Goal: Task Accomplishment & Management: Use online tool/utility

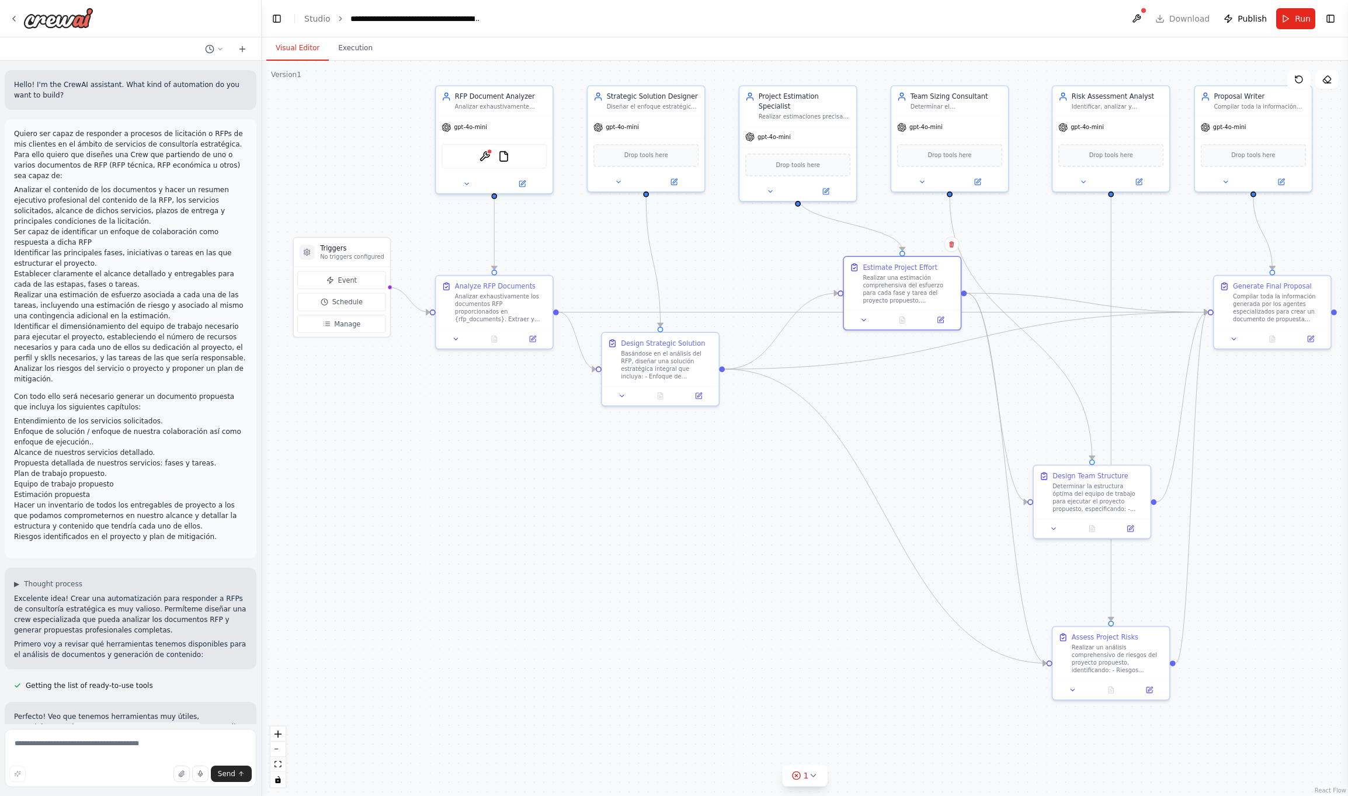
scroll to position [1221, 0]
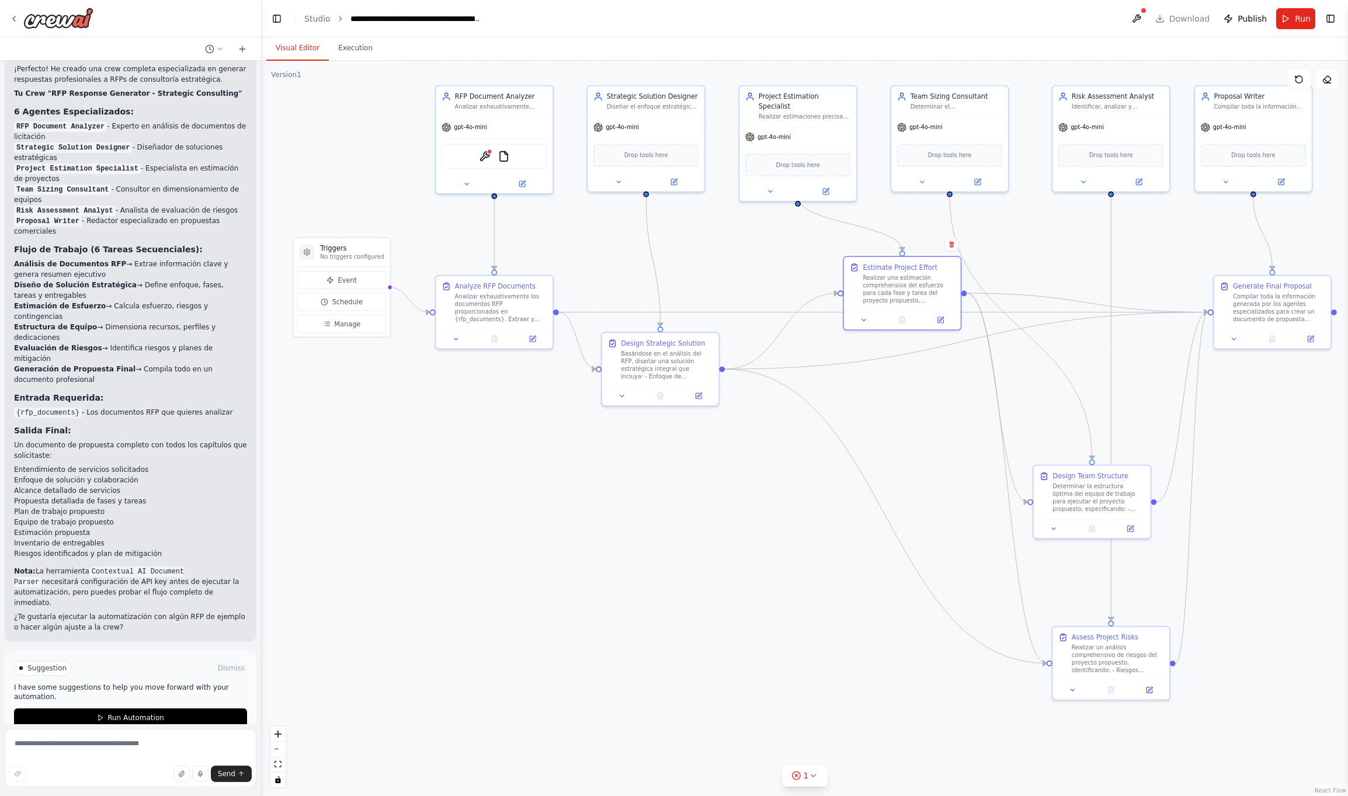
click at [1153, 51] on div "Visual Editor Execution" at bounding box center [805, 48] width 1086 height 23
click at [1186, 18] on header "**********" at bounding box center [805, 18] width 1086 height 37
click at [1143, 13] on button at bounding box center [1136, 18] width 19 height 21
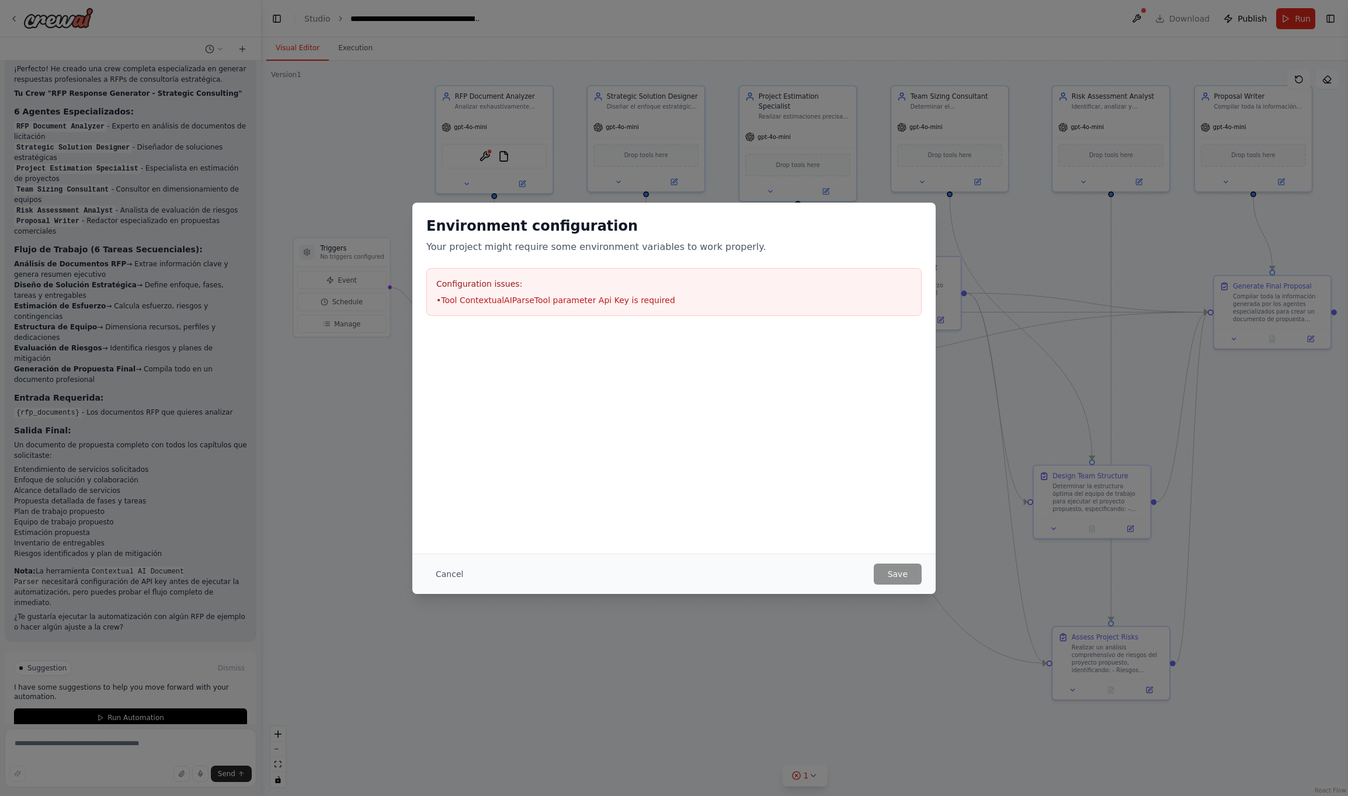
click at [464, 304] on li "• Tool ContextualAIParseTool parameter Api Key is required" at bounding box center [673, 300] width 475 height 12
drag, startPoint x: 475, startPoint y: 304, endPoint x: 738, endPoint y: 296, distance: 263.6
click at [738, 296] on li "• Tool ContextualAIParseTool parameter Api Key is required" at bounding box center [673, 300] width 475 height 12
click at [448, 567] on button "Cancel" at bounding box center [449, 574] width 46 height 21
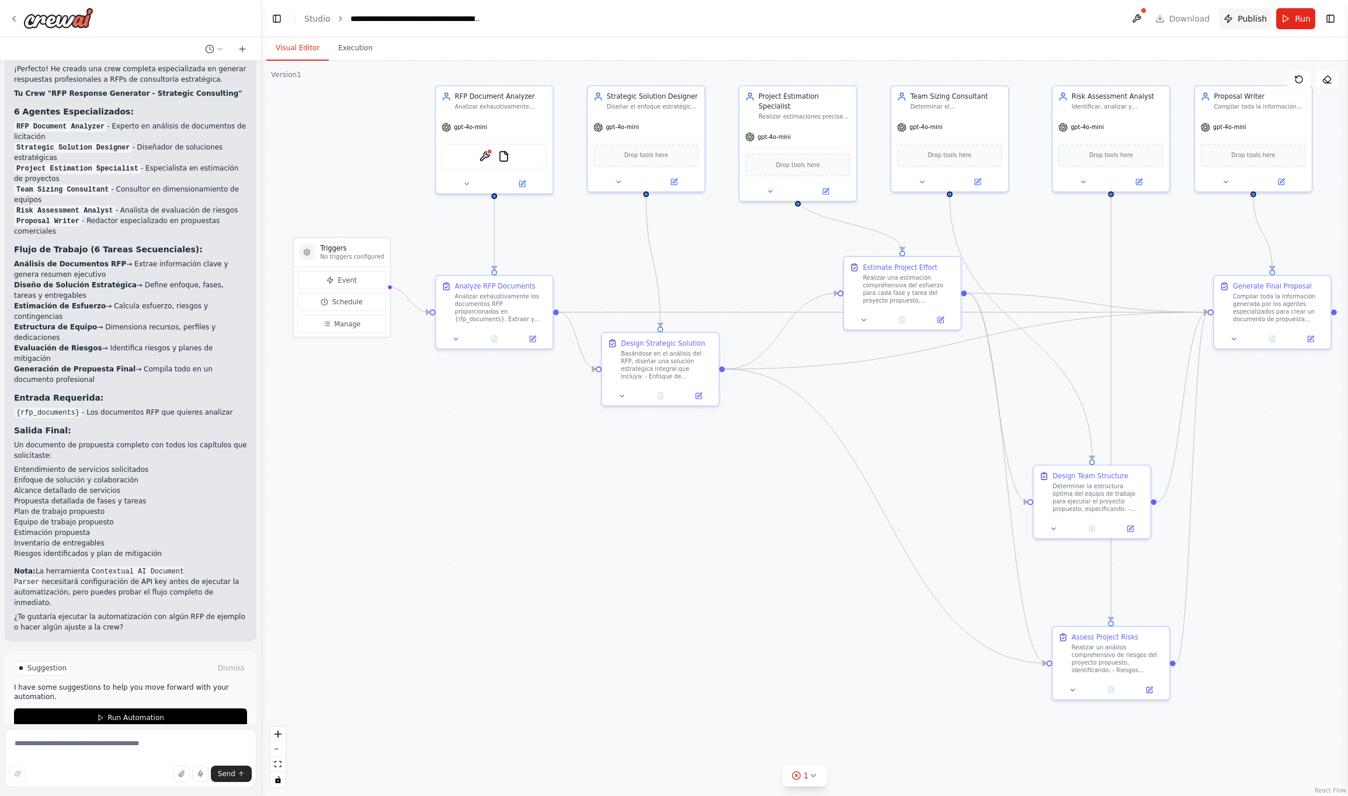
click at [1258, 20] on span "Publish" at bounding box center [1252, 19] width 29 height 12
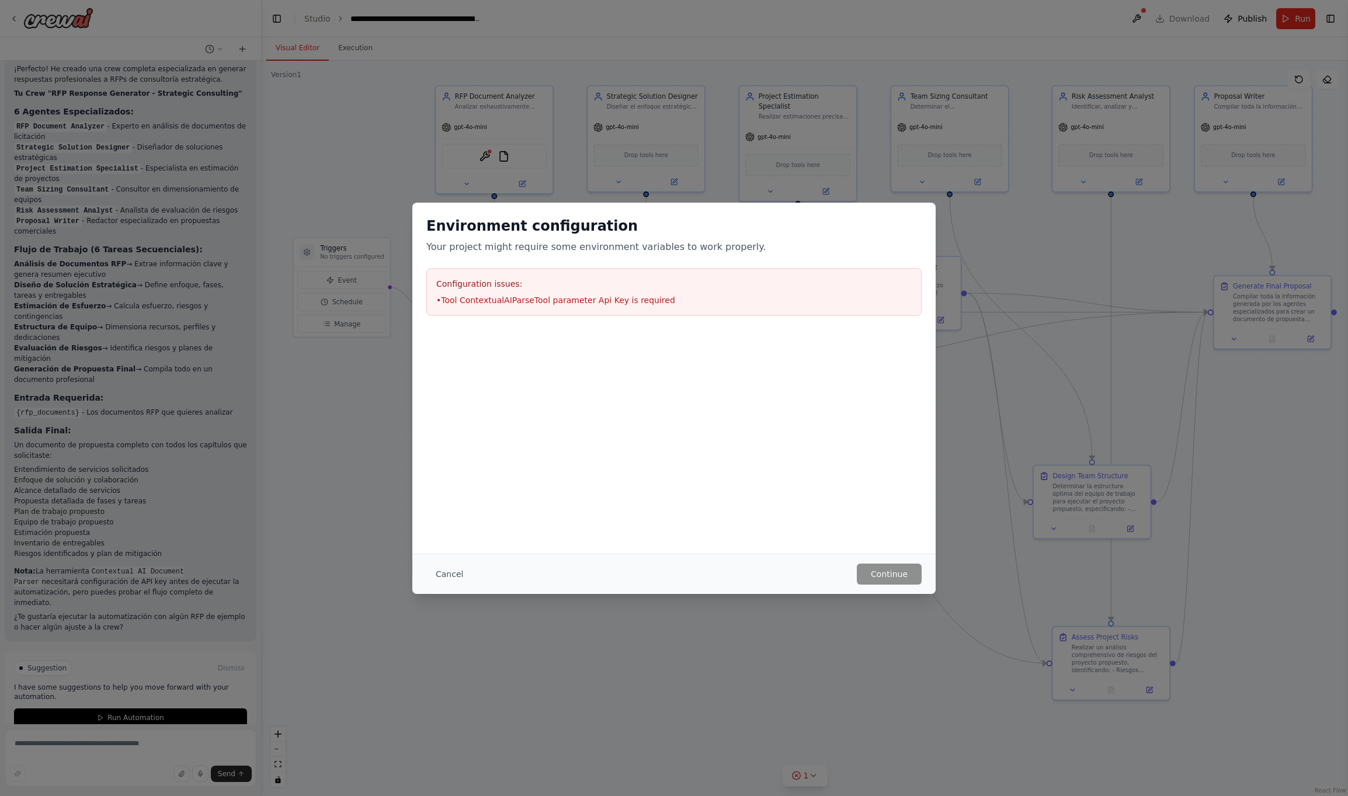
click at [548, 300] on li "• Tool ContextualAIParseTool parameter Api Key is required" at bounding box center [673, 300] width 475 height 12
click at [632, 301] on li "• Tool ContextualAIParseTool parameter Api Key is required" at bounding box center [673, 300] width 475 height 12
click at [442, 570] on button "Cancel" at bounding box center [449, 574] width 46 height 21
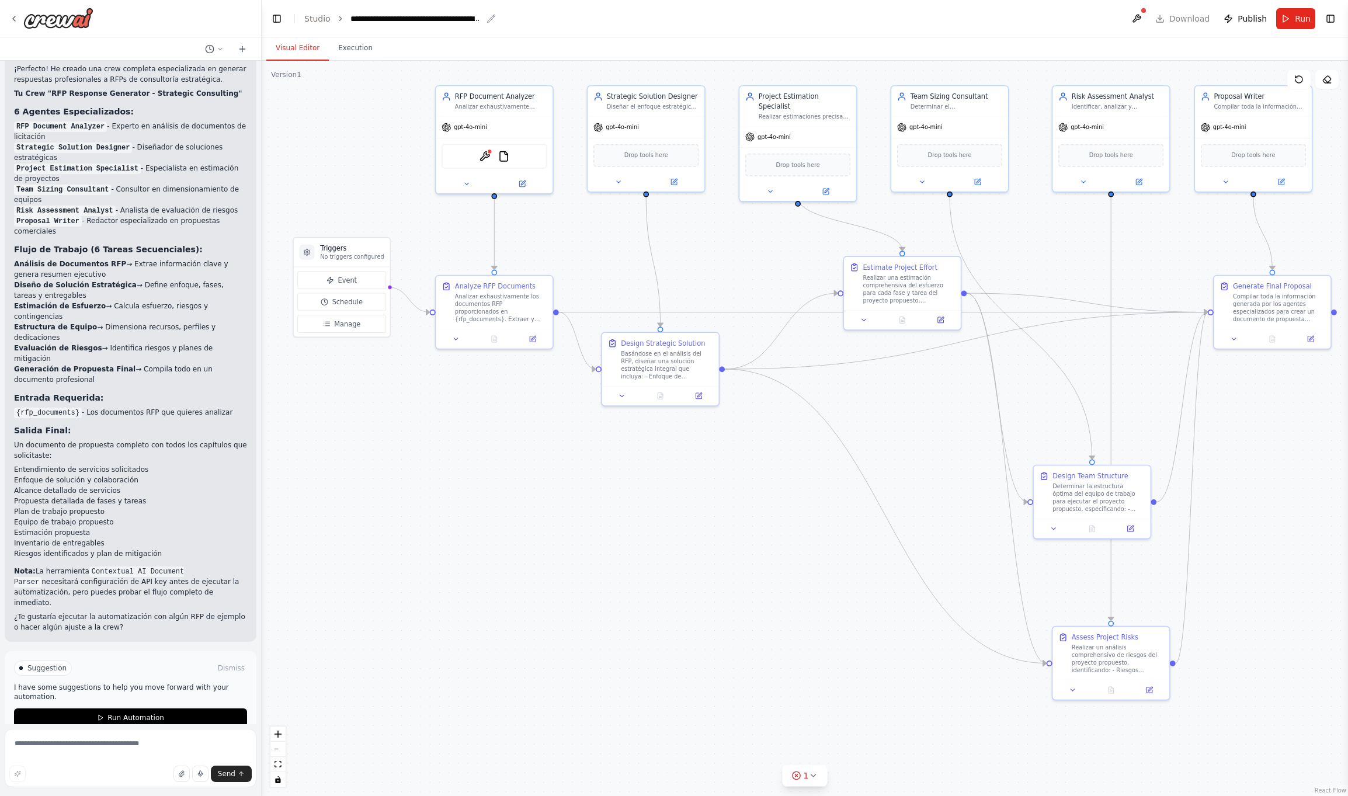
click at [490, 15] on icon "breadcrumb" at bounding box center [491, 19] width 8 height 8
click at [490, 14] on icon "breadcrumb" at bounding box center [491, 18] width 9 height 9
click at [1332, 18] on button "Toggle Right Sidebar" at bounding box center [1330, 19] width 16 height 16
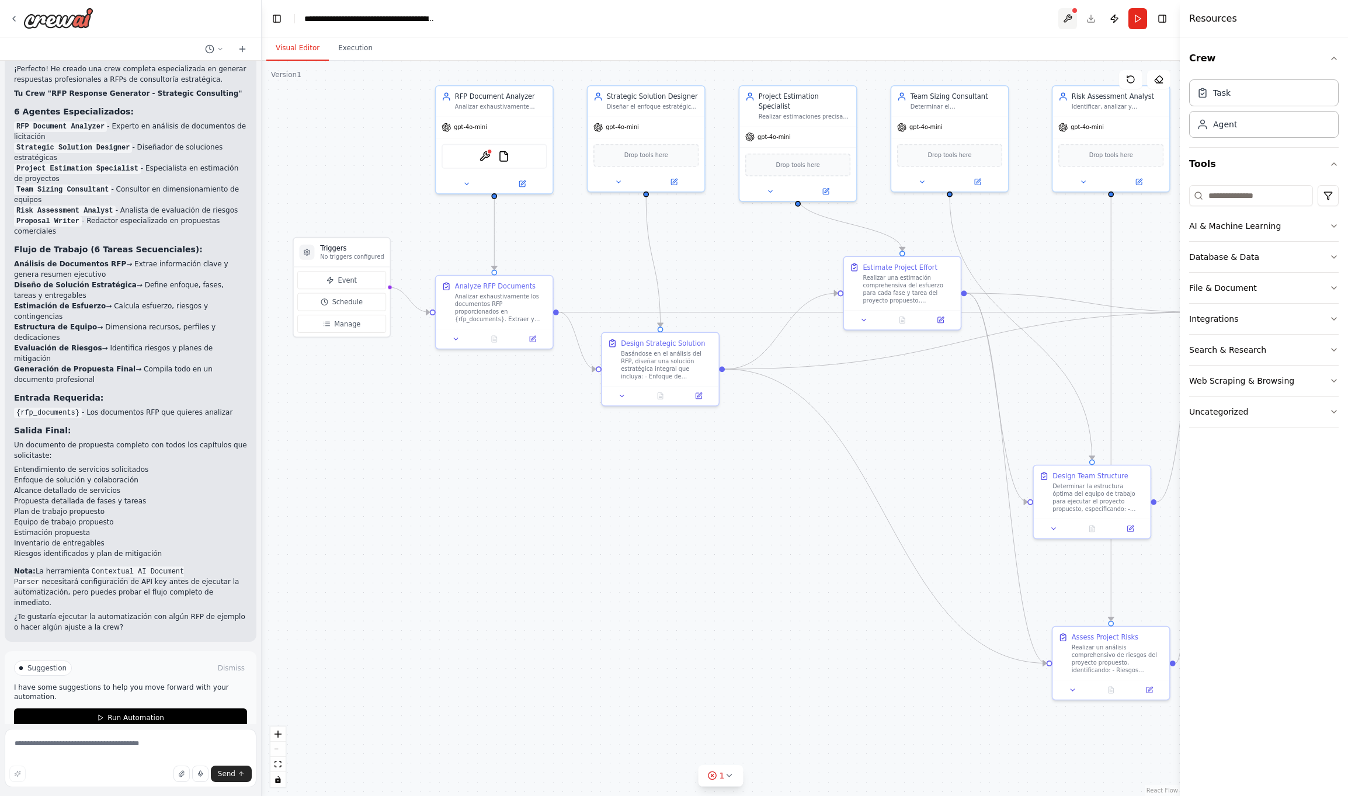
click at [1067, 16] on button at bounding box center [1067, 18] width 19 height 21
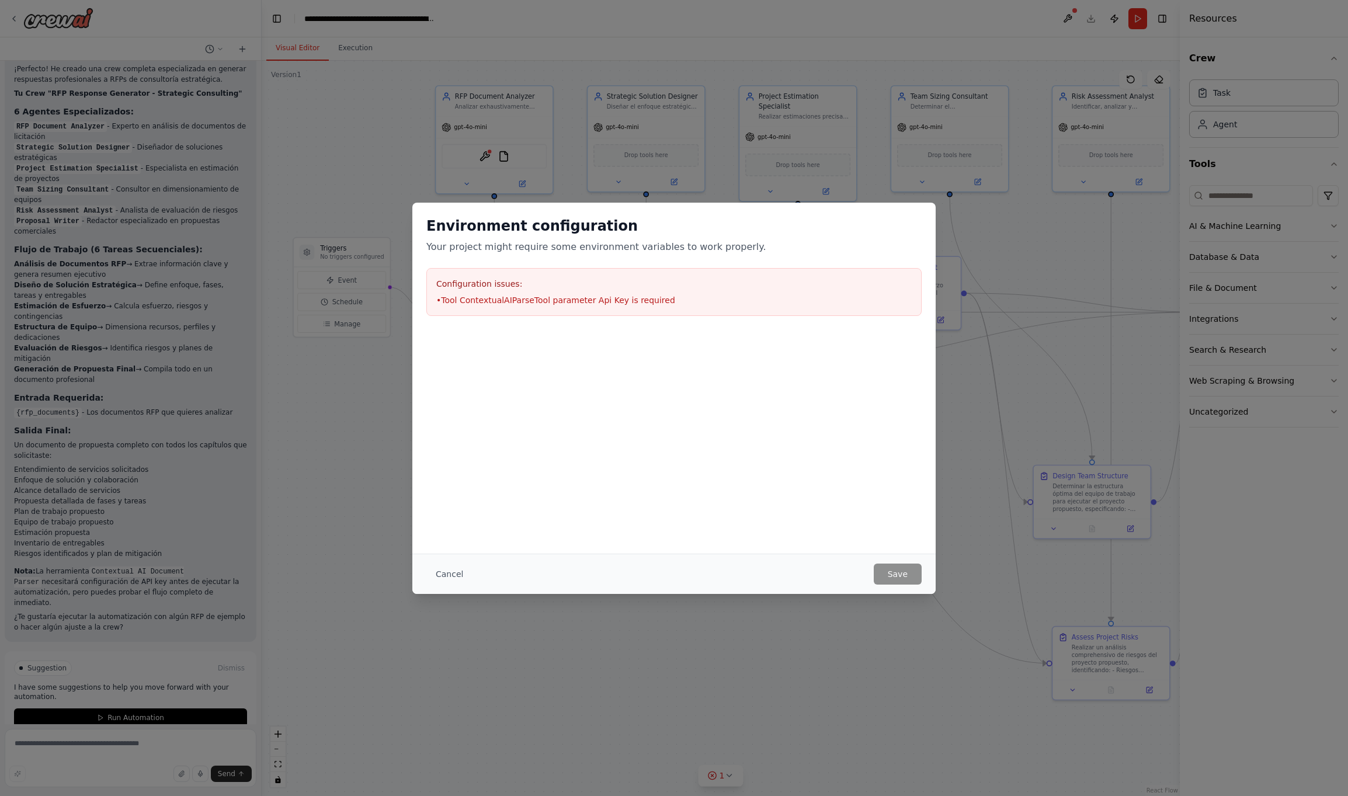
click at [498, 294] on li "• Tool ContextualAIParseTool parameter Api Key is required" at bounding box center [673, 300] width 475 height 12
click at [586, 228] on h2 "Environment configuration" at bounding box center [673, 226] width 495 height 19
click at [447, 570] on button "Cancel" at bounding box center [449, 574] width 46 height 21
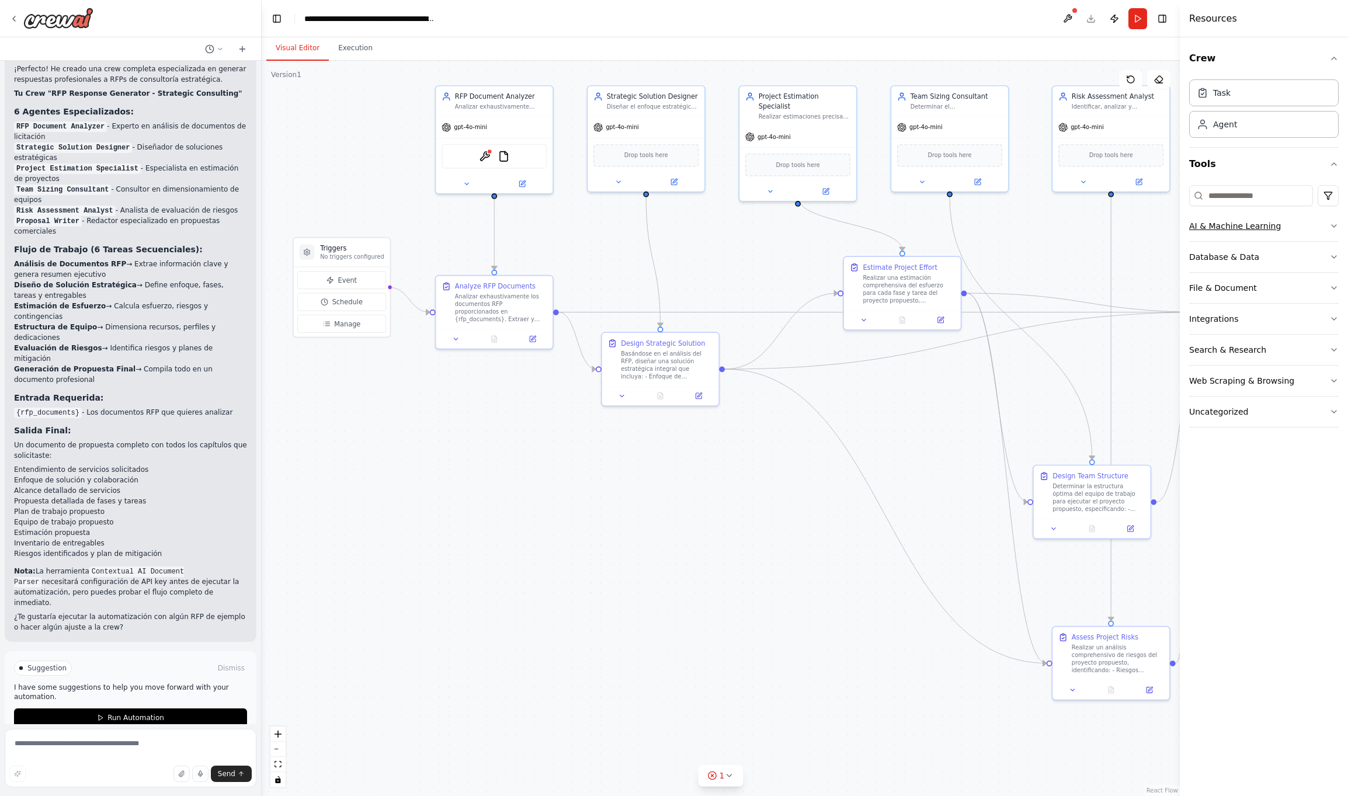
click at [1332, 224] on icon "button" at bounding box center [1333, 225] width 9 height 9
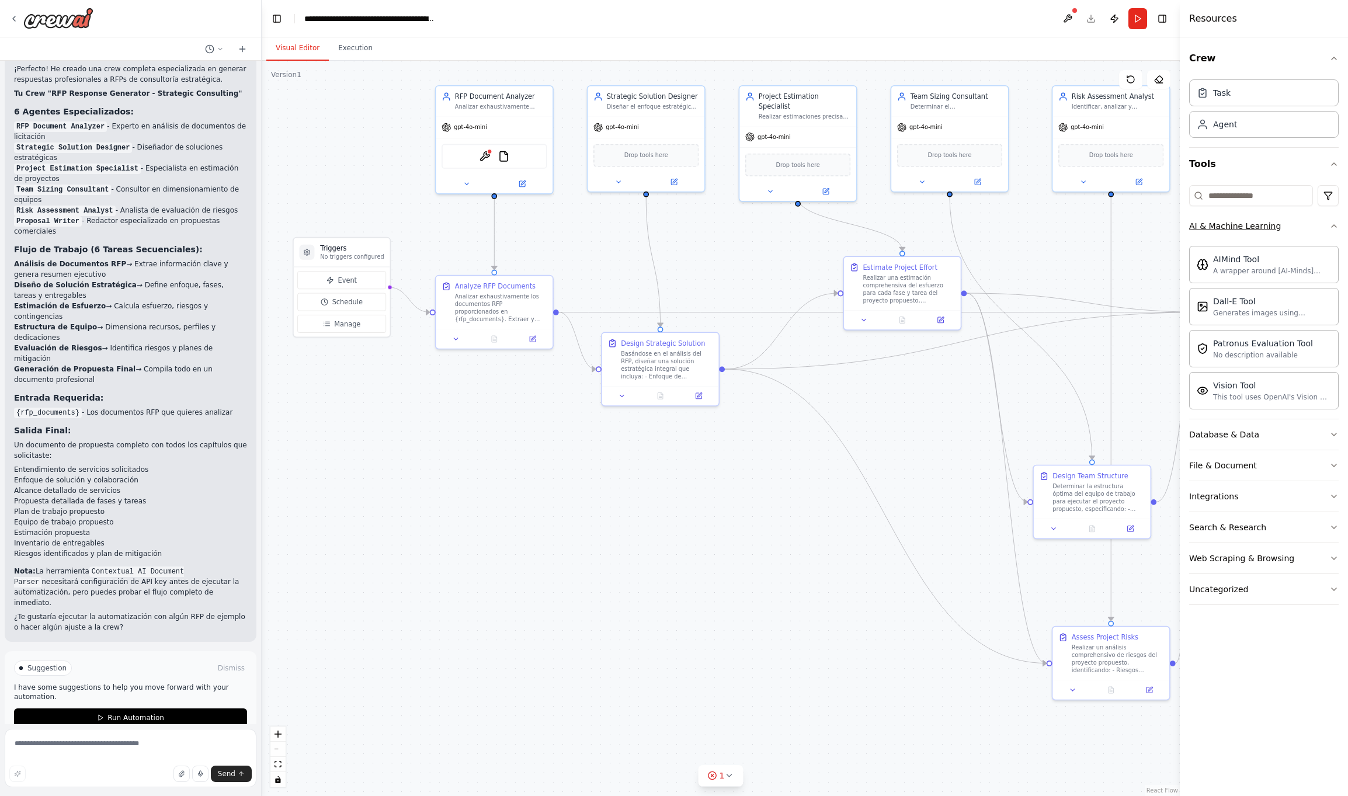
click at [1332, 224] on icon "button" at bounding box center [1333, 225] width 9 height 9
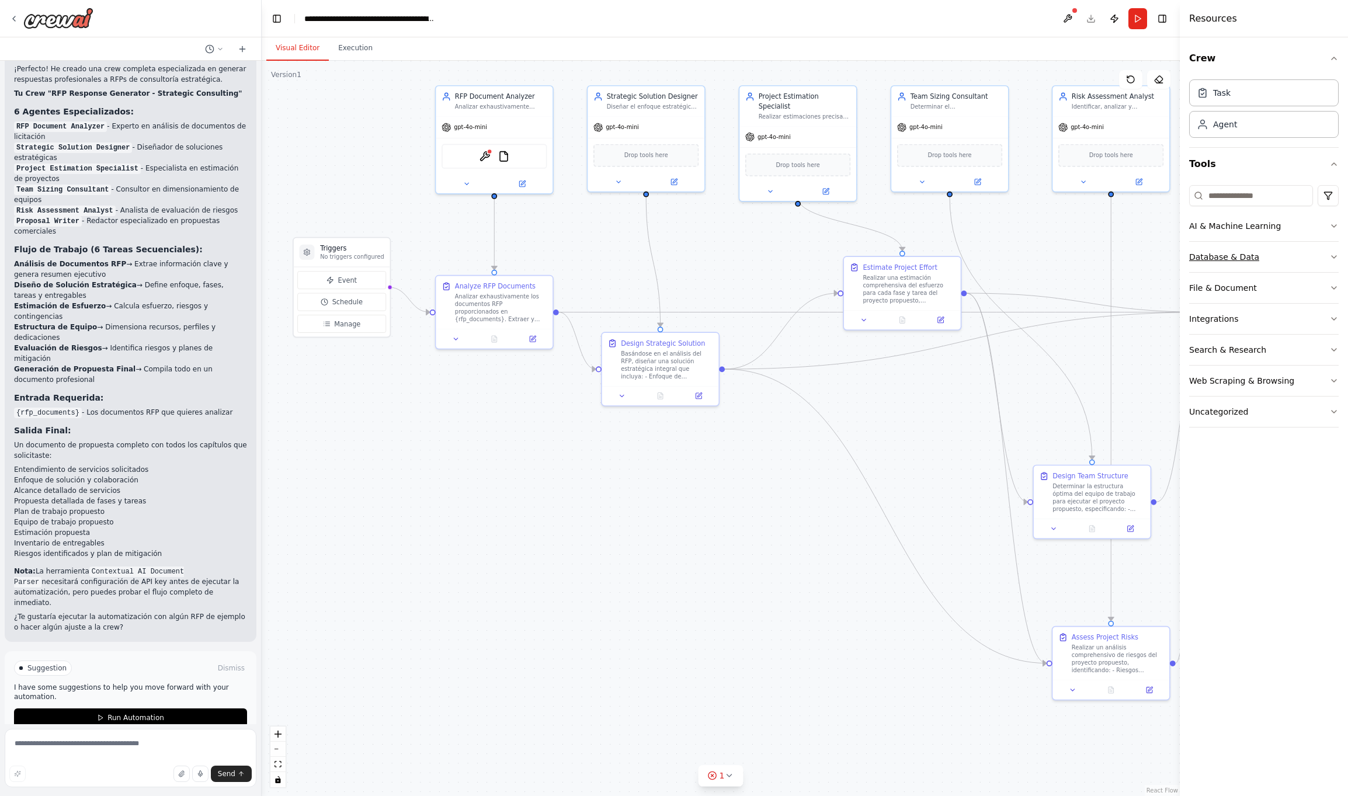
click at [1336, 253] on icon "button" at bounding box center [1333, 256] width 9 height 9
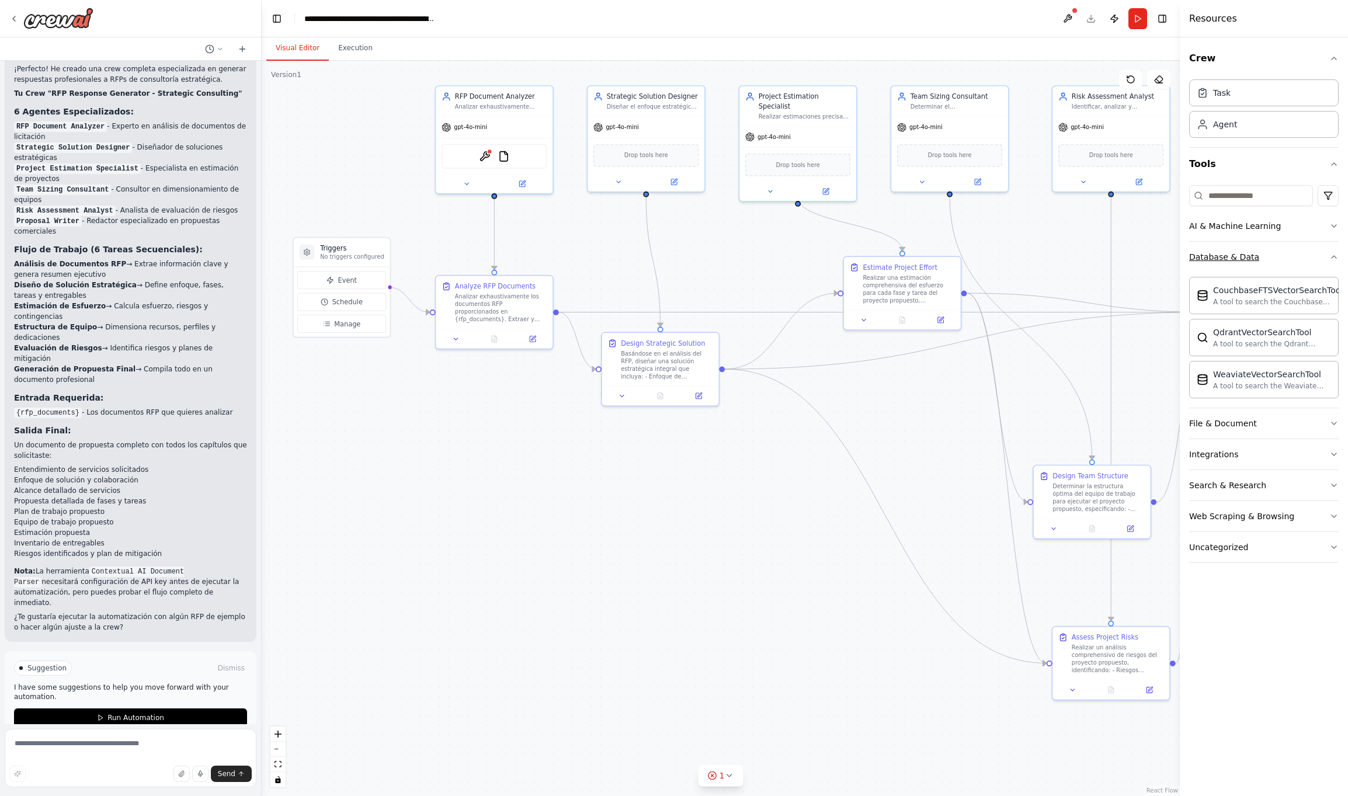
click at [1336, 253] on icon "button" at bounding box center [1333, 256] width 9 height 9
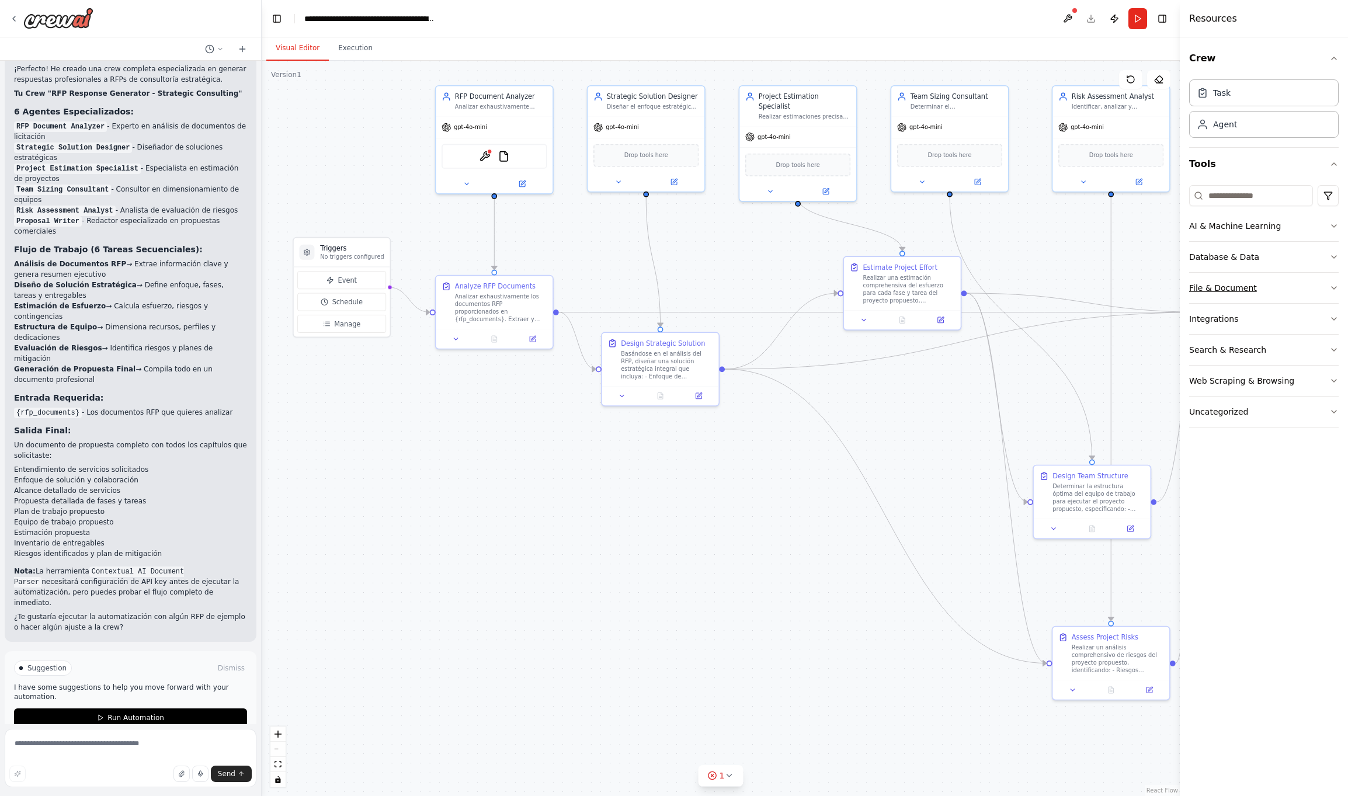
click at [1336, 287] on icon "button" at bounding box center [1334, 288] width 5 height 2
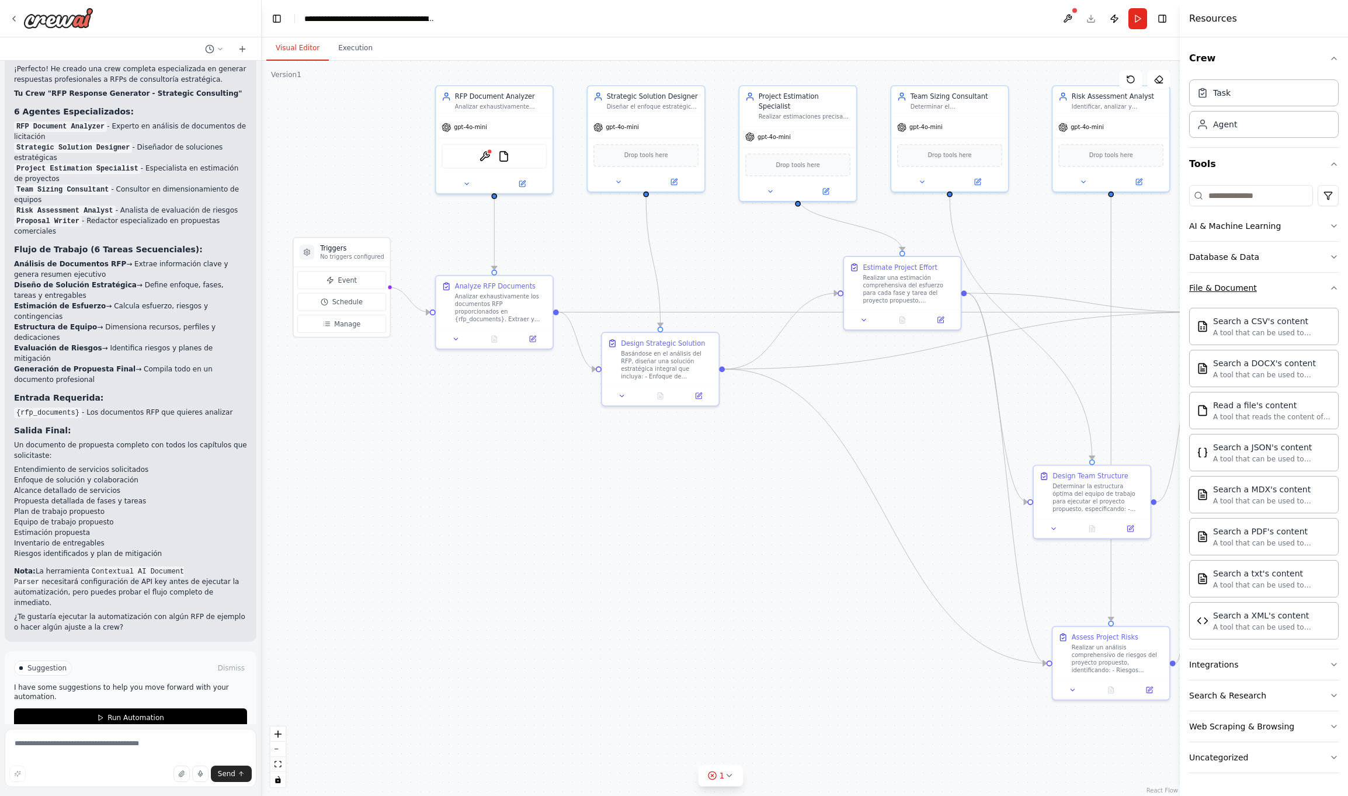
click at [1336, 287] on icon "button" at bounding box center [1333, 287] width 9 height 9
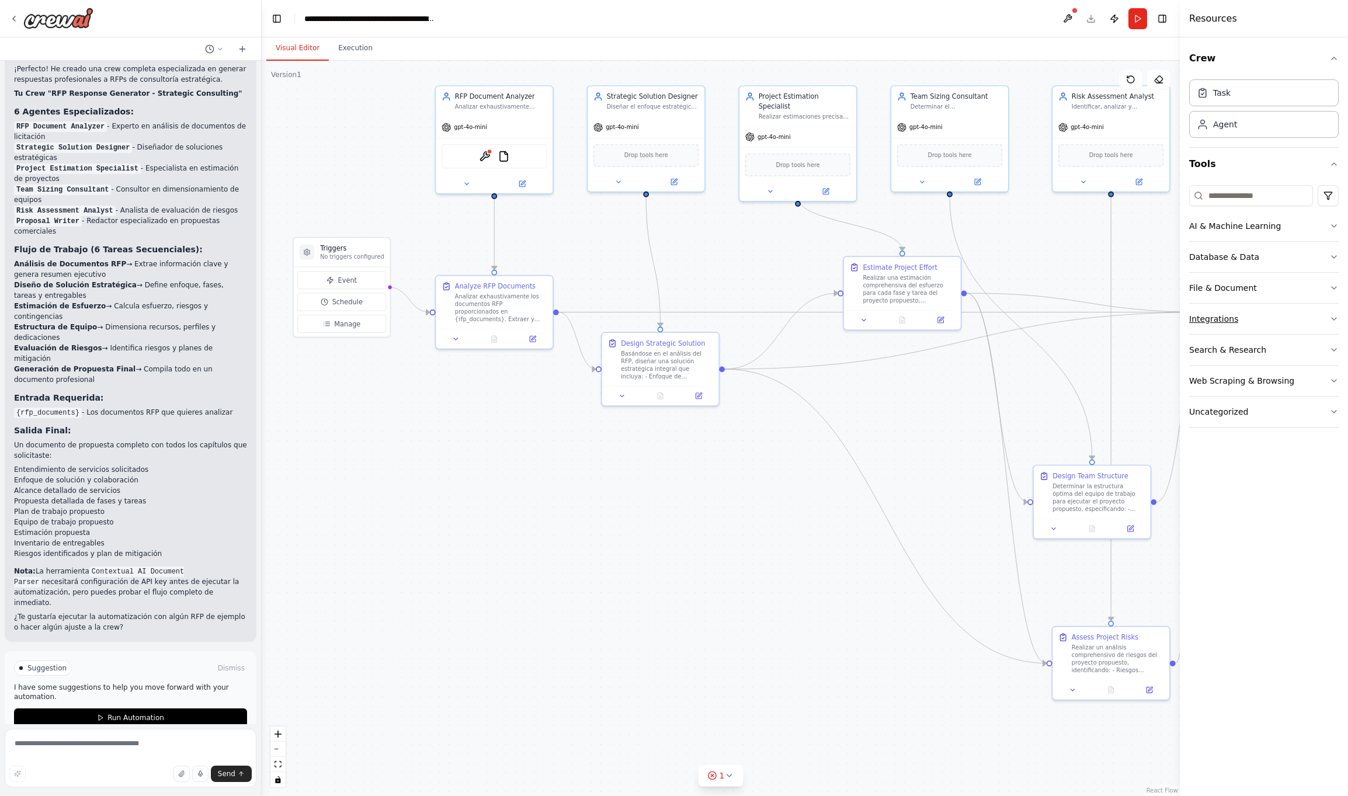
click at [1335, 316] on icon "button" at bounding box center [1333, 318] width 9 height 9
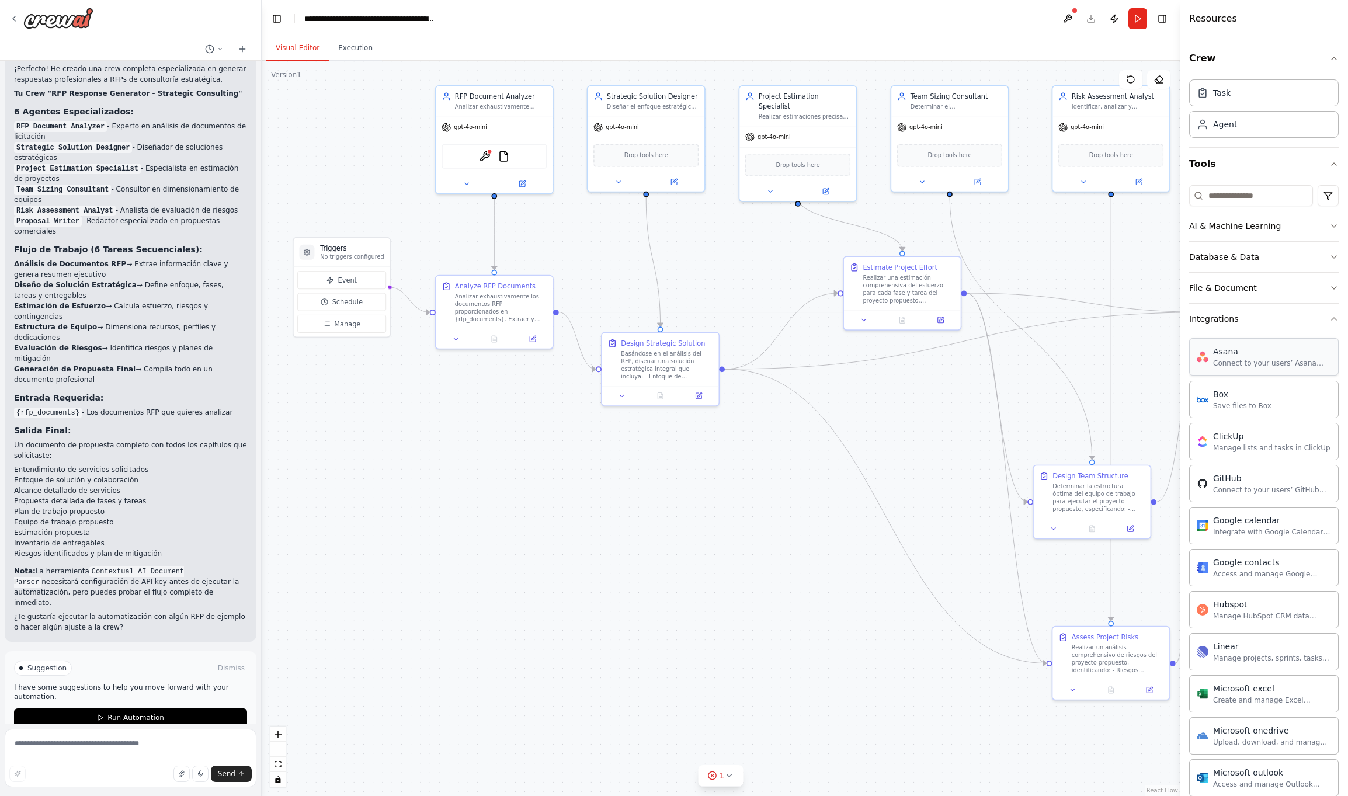
scroll to position [0, 0]
click at [1329, 318] on icon "button" at bounding box center [1333, 318] width 9 height 9
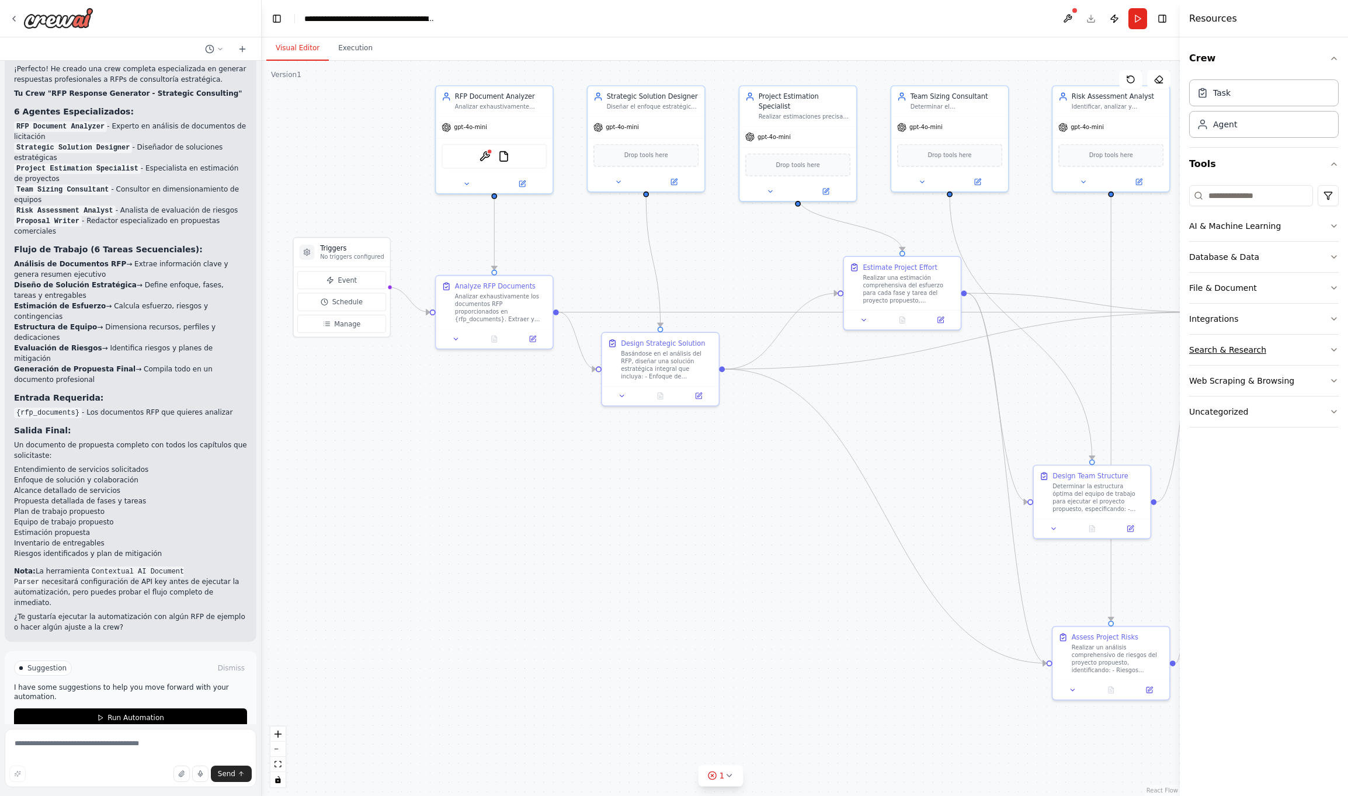
click at [1327, 346] on button "Search & Research" at bounding box center [1264, 350] width 150 height 30
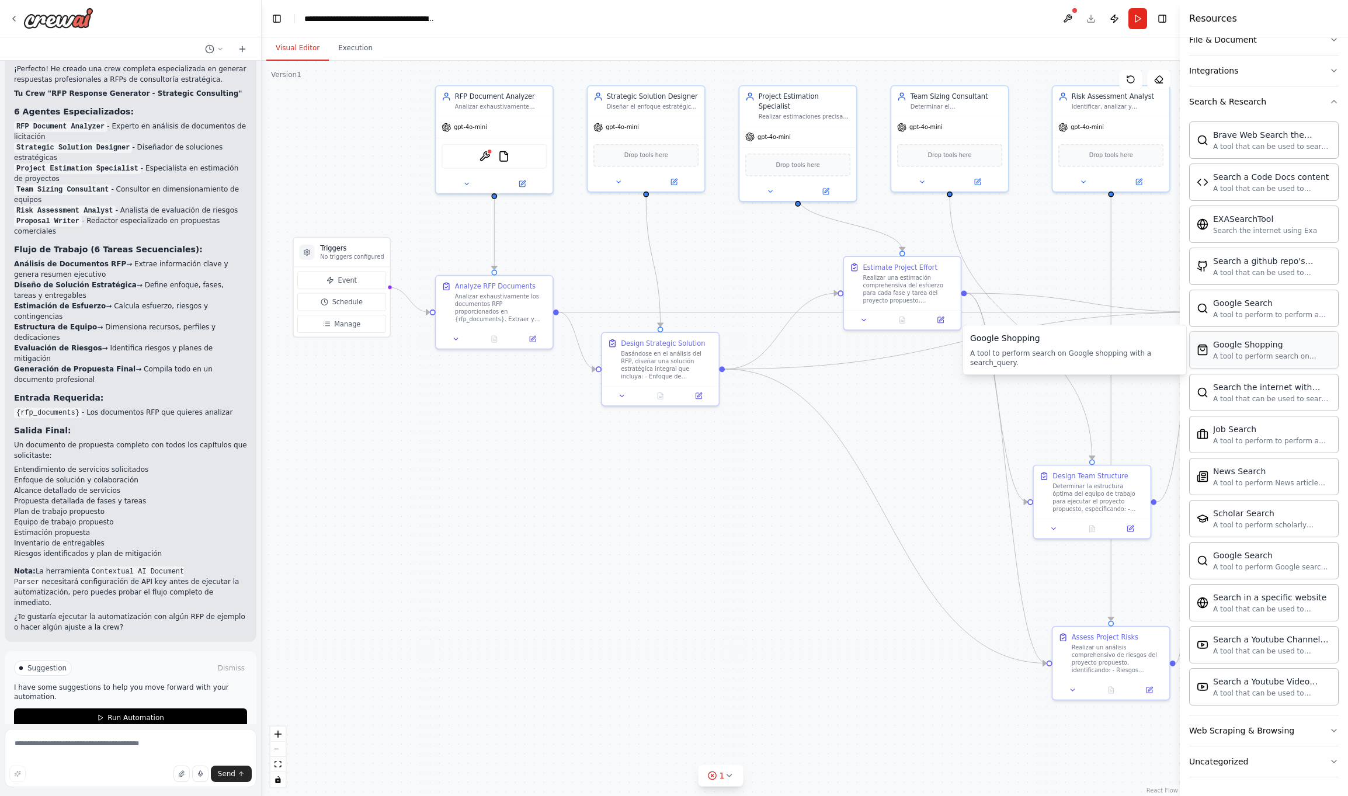
scroll to position [248, 0]
click at [1332, 730] on icon "button" at bounding box center [1334, 731] width 5 height 2
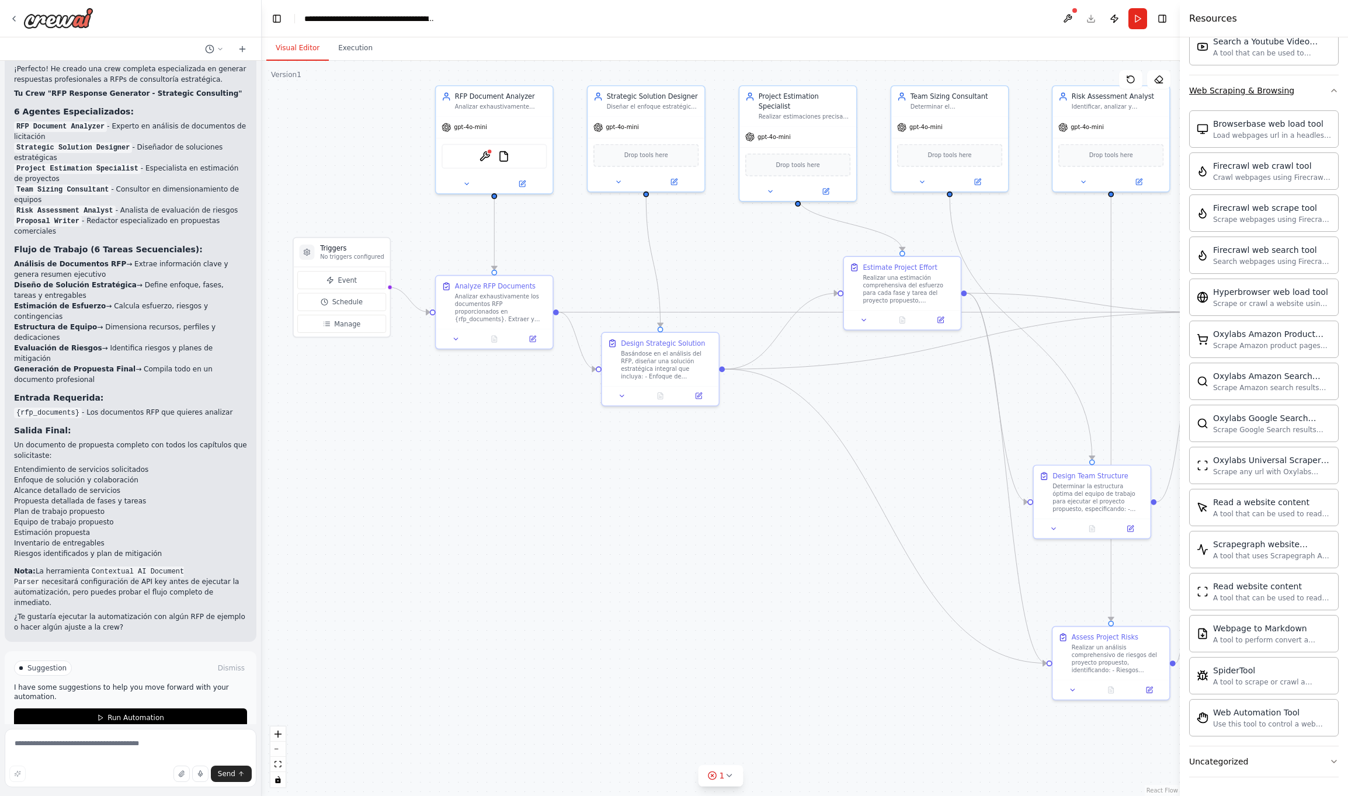
scroll to position [888, 0]
click at [1321, 751] on button "Uncategorized" at bounding box center [1264, 761] width 150 height 30
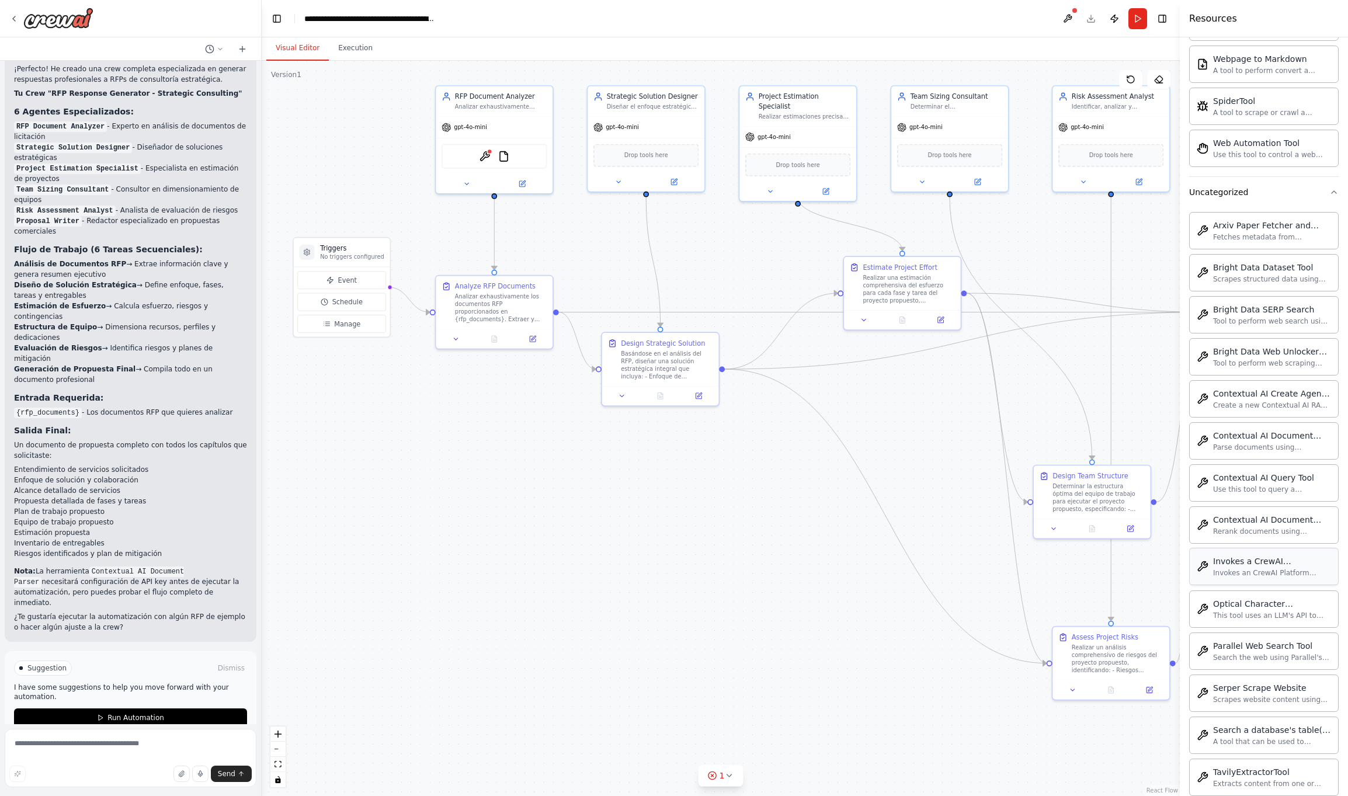
scroll to position [1435, 0]
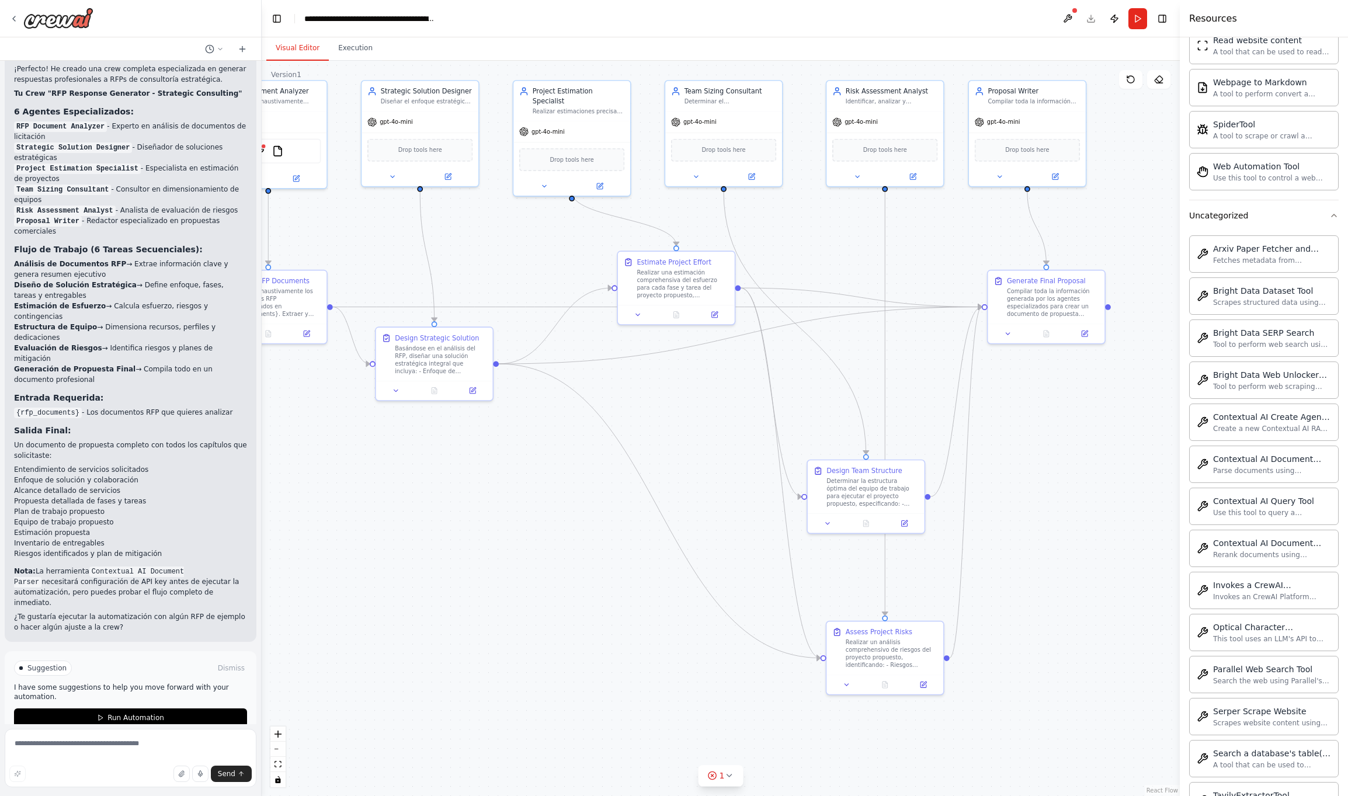
drag, startPoint x: 843, startPoint y: 549, endPoint x: 617, endPoint y: 544, distance: 226.1
click at [617, 544] on div ".deletable-edge-delete-btn { width: 20px; height: 20px; border: 0px solid #ffff…" at bounding box center [721, 428] width 918 height 735
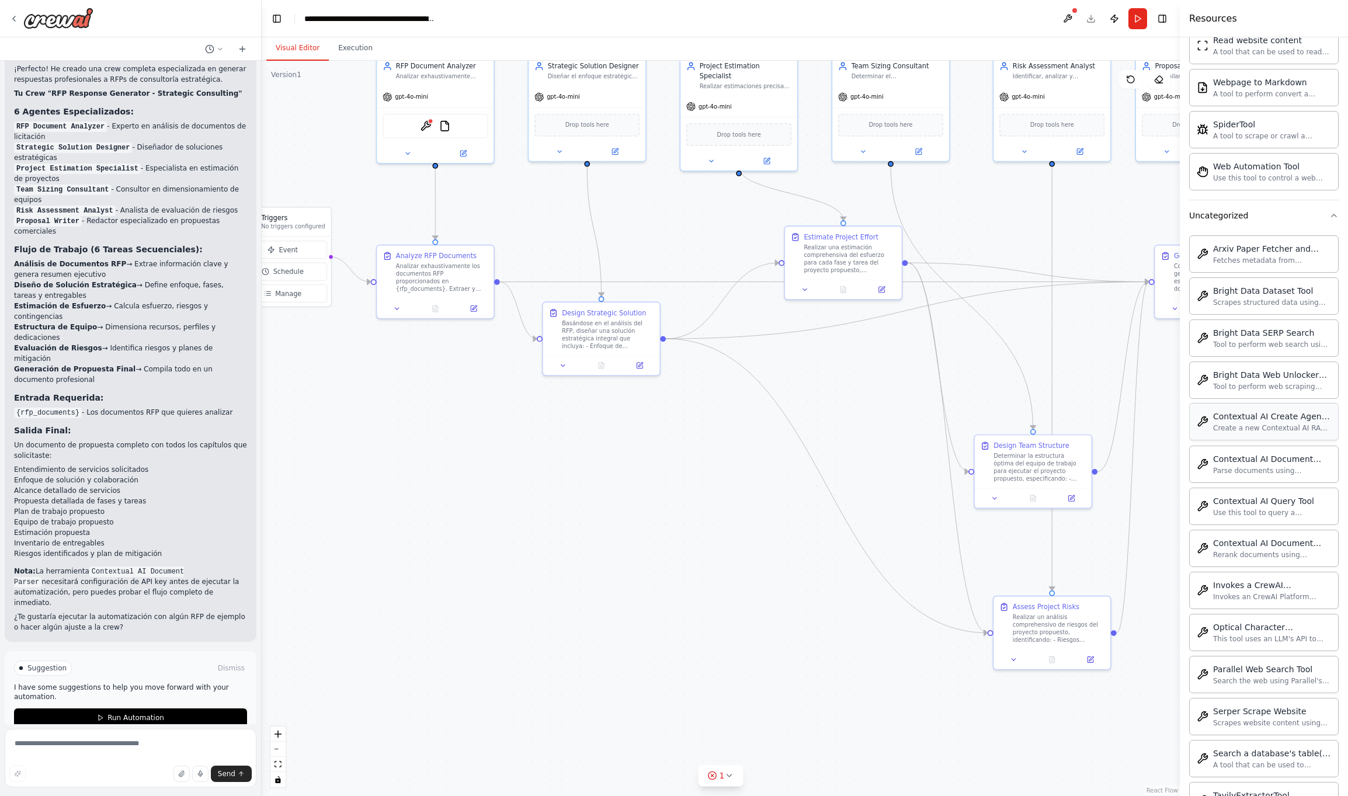
drag, startPoint x: 1157, startPoint y: 446, endPoint x: 1324, endPoint y: 421, distance: 168.9
click at [1324, 421] on div "Hello! I'm the CrewAI assistant. What kind of automation do you want to build? …" at bounding box center [674, 398] width 1348 height 796
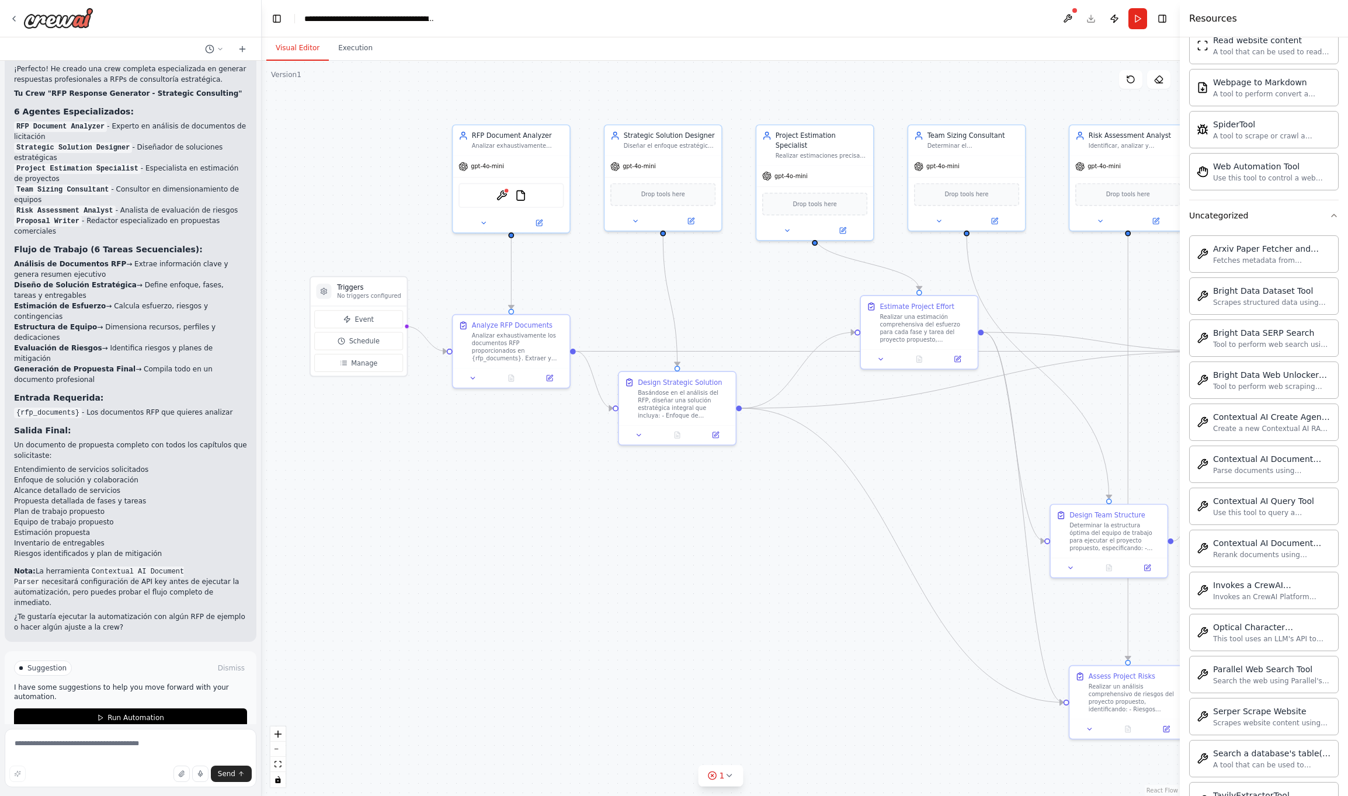
drag, startPoint x: 589, startPoint y: 514, endPoint x: 704, endPoint y: 618, distance: 155.5
click at [703, 617] on div ".deletable-edge-delete-btn { width: 20px; height: 20px; border: 0px solid #ffff…" at bounding box center [721, 428] width 918 height 735
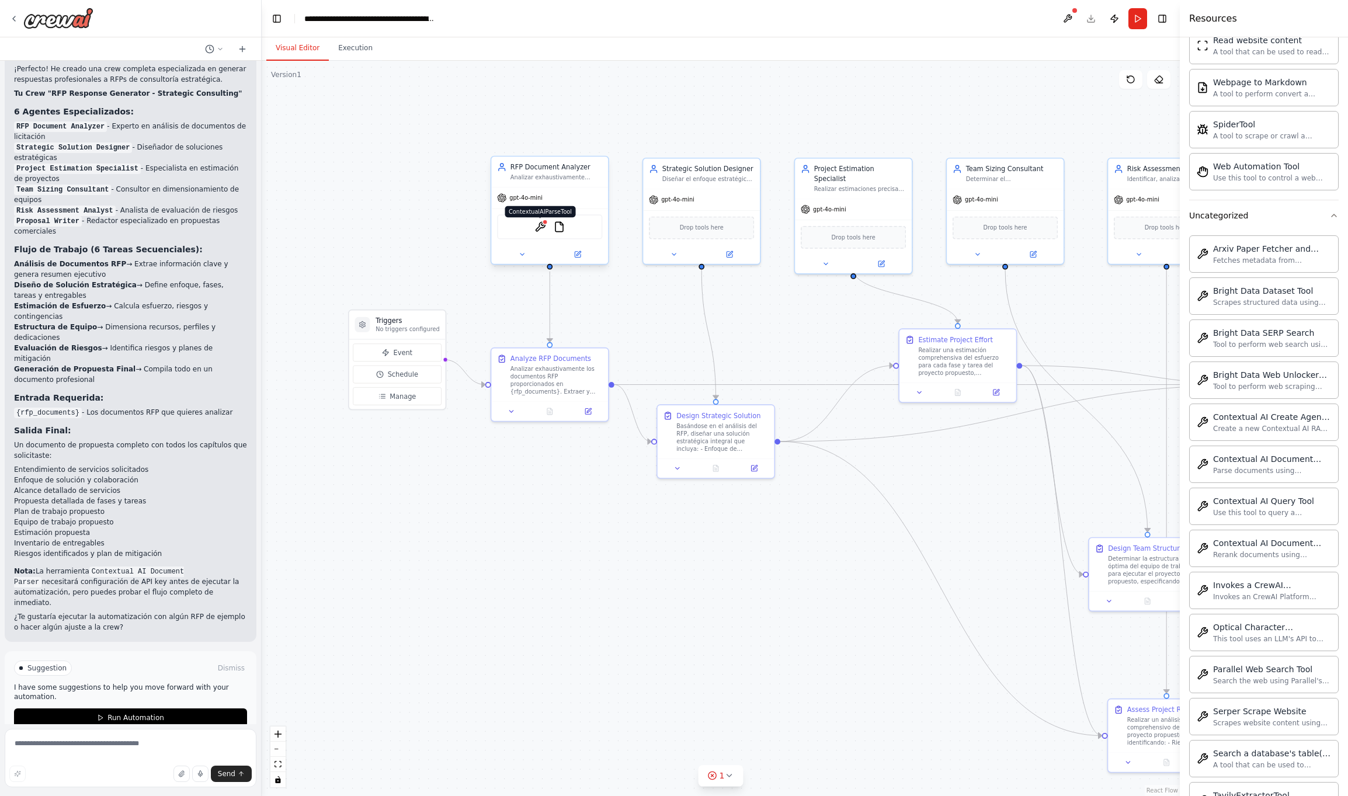
click at [544, 225] on img at bounding box center [539, 226] width 11 height 11
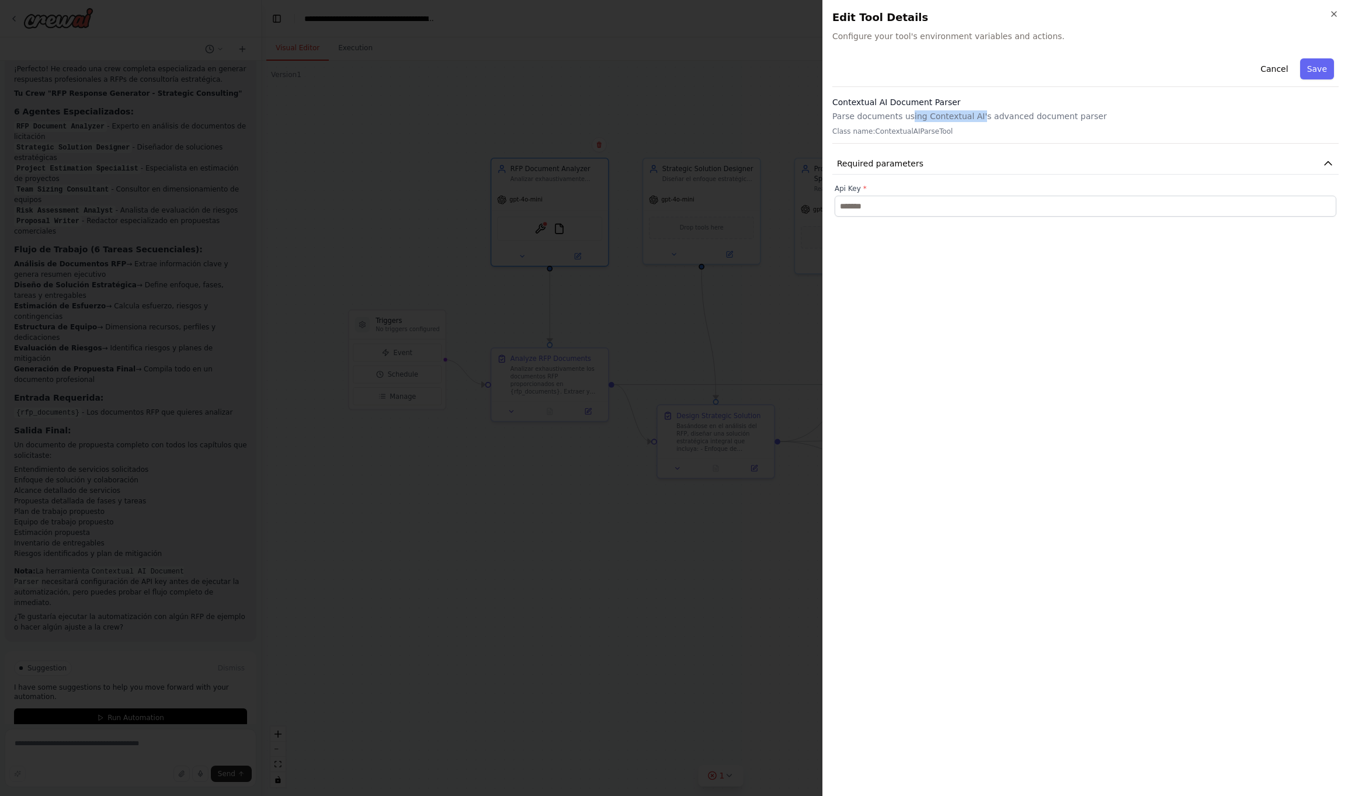
drag, startPoint x: 908, startPoint y: 117, endPoint x: 976, endPoint y: 117, distance: 68.3
click at [976, 117] on p "Parse documents using Contextual AI's advanced document parser" at bounding box center [1085, 116] width 506 height 12
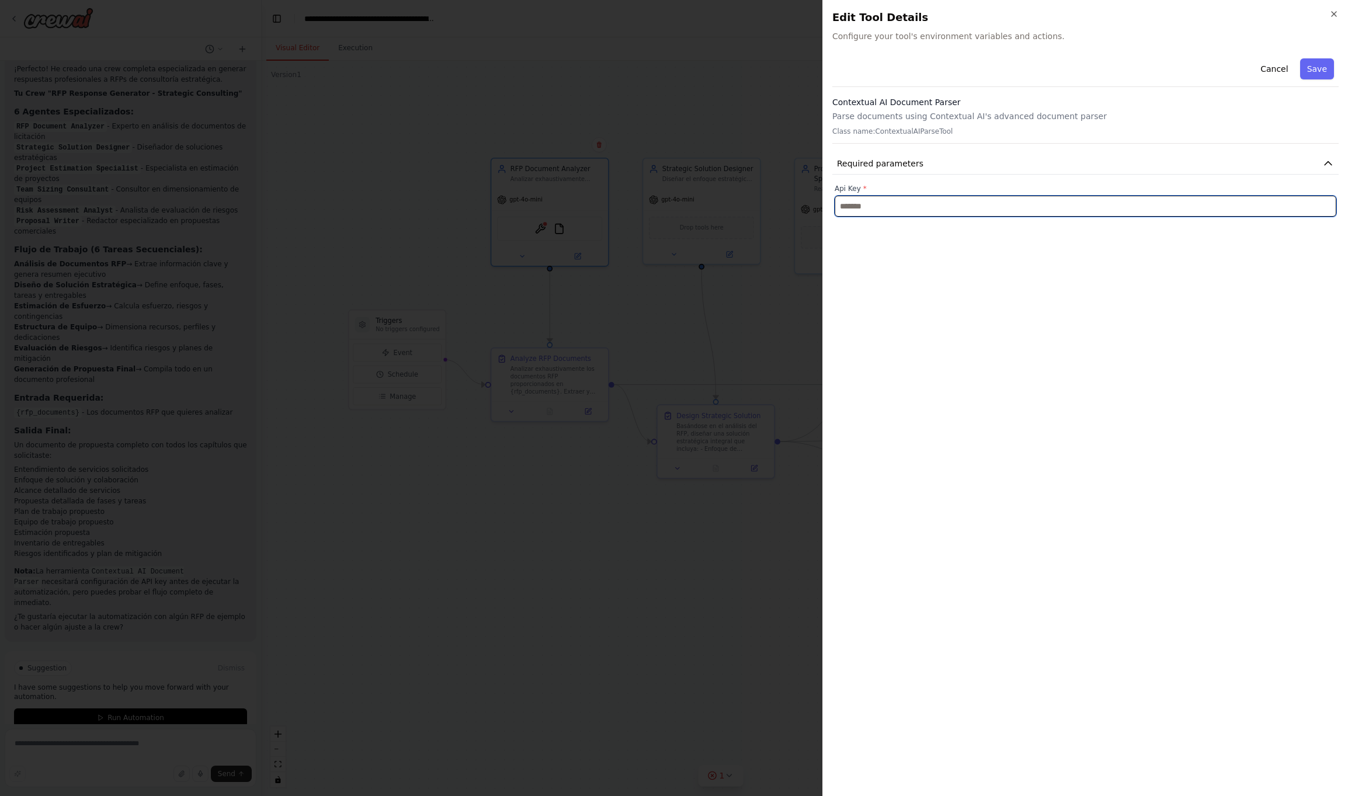
click at [885, 208] on input "text" at bounding box center [1086, 206] width 502 height 21
type input "**********"
click at [1308, 64] on button "Save" at bounding box center [1317, 68] width 34 height 21
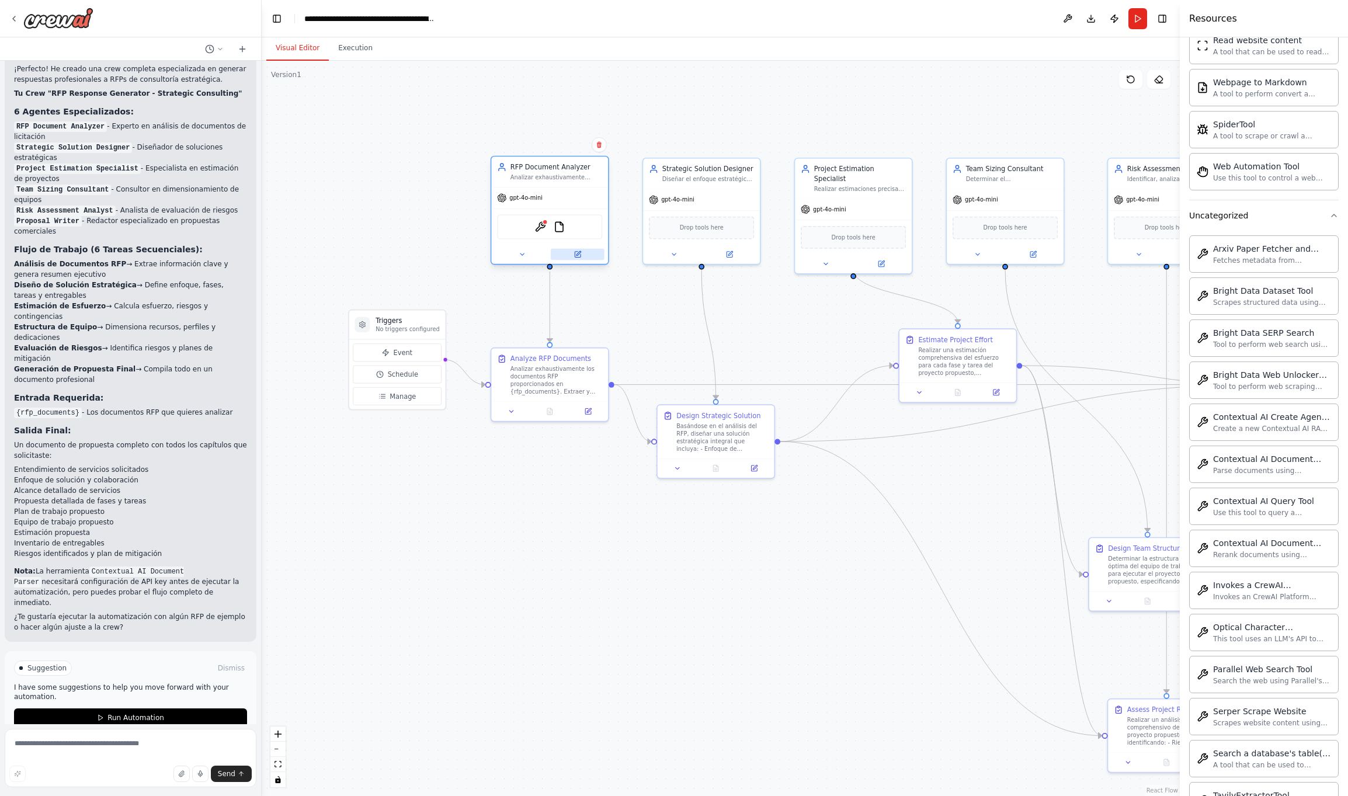
click at [580, 251] on icon at bounding box center [579, 253] width 5 height 5
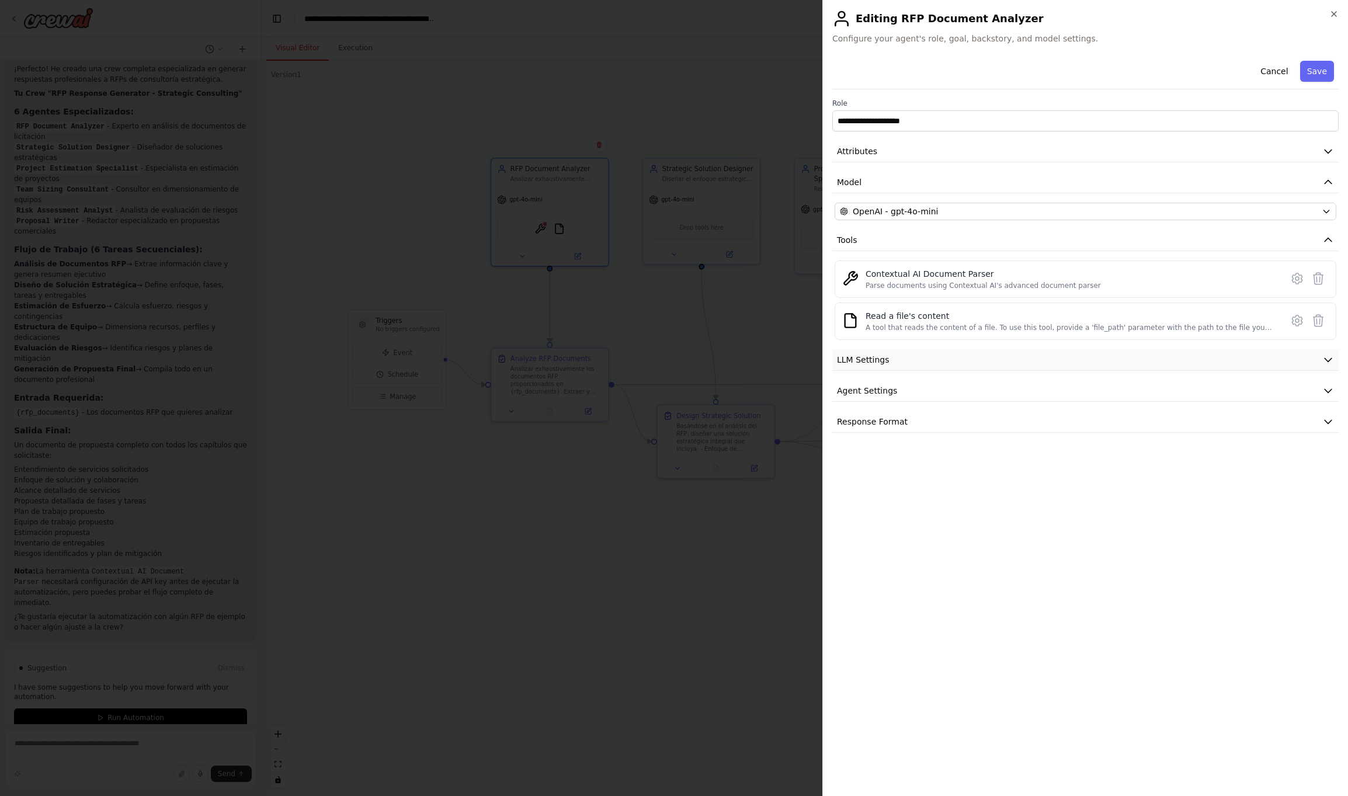
click at [989, 360] on button "LLM Settings" at bounding box center [1085, 360] width 506 height 22
click at [973, 468] on button "Agent Settings" at bounding box center [1085, 475] width 506 height 22
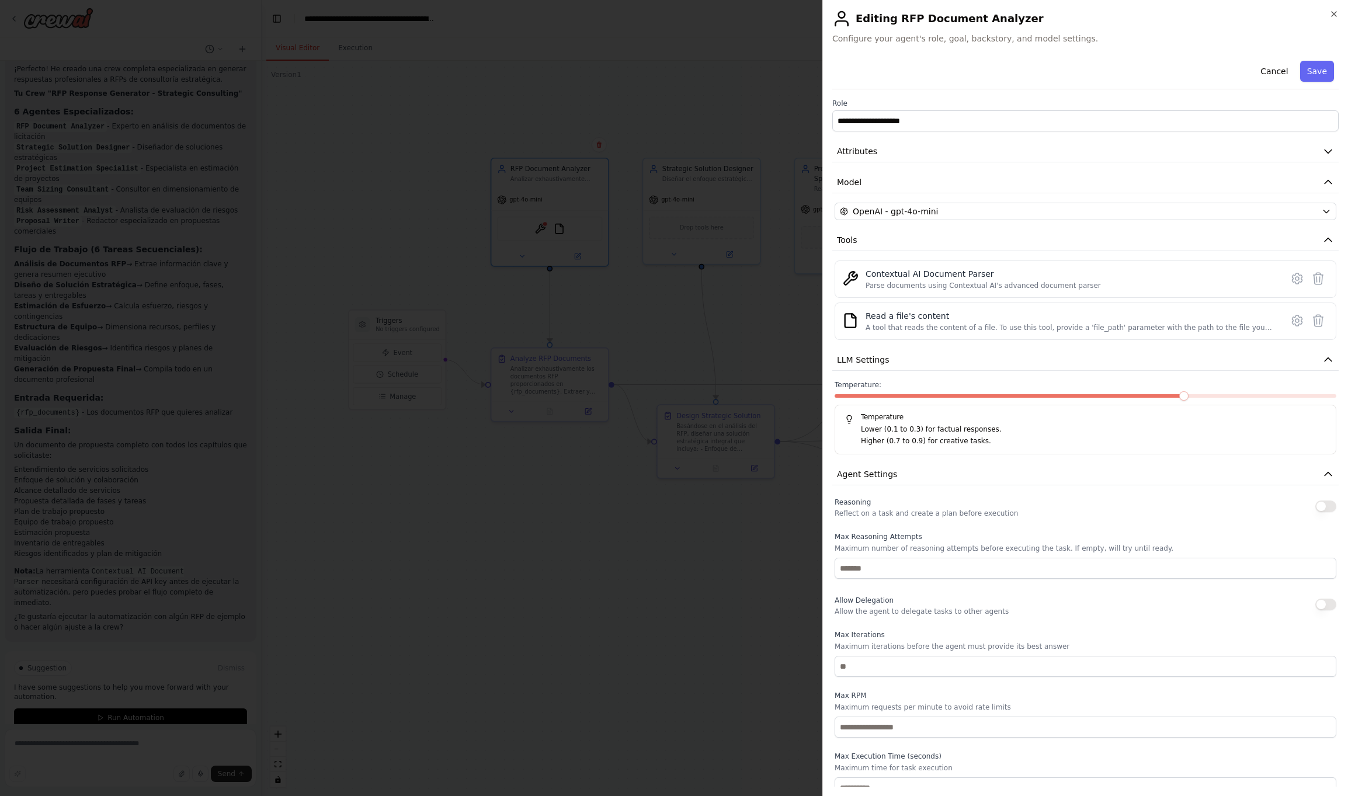
scroll to position [0, 0]
click at [1263, 76] on button "Cancel" at bounding box center [1273, 71] width 41 height 21
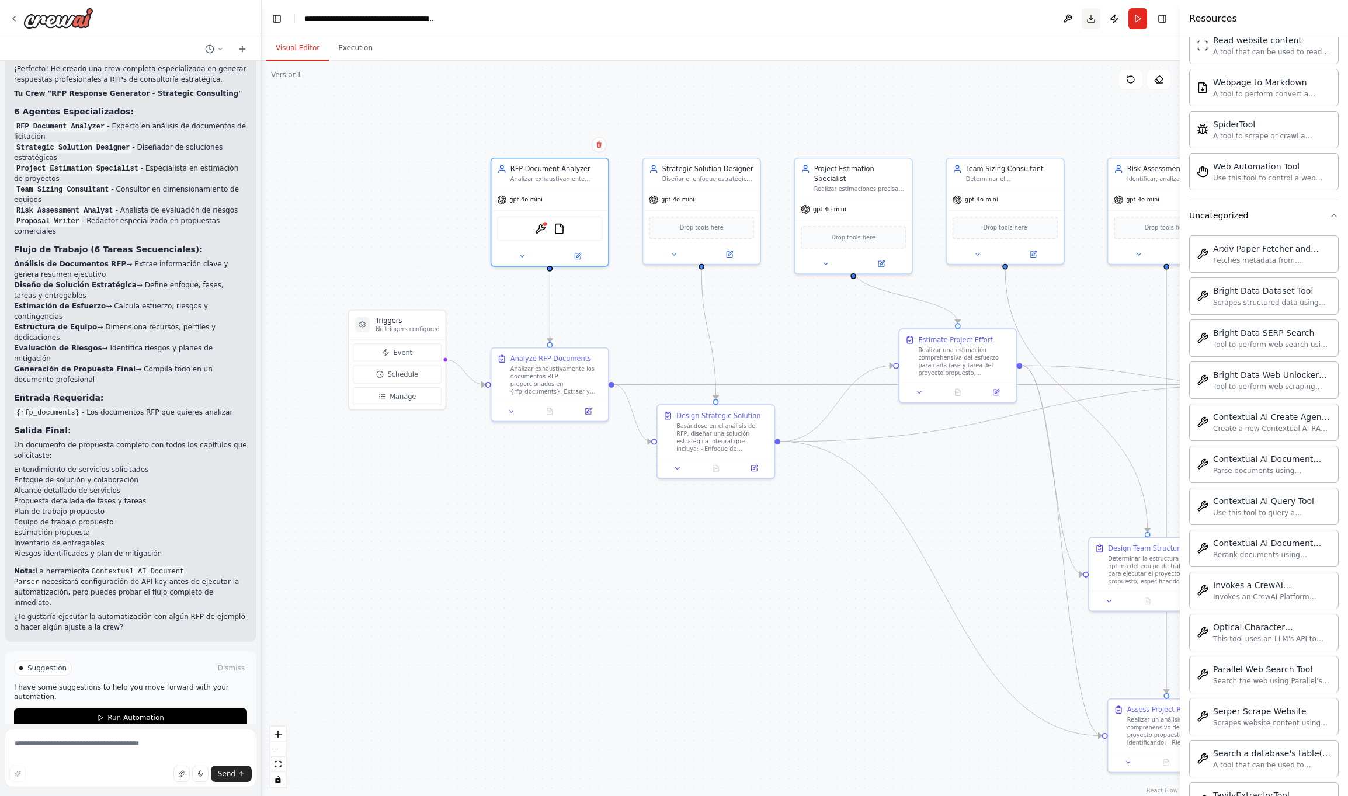
click at [1092, 16] on button "Download" at bounding box center [1091, 18] width 19 height 21
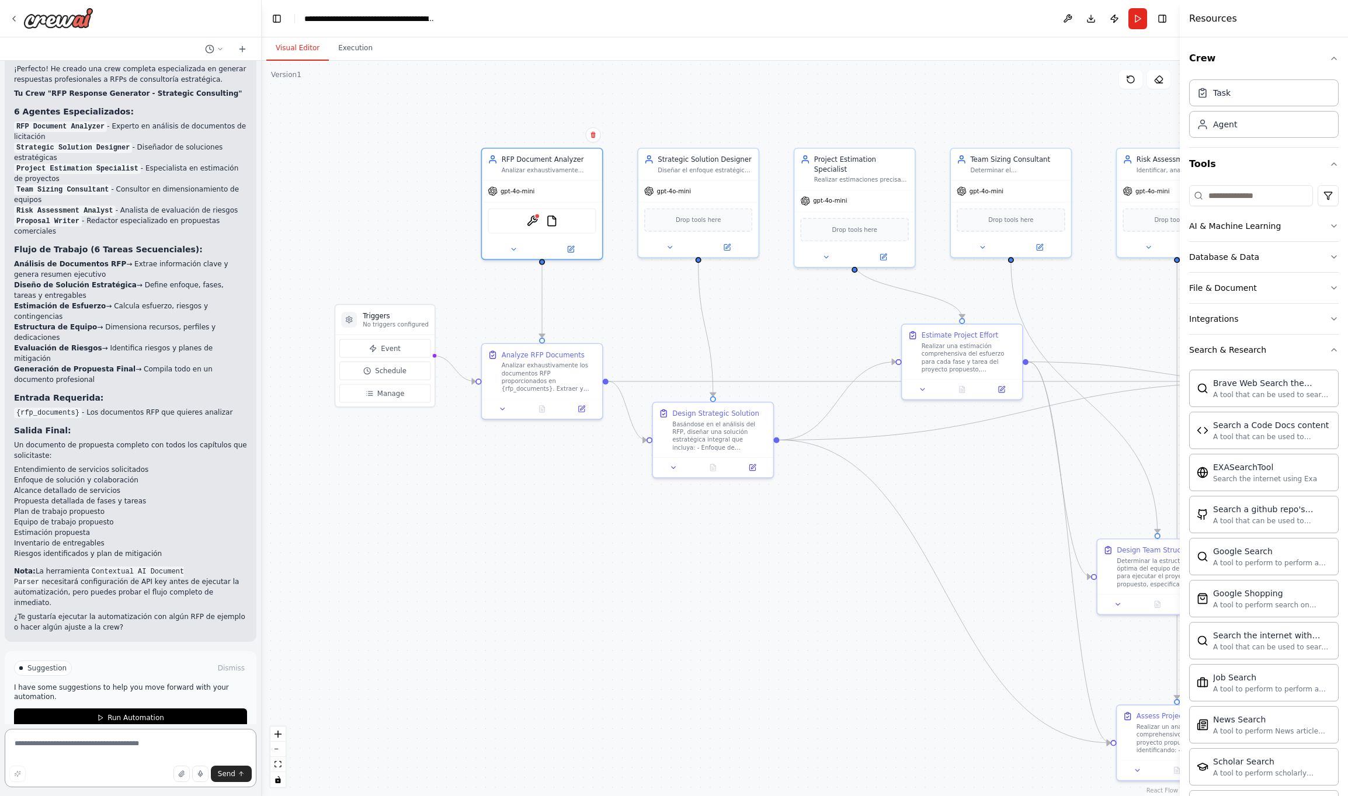
click at [119, 742] on textarea at bounding box center [131, 758] width 252 height 58
type textarea "*"
type textarea "**********"
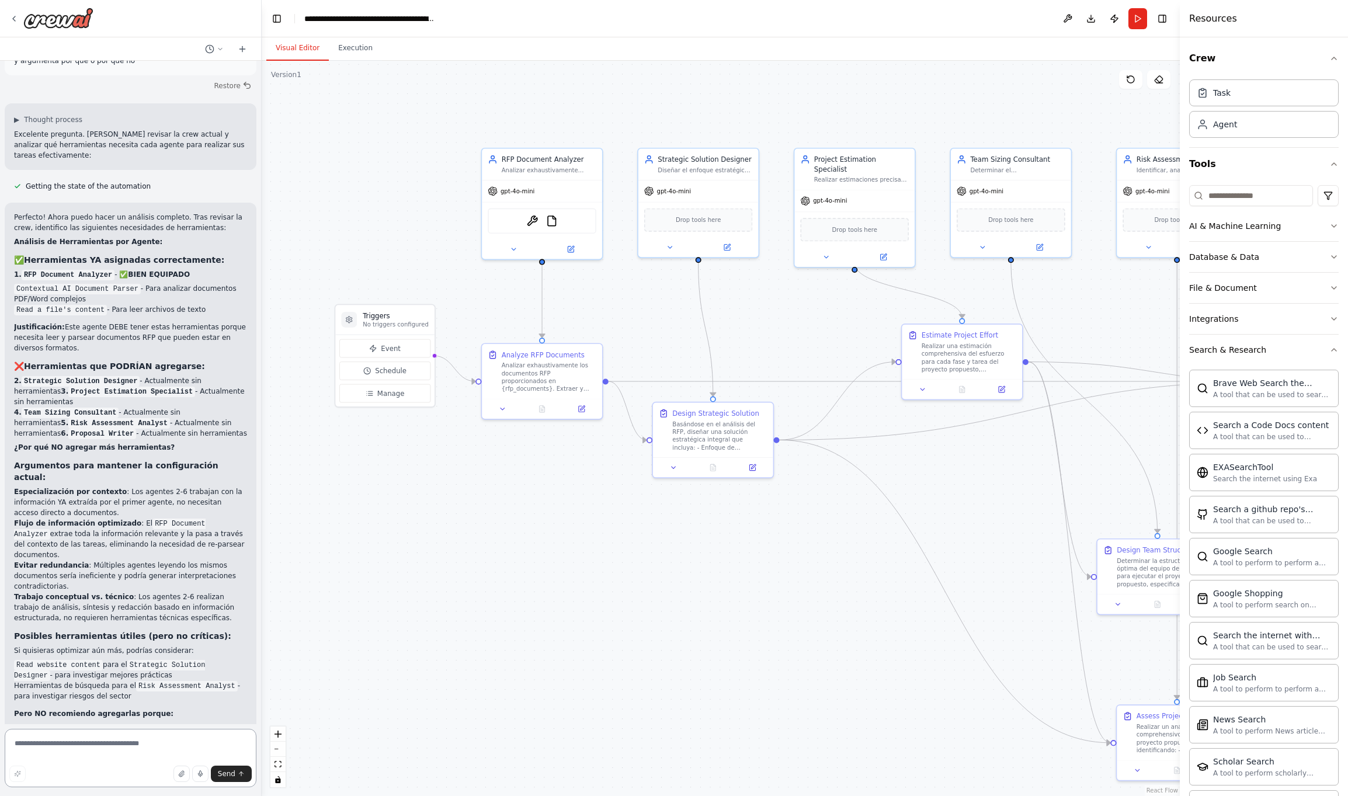
scroll to position [1824, 0]
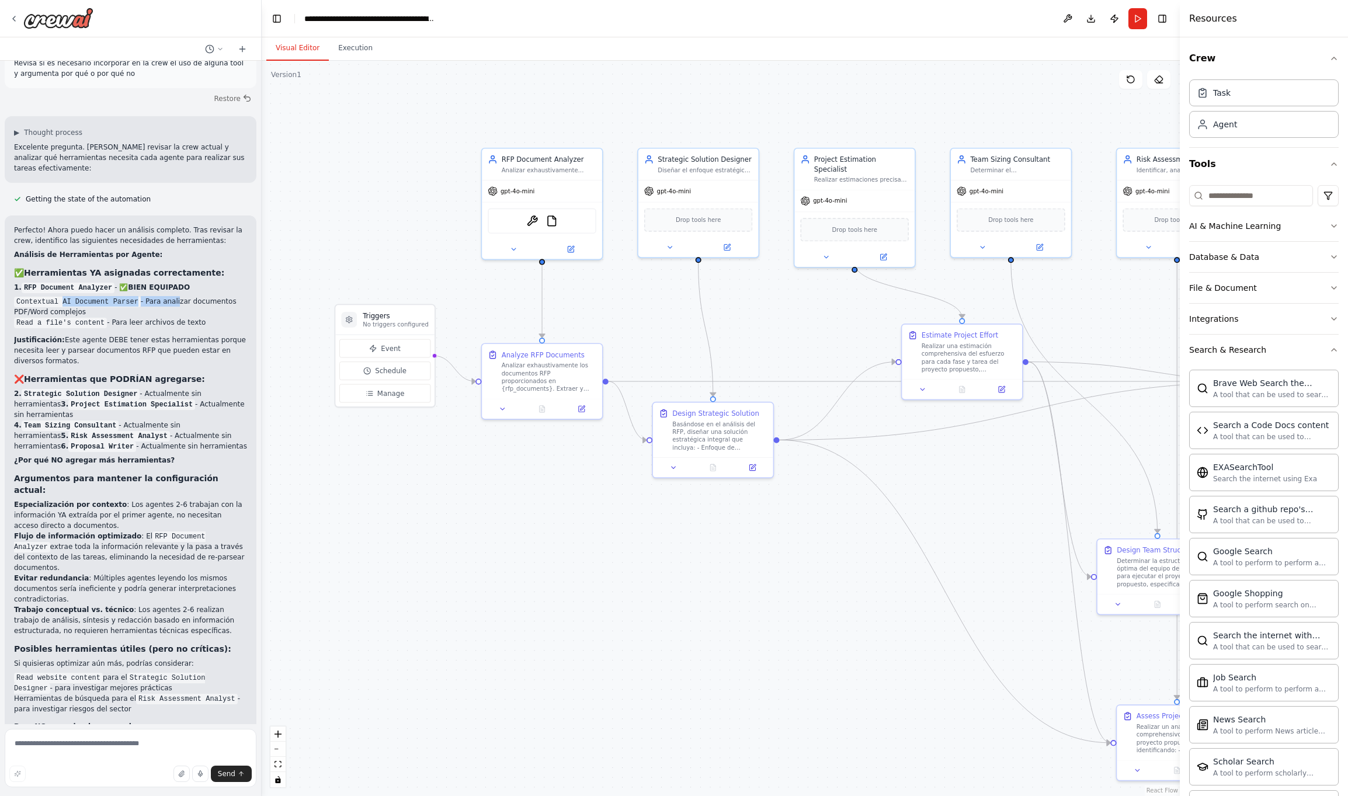
drag, startPoint x: 65, startPoint y: 279, endPoint x: 182, endPoint y: 285, distance: 116.4
click at [182, 296] on li "Contextual AI Document Parser - Para analizar documentos PDF/Word complejos" at bounding box center [130, 306] width 233 height 21
click at [669, 243] on icon at bounding box center [670, 245] width 8 height 8
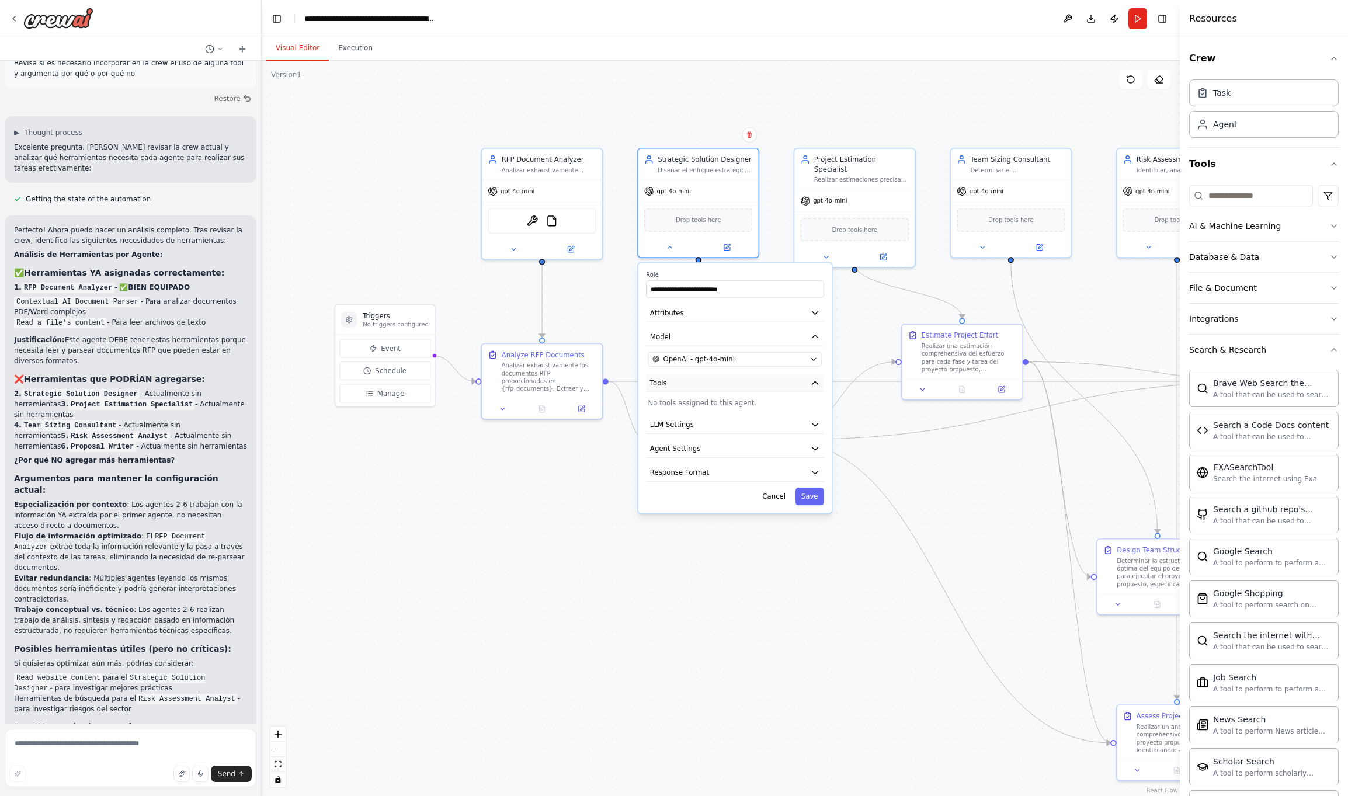
click at [687, 383] on button "Tools" at bounding box center [735, 383] width 178 height 18
click at [689, 407] on p "No tools assigned to this agent." at bounding box center [735, 403] width 174 height 10
click at [707, 405] on p "No tools assigned to this agent." at bounding box center [735, 403] width 174 height 10
click at [765, 498] on button "Cancel" at bounding box center [773, 497] width 35 height 18
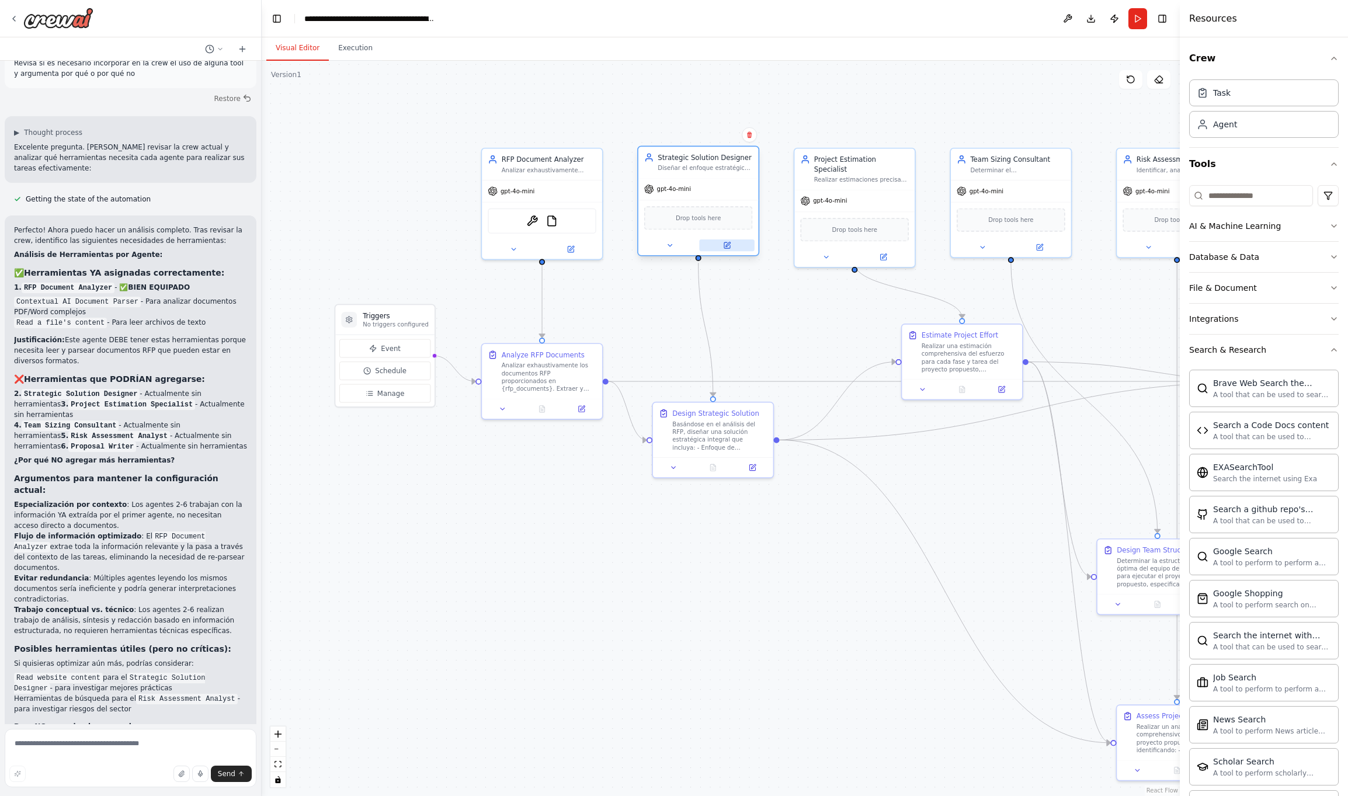
click at [730, 242] on icon at bounding box center [727, 245] width 8 height 8
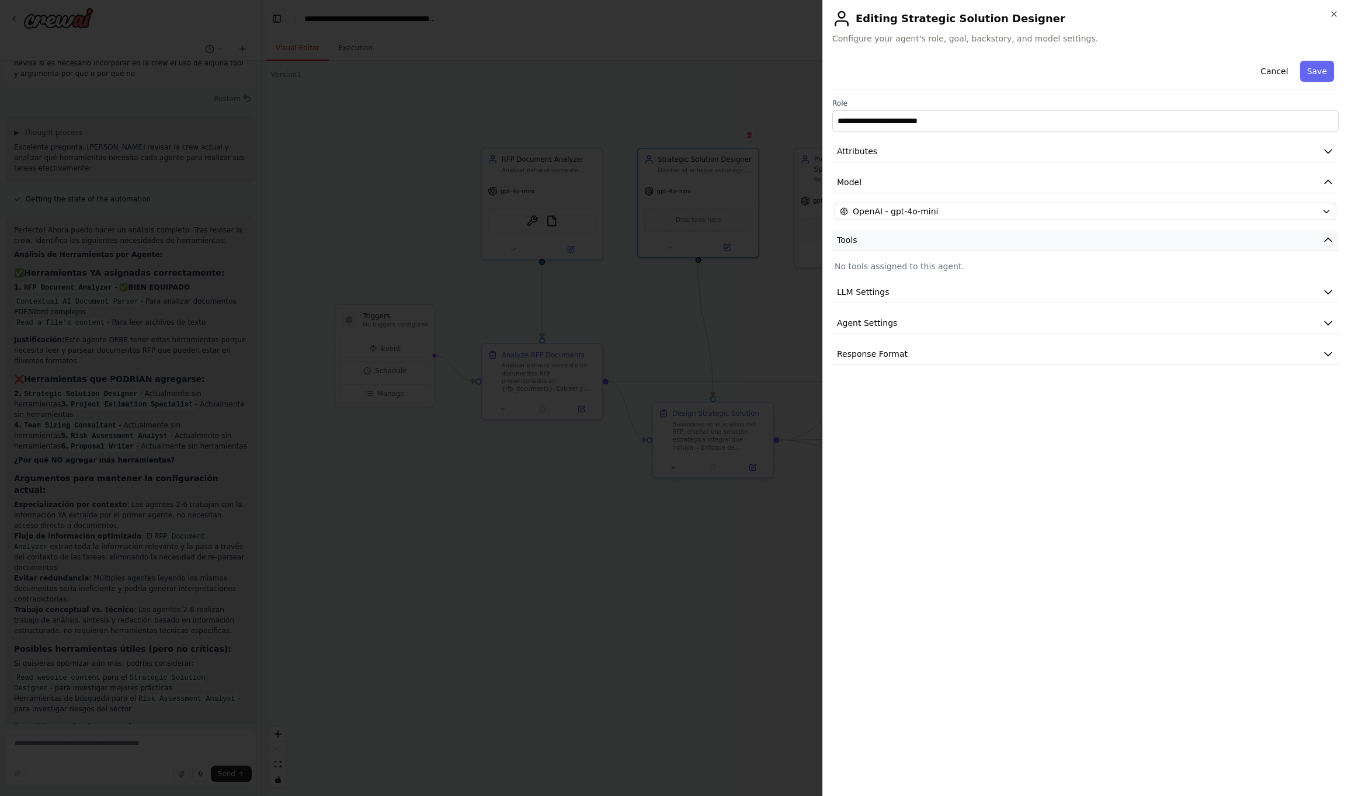
click at [948, 240] on button "Tools" at bounding box center [1085, 241] width 506 height 22
click at [915, 267] on p "No tools assigned to this agent." at bounding box center [1086, 267] width 502 height 12
click at [1270, 72] on button "Cancel" at bounding box center [1273, 71] width 41 height 21
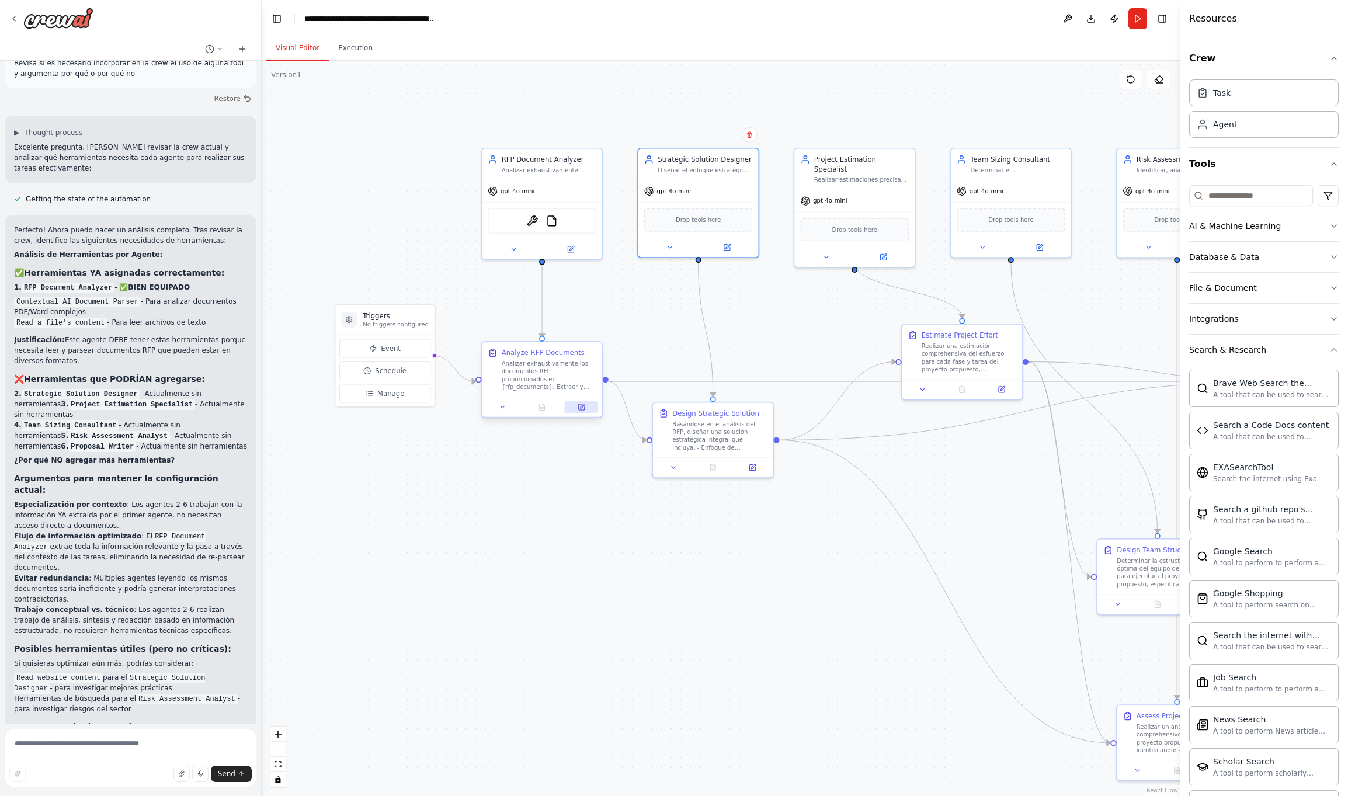
click at [578, 405] on icon at bounding box center [582, 407] width 8 height 8
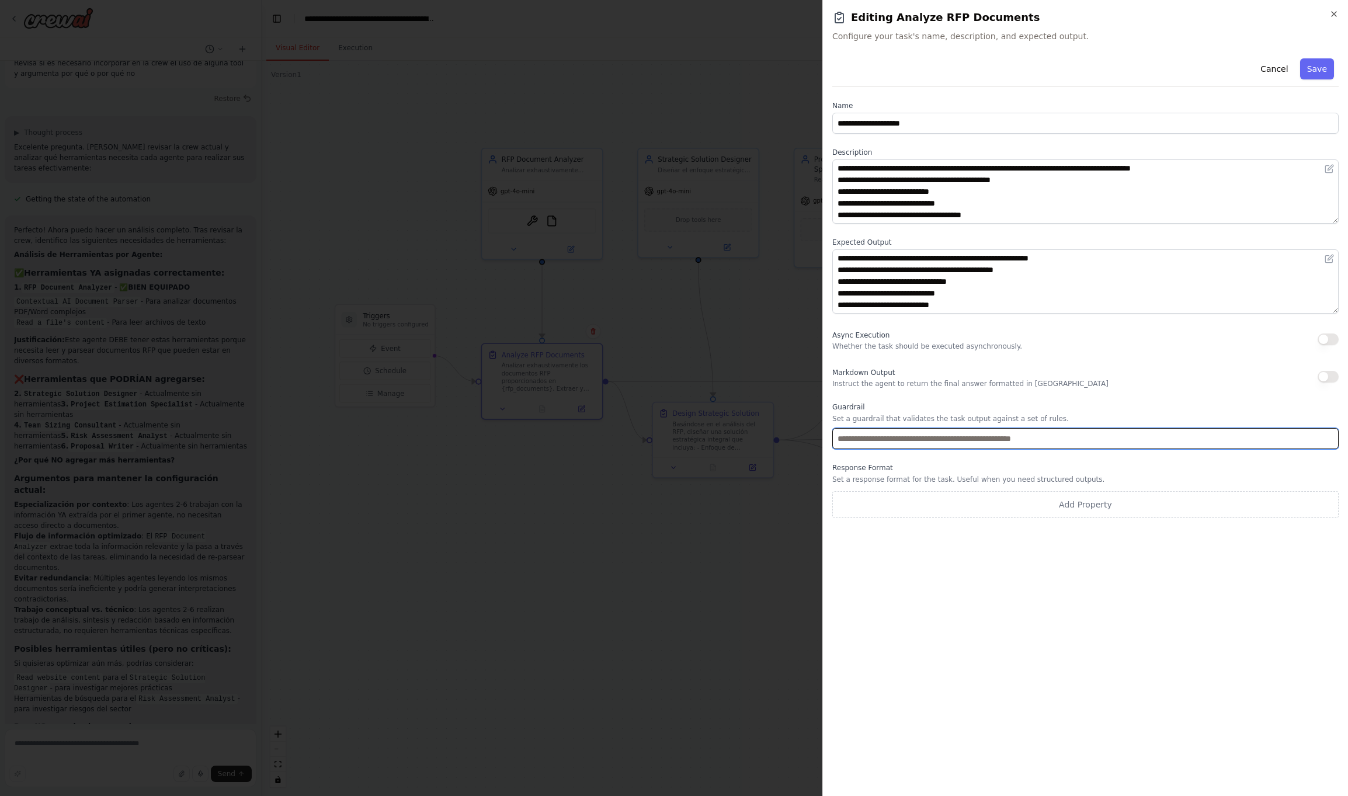
click at [893, 439] on input "text" at bounding box center [1085, 438] width 506 height 21
click at [908, 405] on label "Guardrail" at bounding box center [1085, 406] width 506 height 9
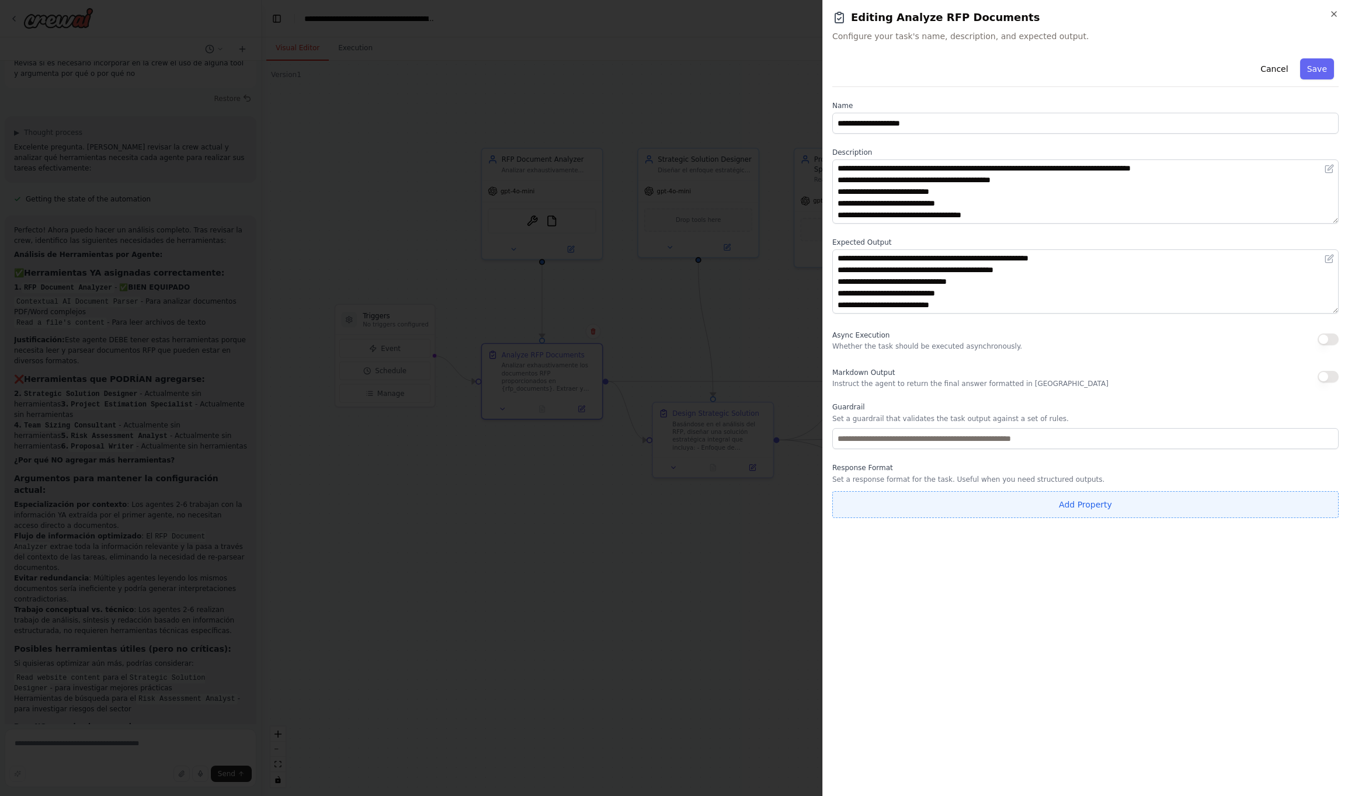
click at [961, 497] on button "Add Property" at bounding box center [1085, 504] width 506 height 27
click at [1329, 501] on icon "button" at bounding box center [1328, 501] width 9 height 9
click at [1272, 64] on button "Cancel" at bounding box center [1273, 68] width 41 height 21
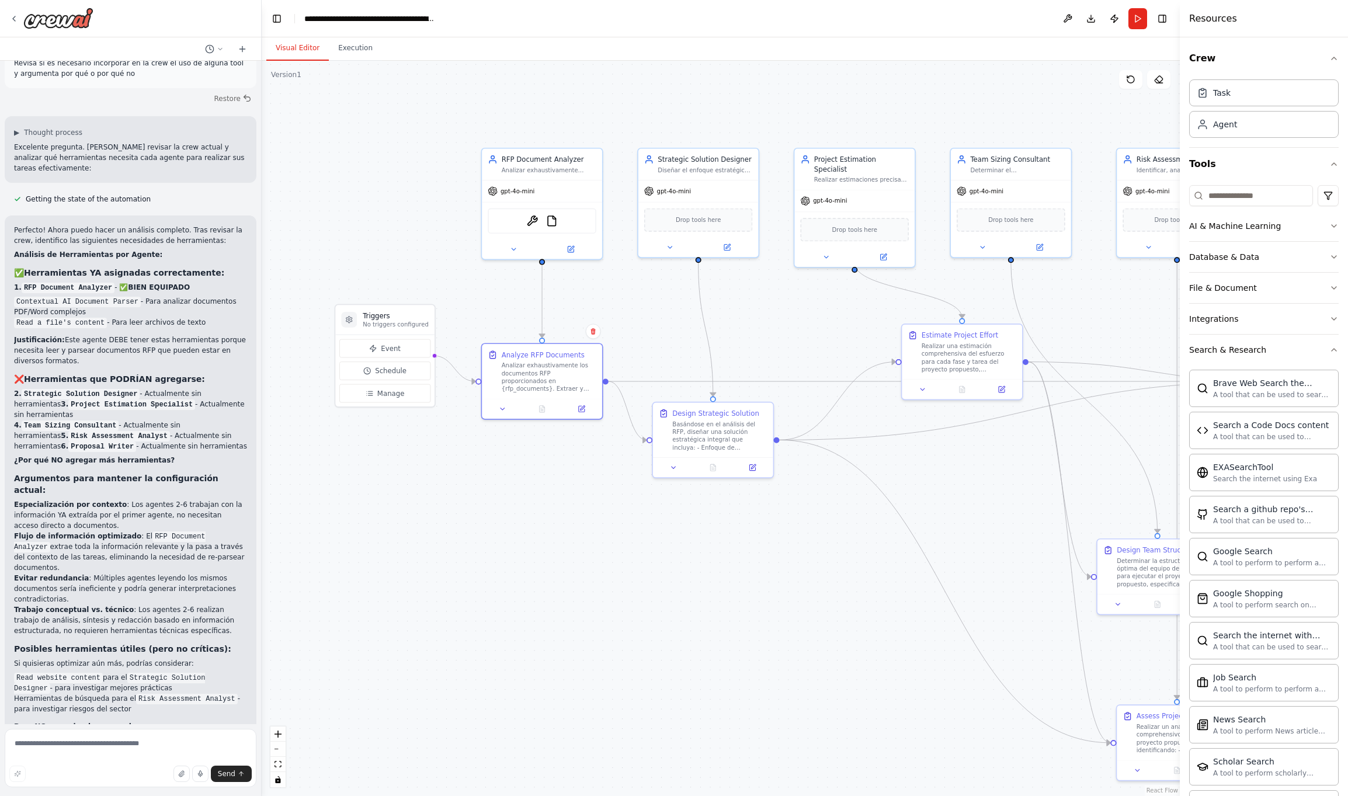
click at [974, 550] on div ".deletable-edge-delete-btn { width: 20px; height: 20px; border: 0px solid #ffff…" at bounding box center [721, 428] width 918 height 735
click at [1164, 19] on button "Toggle Right Sidebar" at bounding box center [1162, 19] width 16 height 16
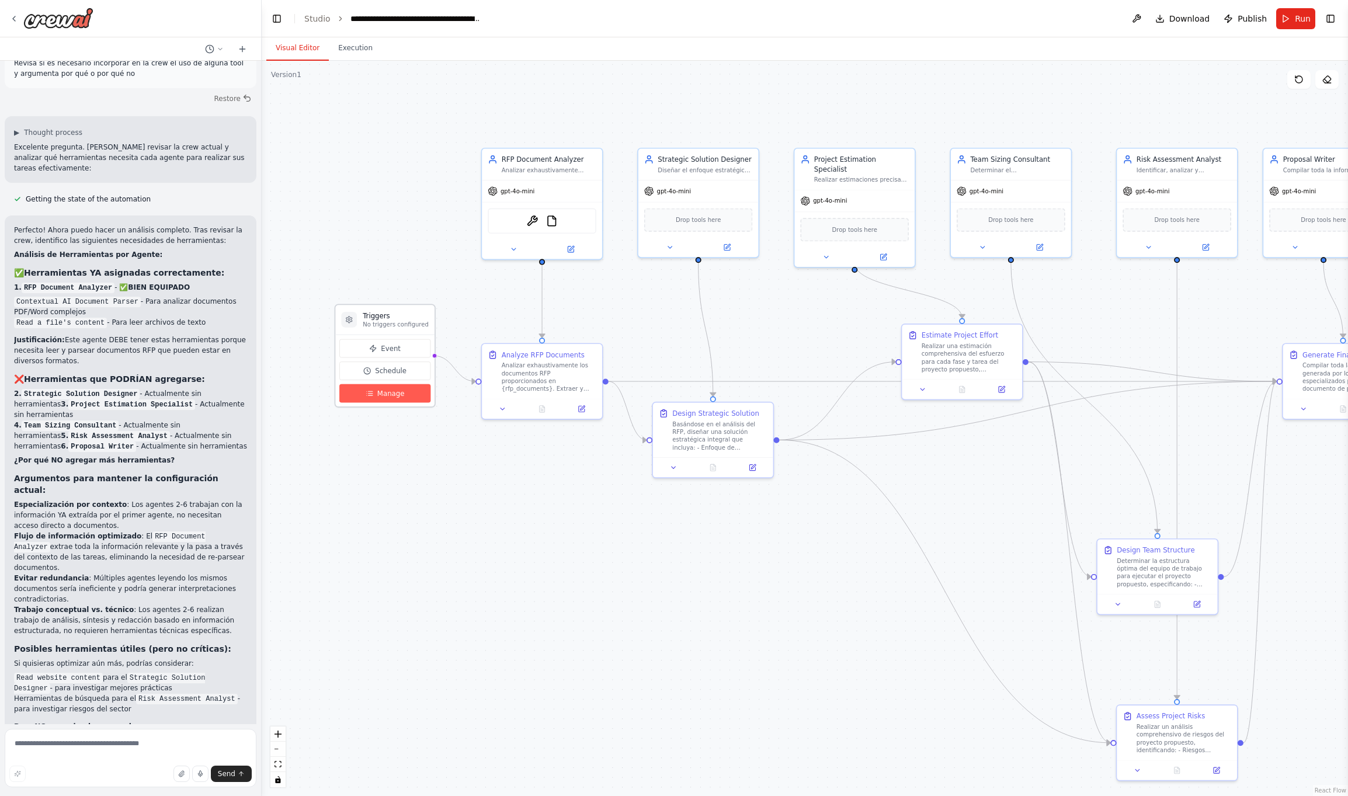
click at [377, 394] on span "Manage" at bounding box center [390, 393] width 27 height 10
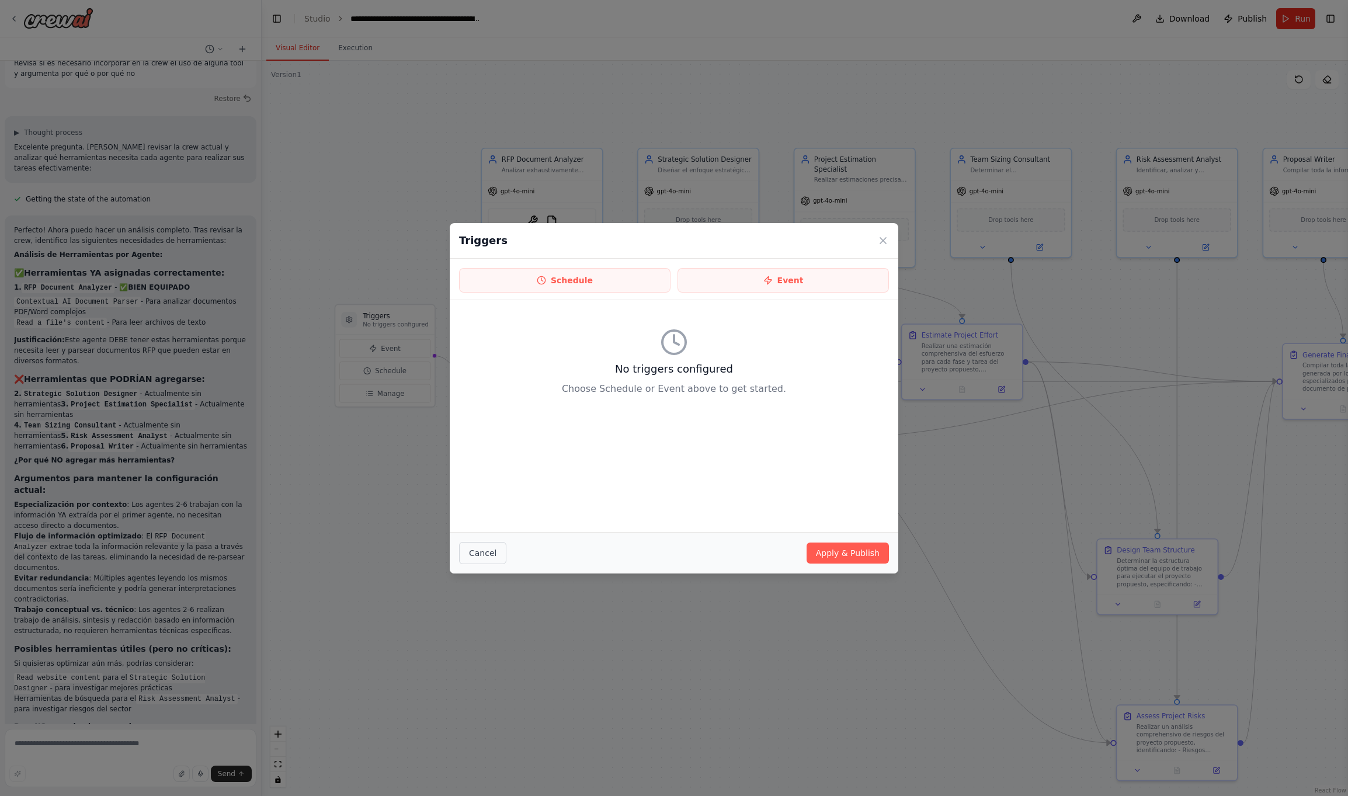
click at [469, 545] on button "Cancel" at bounding box center [482, 553] width 47 height 22
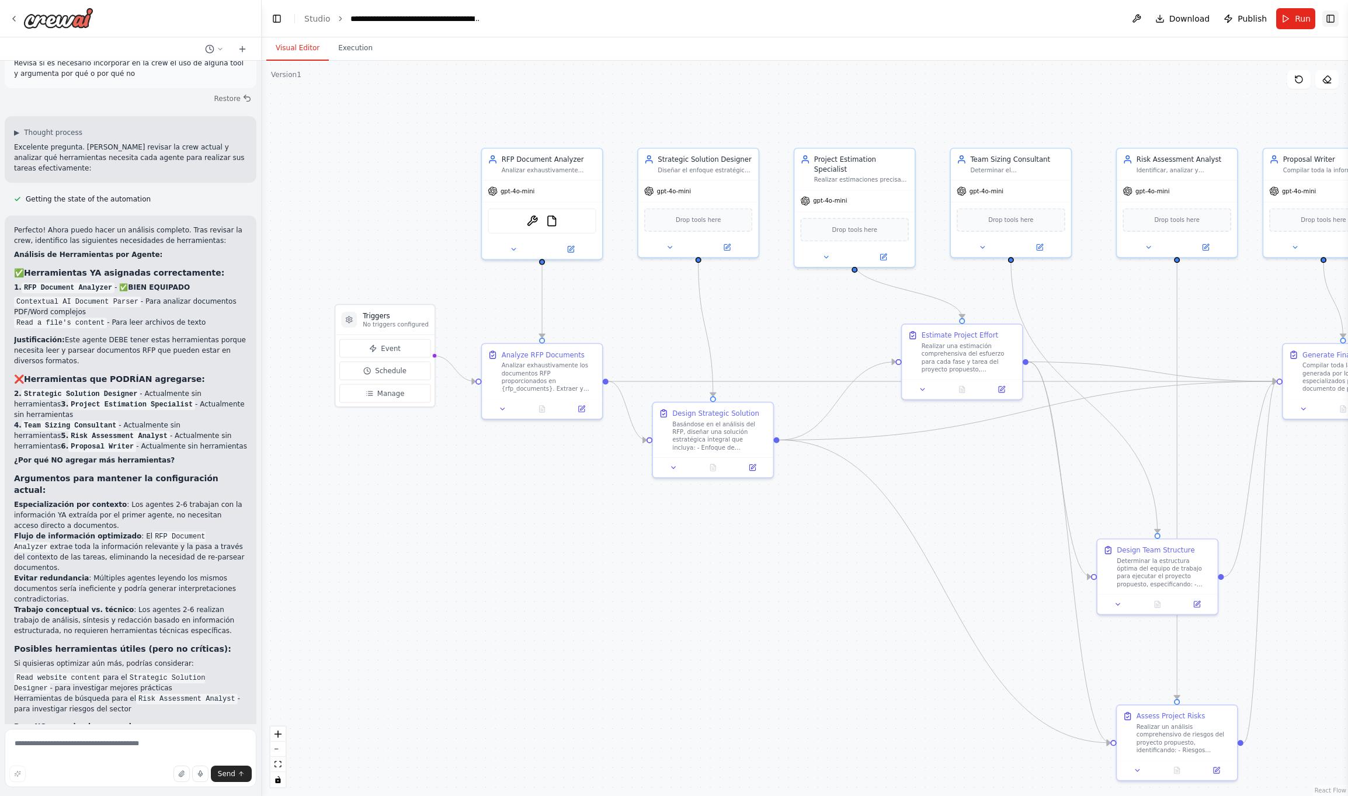
click at [1331, 22] on button "Toggle Right Sidebar" at bounding box center [1330, 19] width 16 height 16
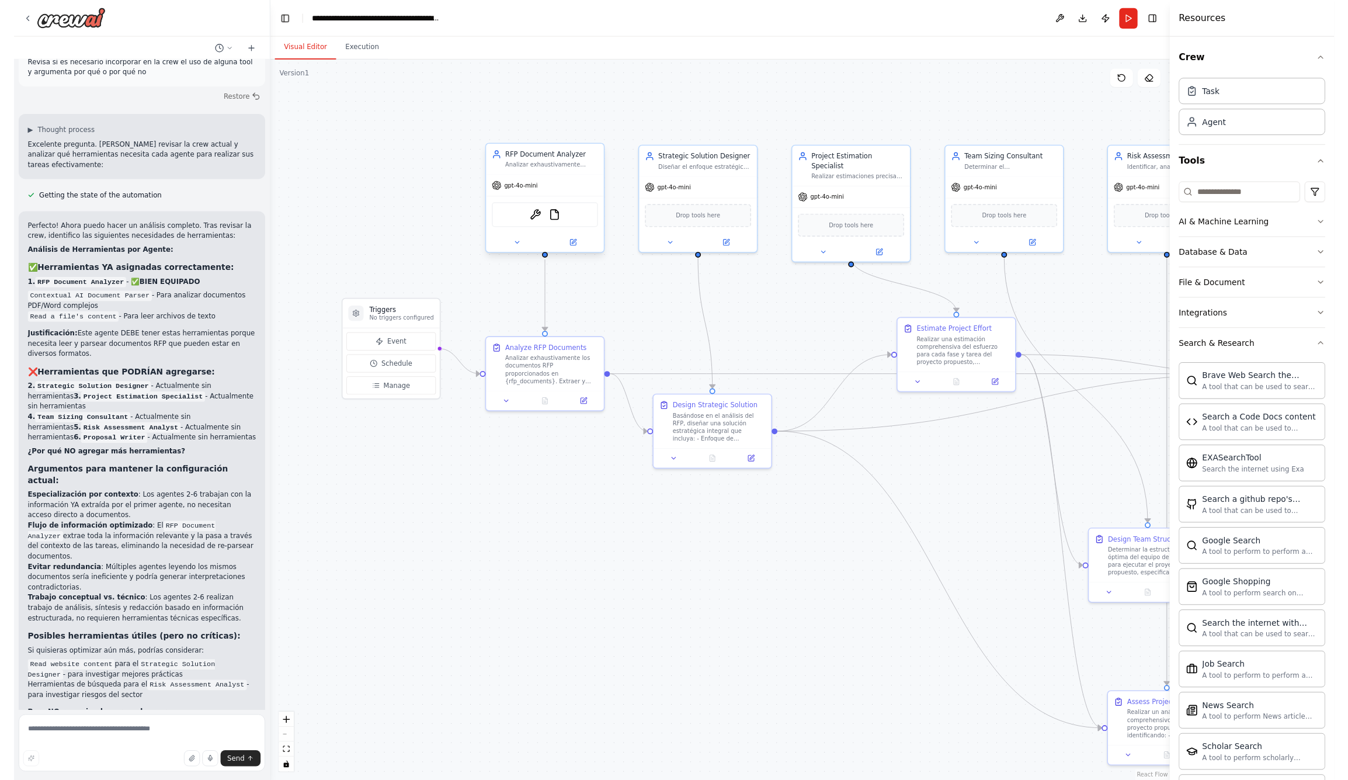
scroll to position [0, 0]
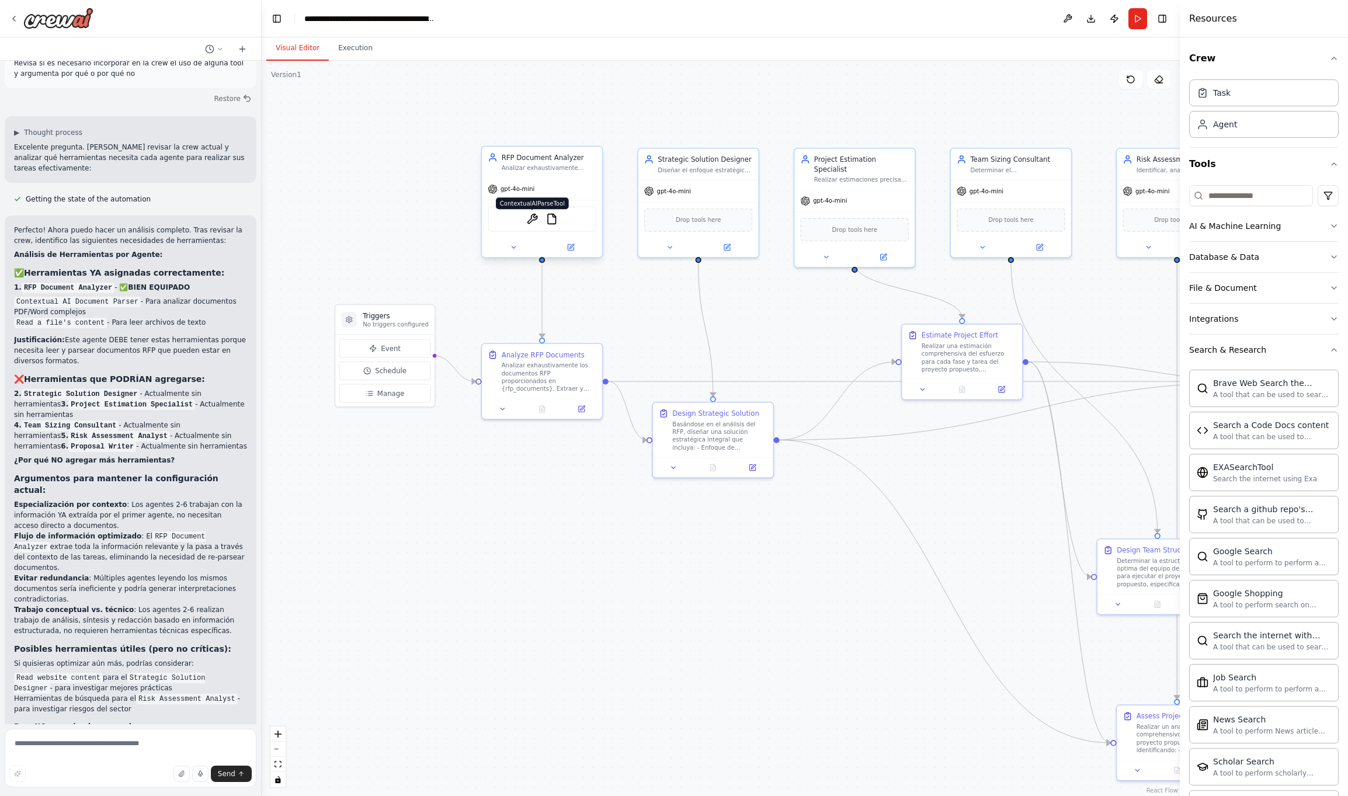
click at [537, 218] on img at bounding box center [532, 219] width 12 height 12
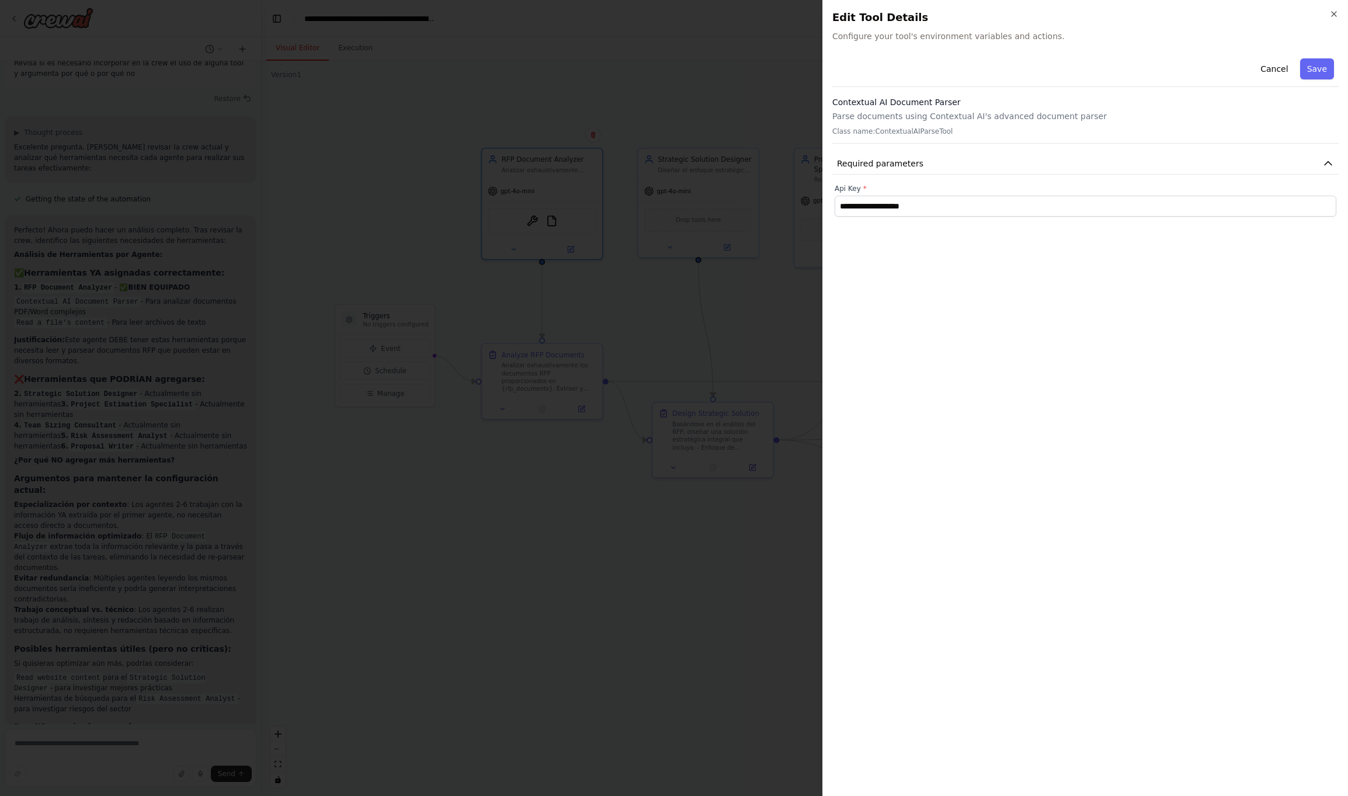
click at [898, 105] on h3 "Contextual AI Document Parser" at bounding box center [1085, 102] width 506 height 12
click at [1335, 13] on icon "button" at bounding box center [1333, 13] width 9 height 9
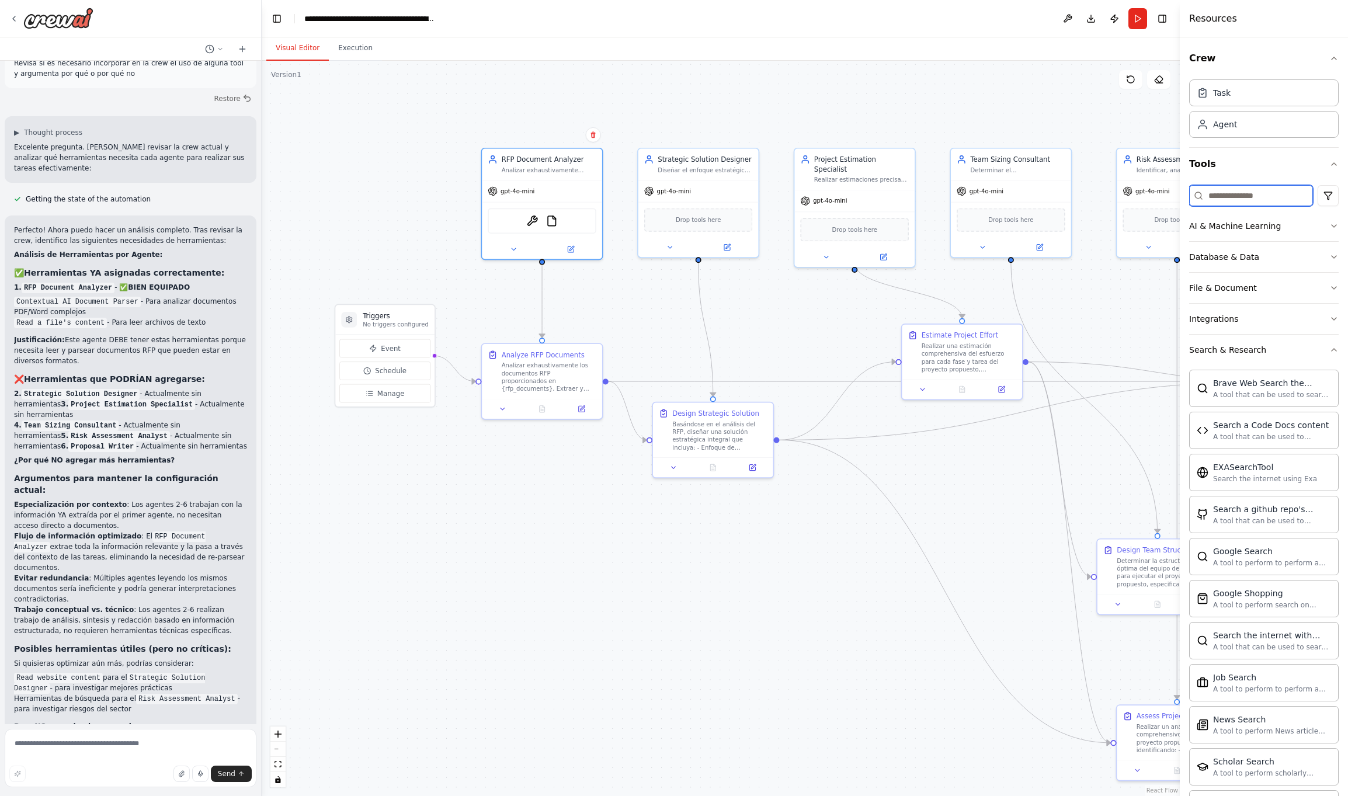
click at [1273, 199] on input at bounding box center [1251, 195] width 124 height 21
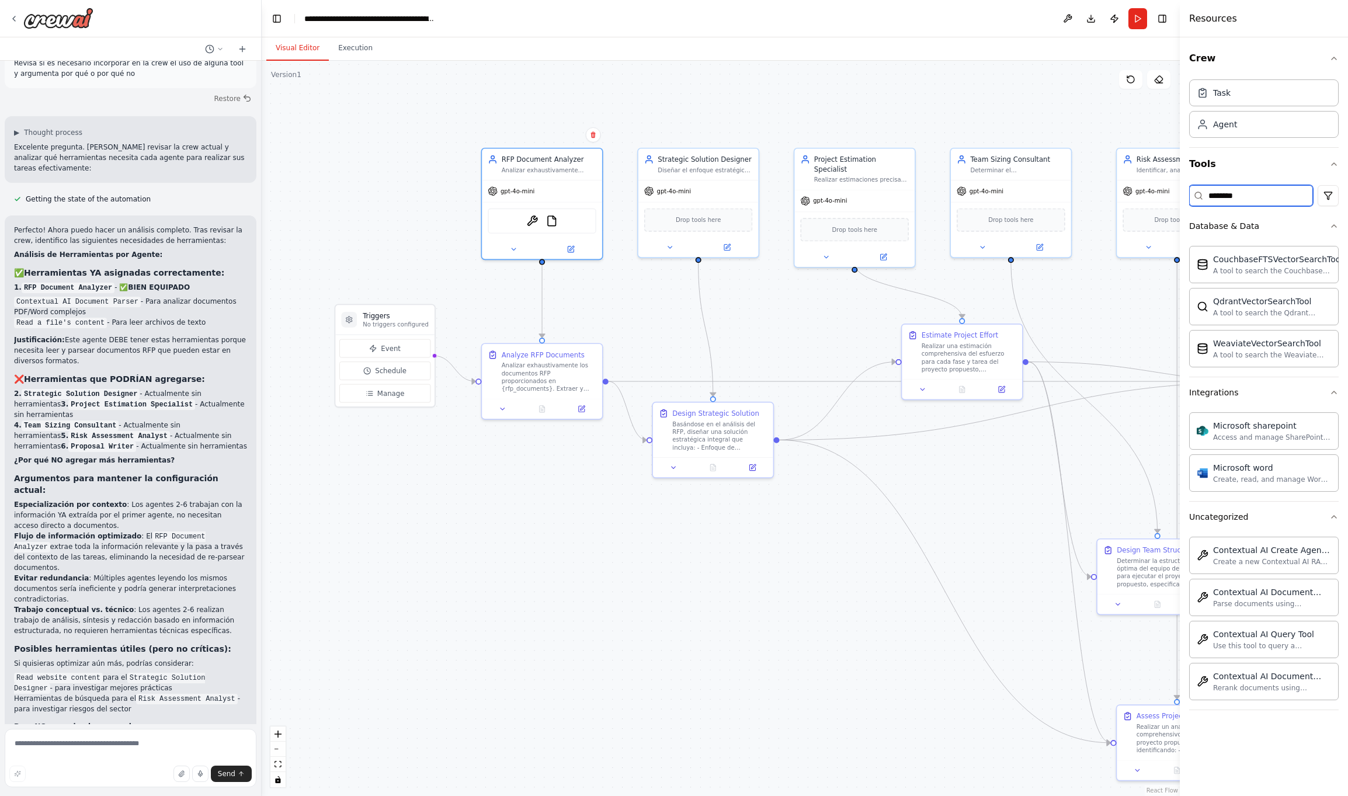
type input "********"
click at [1300, 552] on div "Contextual AI Create Agent Tool" at bounding box center [1272, 550] width 118 height 12
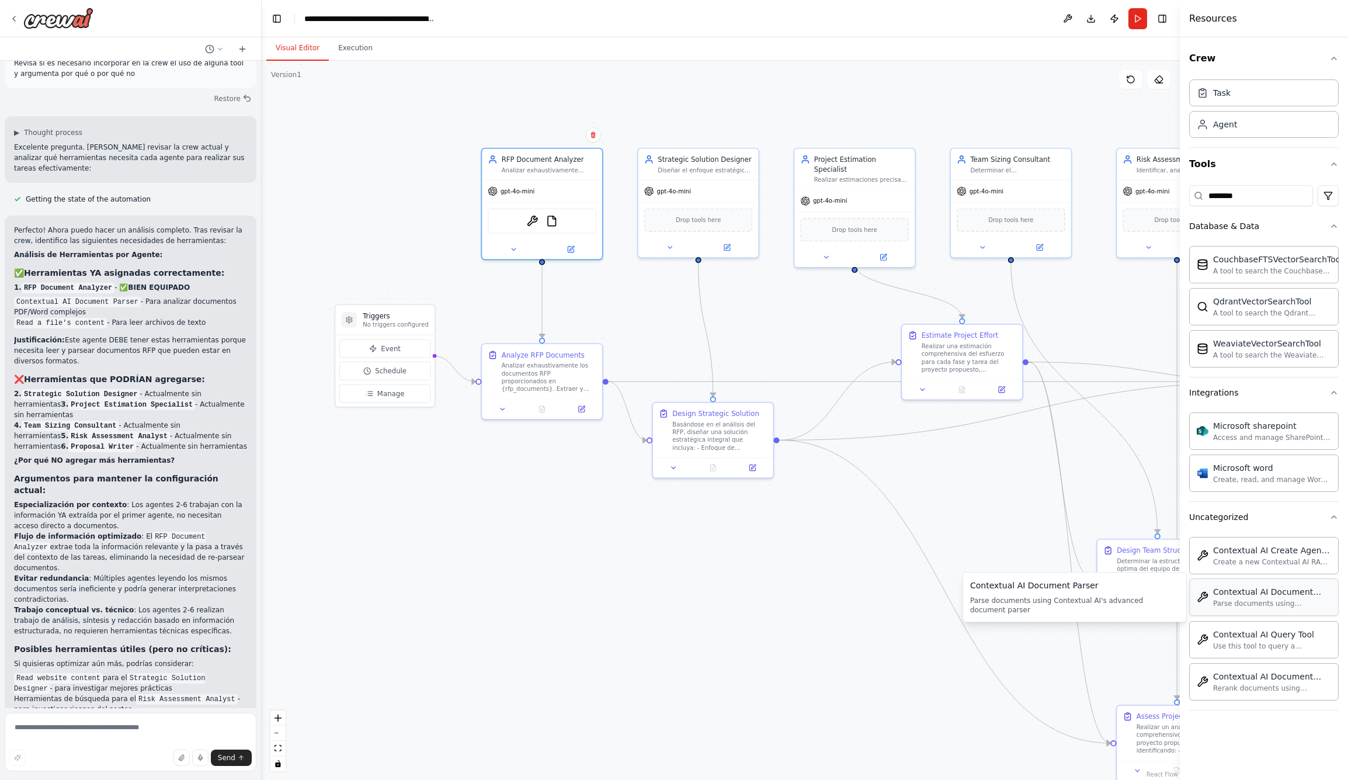
click at [1307, 600] on div "Parse documents using Contextual AI's advanced document parser" at bounding box center [1272, 603] width 118 height 9
click at [571, 248] on icon at bounding box center [571, 246] width 5 height 5
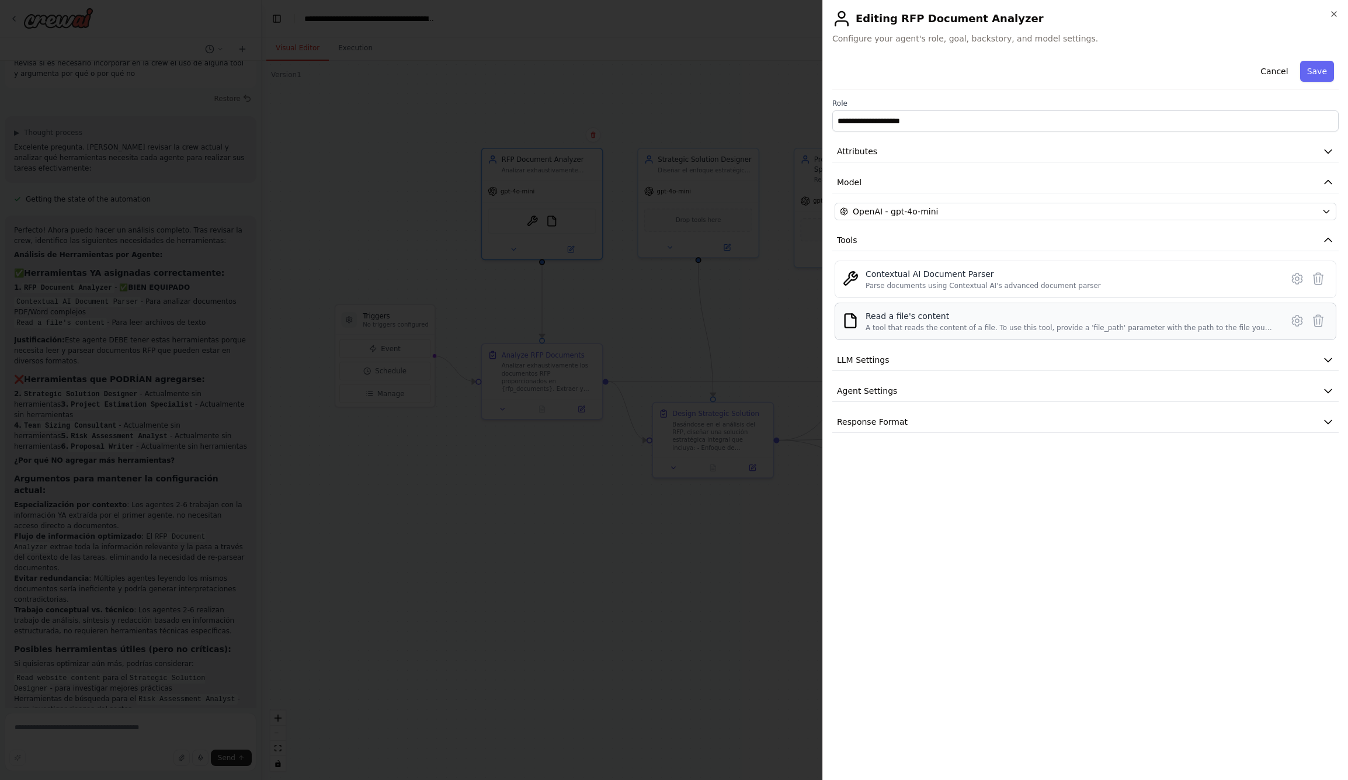
click at [953, 317] on div "Read a file's content" at bounding box center [1070, 316] width 409 height 12
click at [904, 319] on div "Read a file's content" at bounding box center [1070, 316] width 409 height 12
drag, startPoint x: 946, startPoint y: 285, endPoint x: 964, endPoint y: 283, distance: 17.6
click at [964, 283] on div "Parse documents using Contextual AI's advanced document parser" at bounding box center [983, 285] width 235 height 9
drag, startPoint x: 985, startPoint y: 273, endPoint x: 865, endPoint y: 274, distance: 120.3
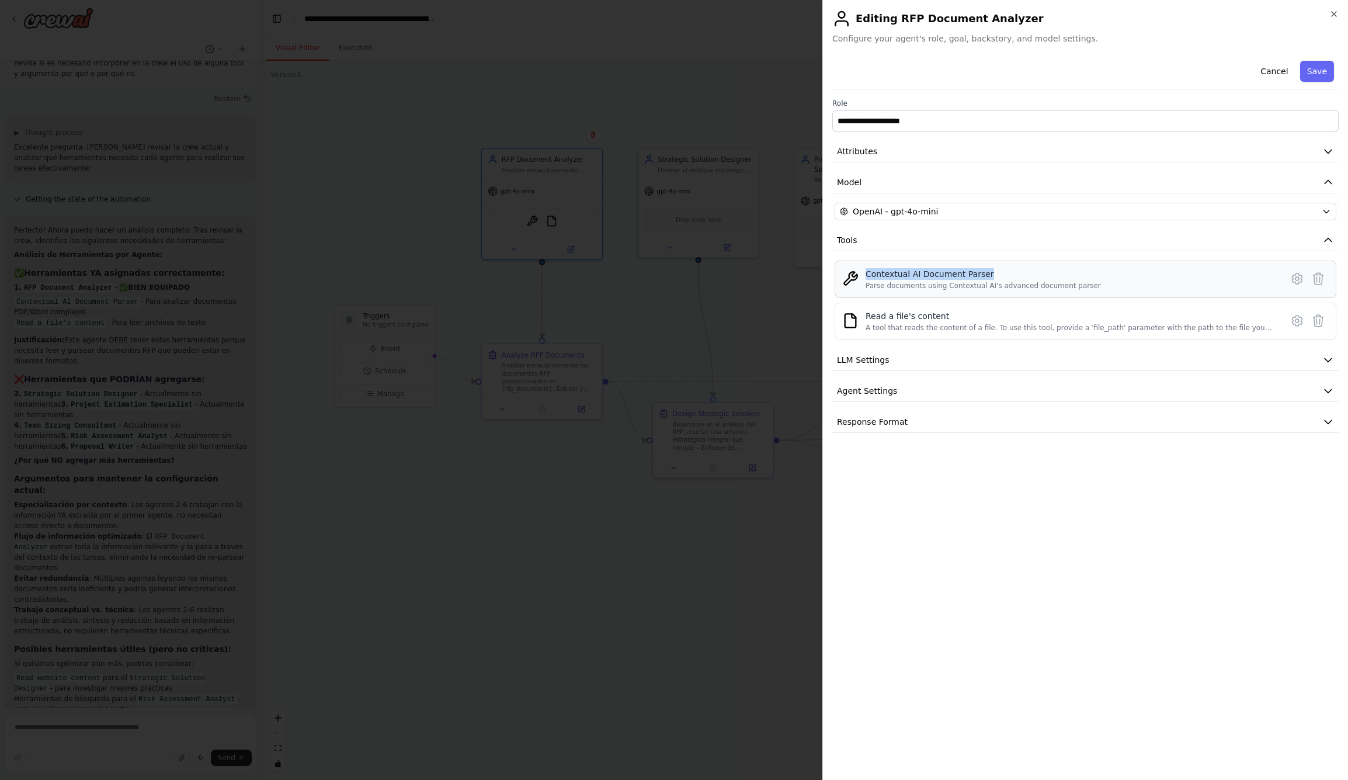
click at [865, 274] on div "Contextual AI Document Parser Parse documents using Contextual AI's advanced do…" at bounding box center [1085, 279] width 487 height 22
copy div "Contextual AI Document Parser"
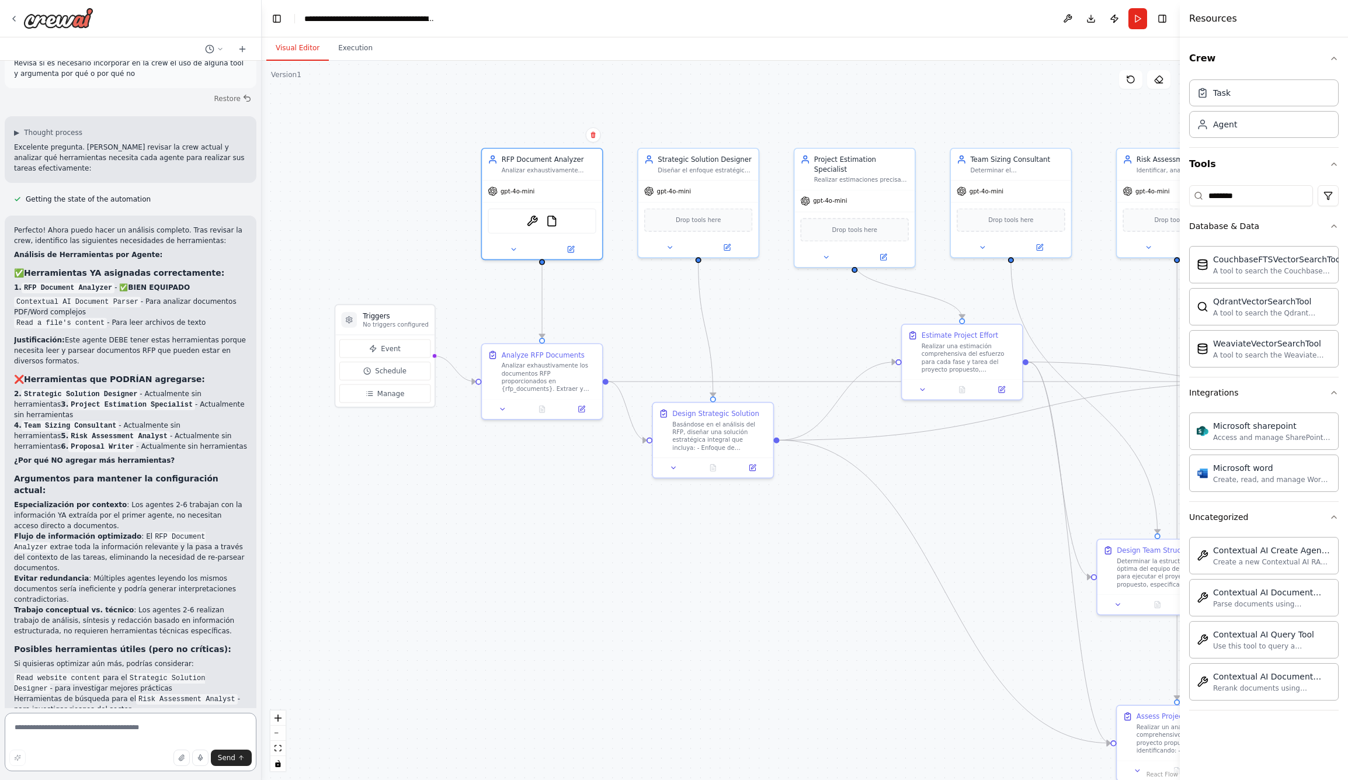
click at [165, 724] on textarea at bounding box center [131, 742] width 252 height 58
type textarea "**********"
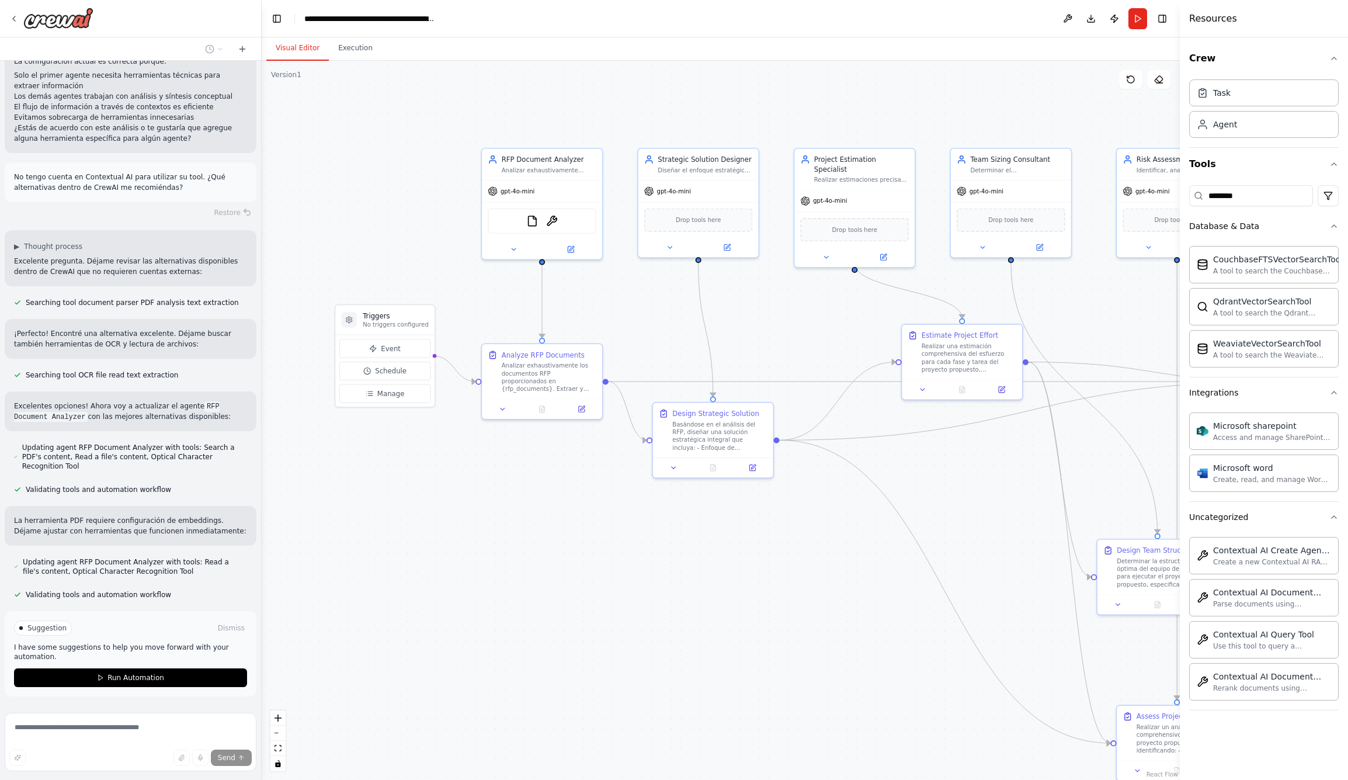
scroll to position [2552, 0]
click at [551, 222] on img at bounding box center [552, 219] width 12 height 12
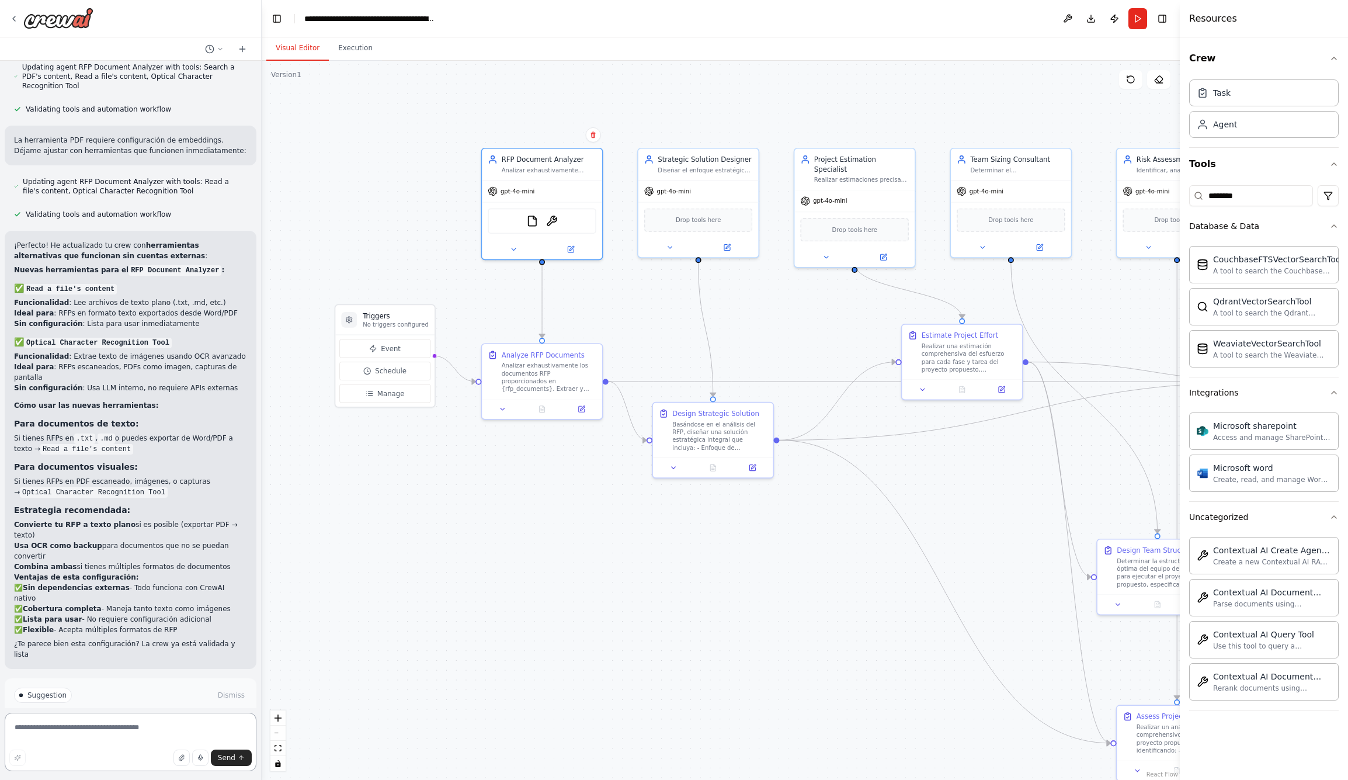
scroll to position [2943, 0]
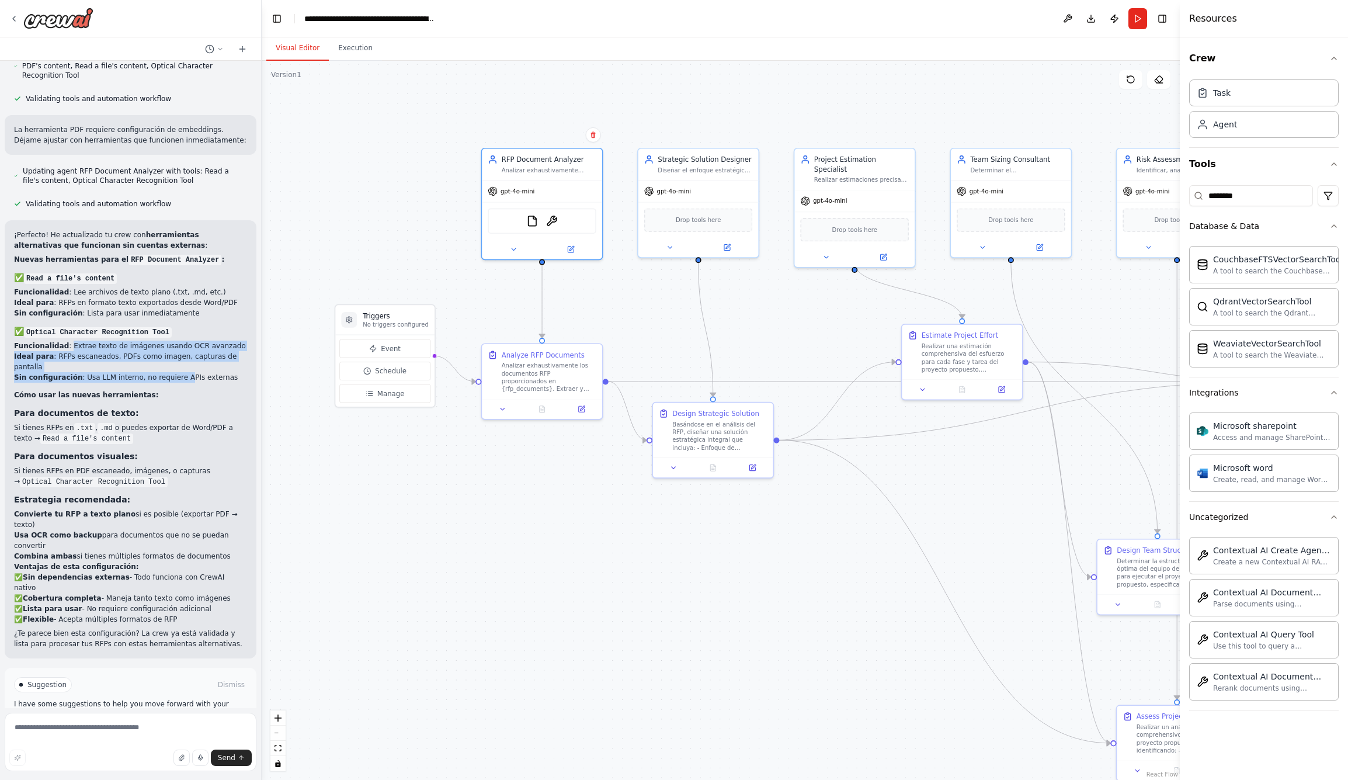
drag, startPoint x: 68, startPoint y: 298, endPoint x: 180, endPoint y: 333, distance: 117.3
click at [180, 341] on ul "Funcionalidad : Extrae texto de imágenes usando OCR avanzado Ideal para : RFPs …" at bounding box center [130, 362] width 233 height 42
click at [180, 372] on li "Sin configuración : Usa LLM interno, no requiere APIs externas" at bounding box center [130, 377] width 233 height 11
click at [554, 218] on img at bounding box center [552, 219] width 12 height 12
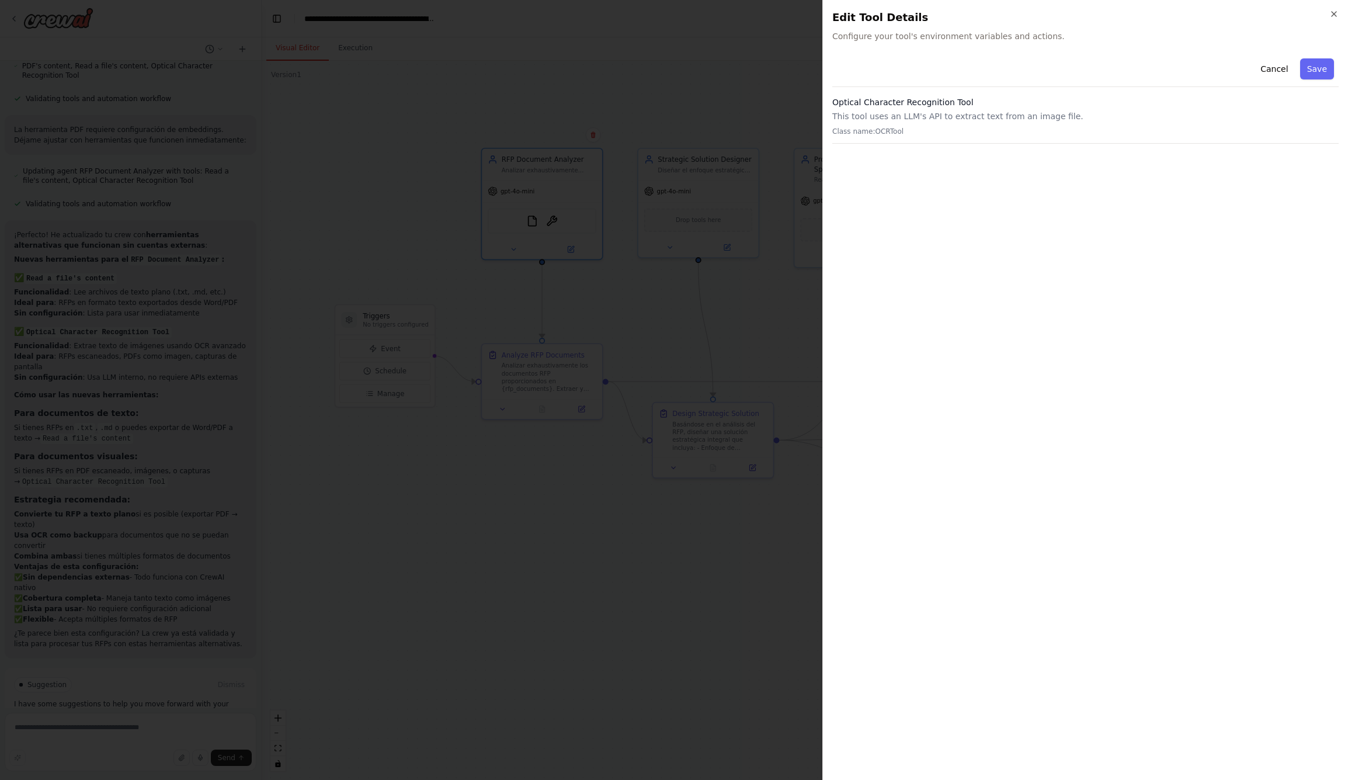
click at [923, 130] on p "Class name: OCRTool" at bounding box center [1085, 131] width 506 height 9
click at [874, 130] on p "Class name: OCRTool" at bounding box center [1085, 131] width 506 height 9
click at [1265, 66] on button "Cancel" at bounding box center [1273, 68] width 41 height 21
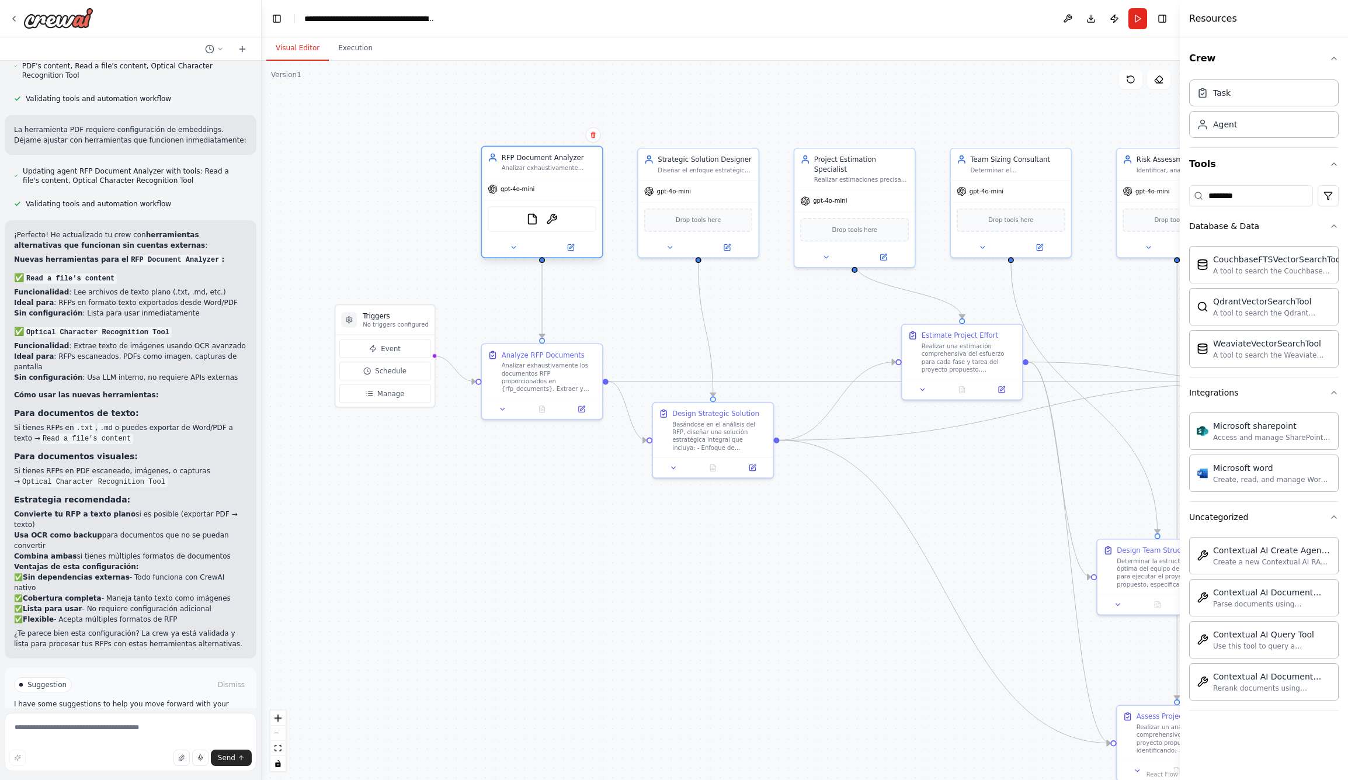
click at [505, 219] on div "FileReadTool OCRTool" at bounding box center [542, 218] width 109 height 25
click at [575, 245] on button at bounding box center [570, 247] width 55 height 12
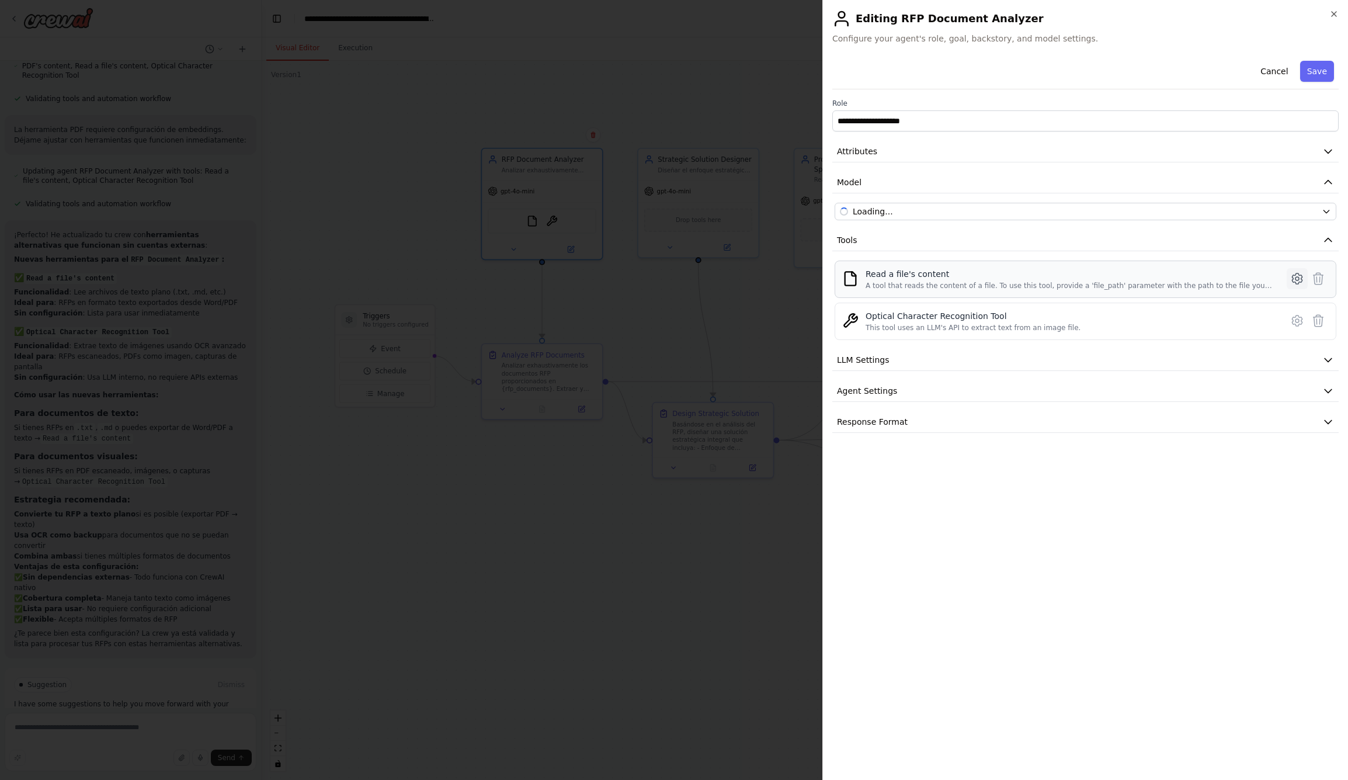
click at [1296, 276] on icon at bounding box center [1297, 279] width 14 height 14
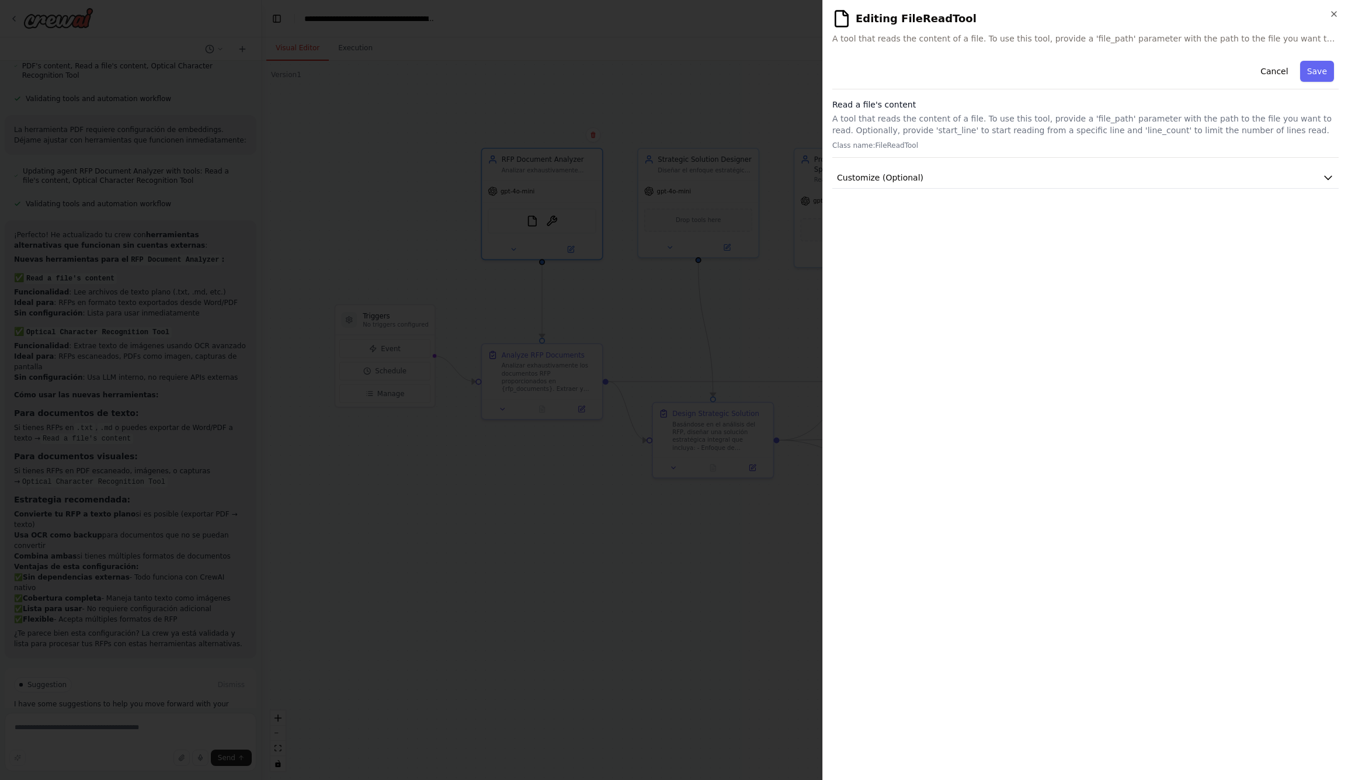
click at [1260, 161] on div "Cancel Save Read a file's content A tool that reads the content of a file. To u…" at bounding box center [1085, 122] width 506 height 133
click at [1228, 172] on button "Customize (Optional)" at bounding box center [1085, 178] width 506 height 22
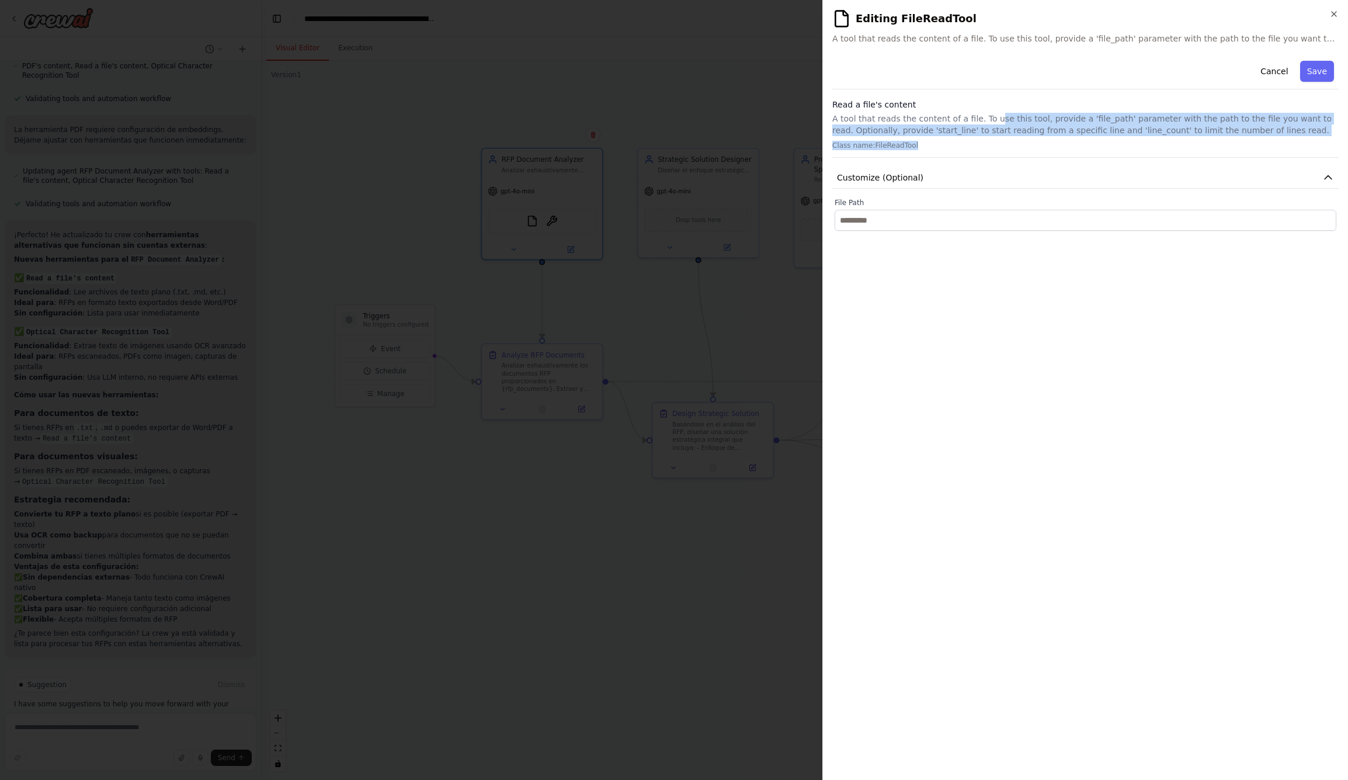
drag, startPoint x: 990, startPoint y: 117, endPoint x: 1030, endPoint y: 148, distance: 50.4
click at [1030, 148] on div "Read a file's content A tool that reads the content of a file. To use this tool…" at bounding box center [1085, 128] width 506 height 59
click at [1030, 148] on p "Class name: FileReadTool" at bounding box center [1085, 145] width 506 height 9
click at [1269, 72] on button "Cancel" at bounding box center [1273, 71] width 41 height 21
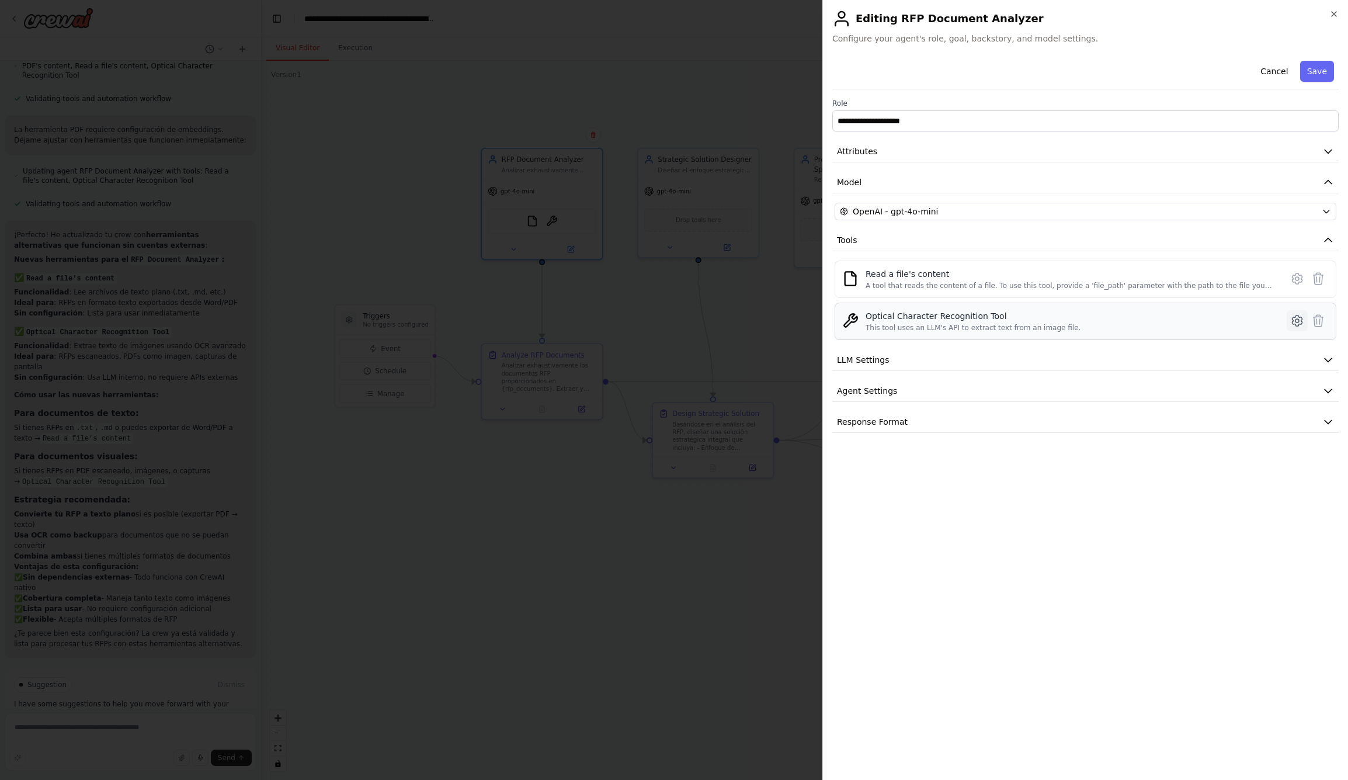
click at [1301, 319] on icon at bounding box center [1297, 321] width 14 height 14
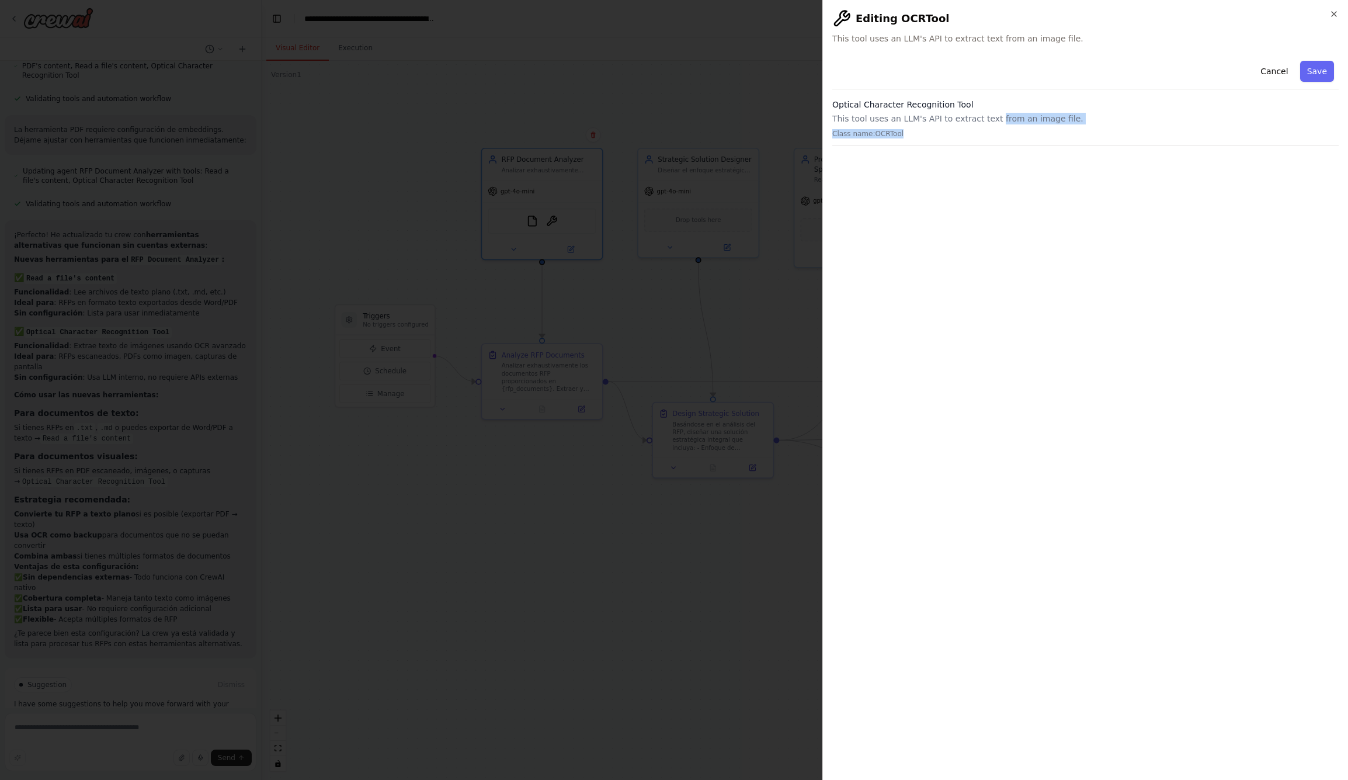
drag, startPoint x: 992, startPoint y: 115, endPoint x: 1019, endPoint y: 151, distance: 44.6
click at [1019, 151] on div "**********" at bounding box center [1085, 413] width 506 height 714
click at [1267, 75] on button "Cancel" at bounding box center [1273, 71] width 41 height 21
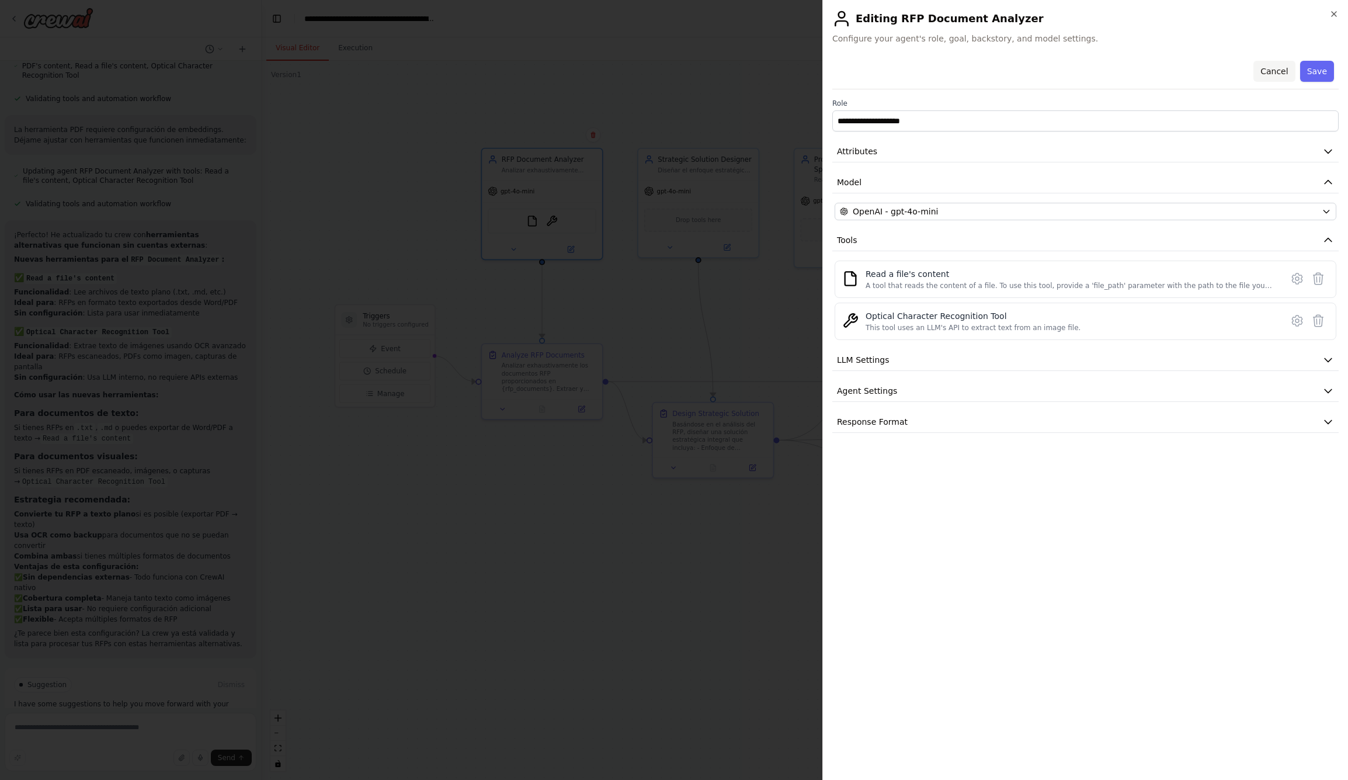
click at [1272, 74] on button "Cancel" at bounding box center [1273, 71] width 41 height 21
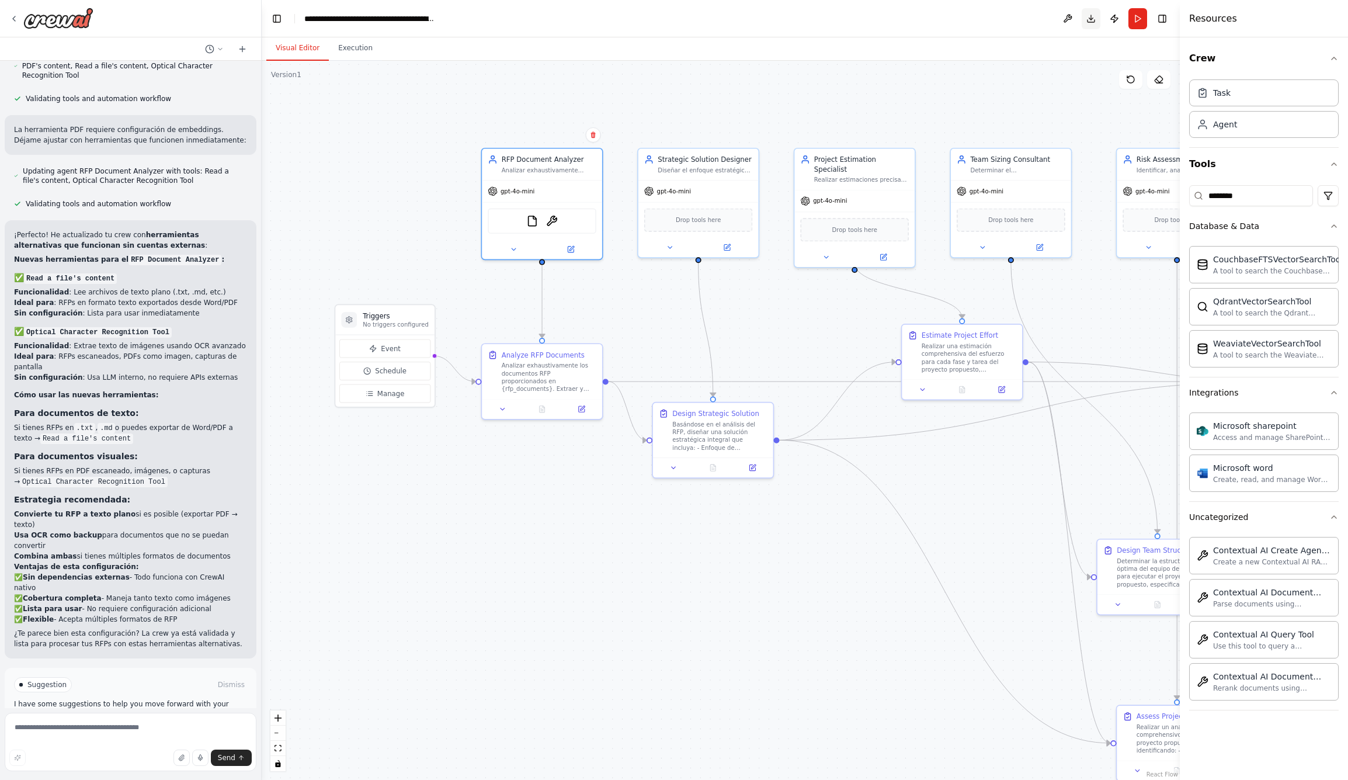
click at [1095, 16] on button "Download" at bounding box center [1091, 18] width 19 height 21
click at [1159, 18] on button "Toggle Right Sidebar" at bounding box center [1162, 19] width 16 height 16
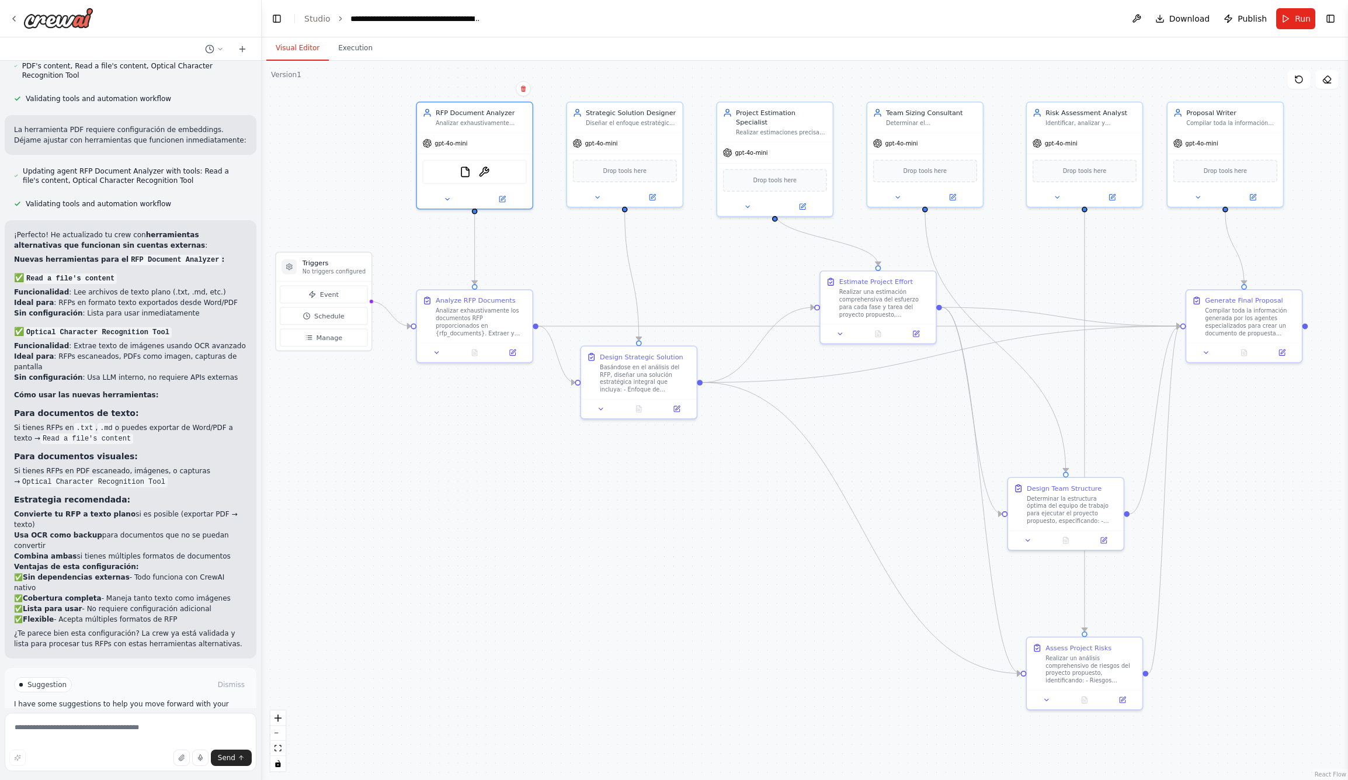
drag, startPoint x: 888, startPoint y: 557, endPoint x: 811, endPoint y: 498, distance: 97.1
click at [811, 498] on div ".deletable-edge-delete-btn { width: 20px; height: 20px; border: 0px solid #ffff…" at bounding box center [805, 420] width 1086 height 719
click at [14, 19] on icon at bounding box center [14, 18] width 2 height 5
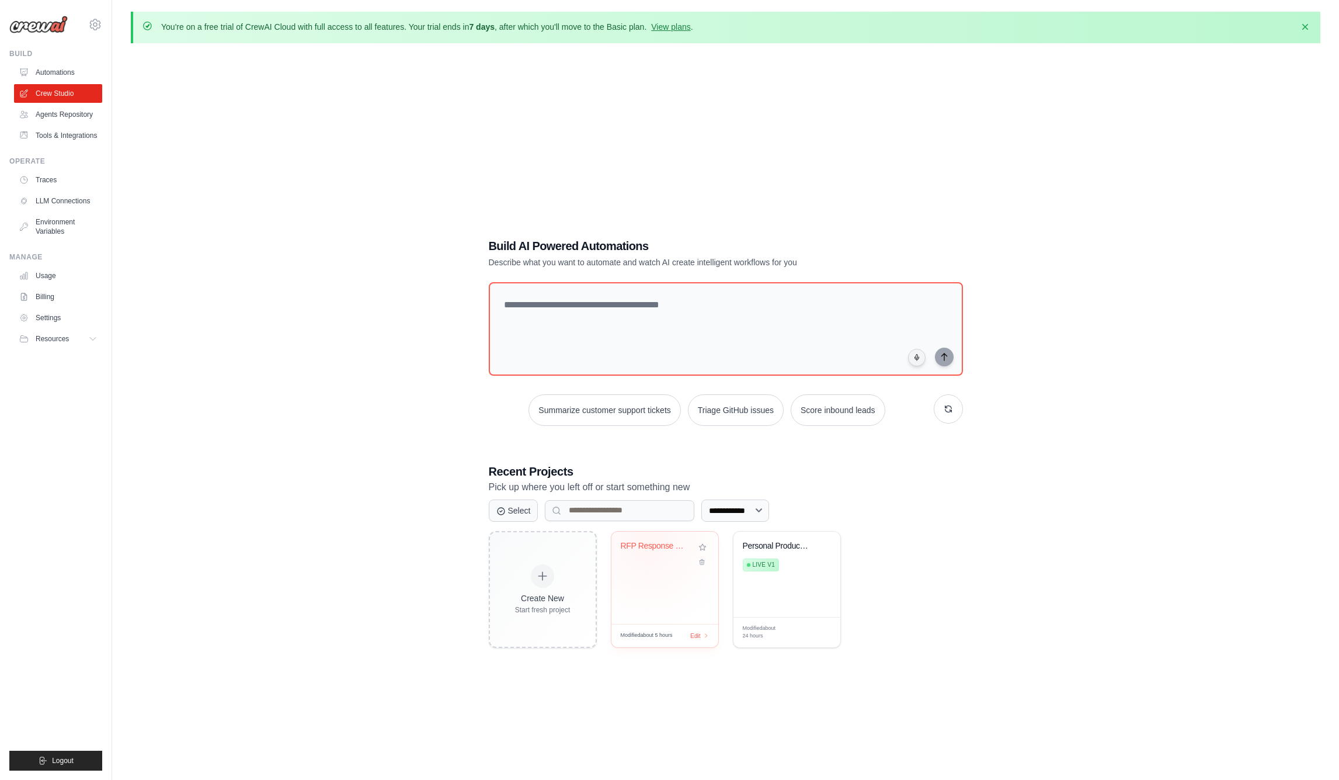
click at [648, 542] on div "RFP Response Generator - Strategic ..." at bounding box center [656, 546] width 71 height 11
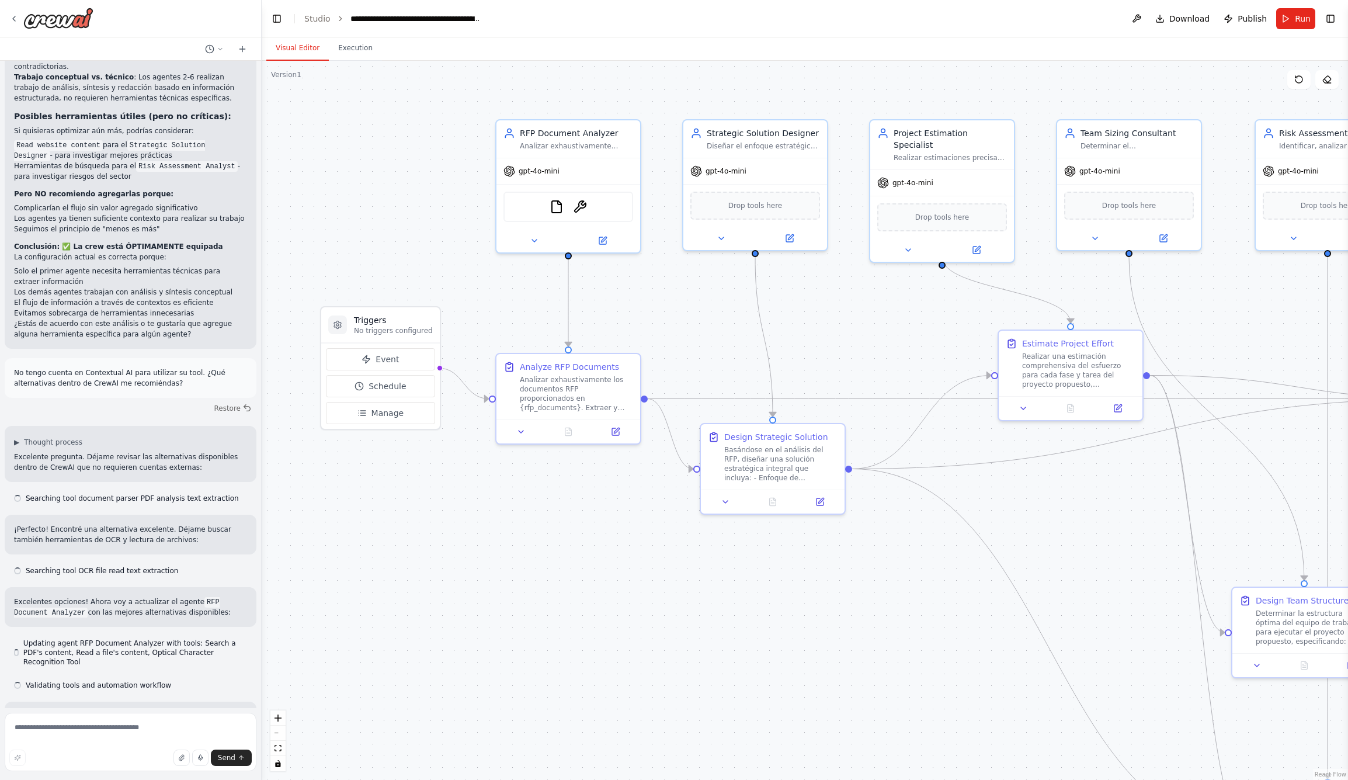
scroll to position [2849, 0]
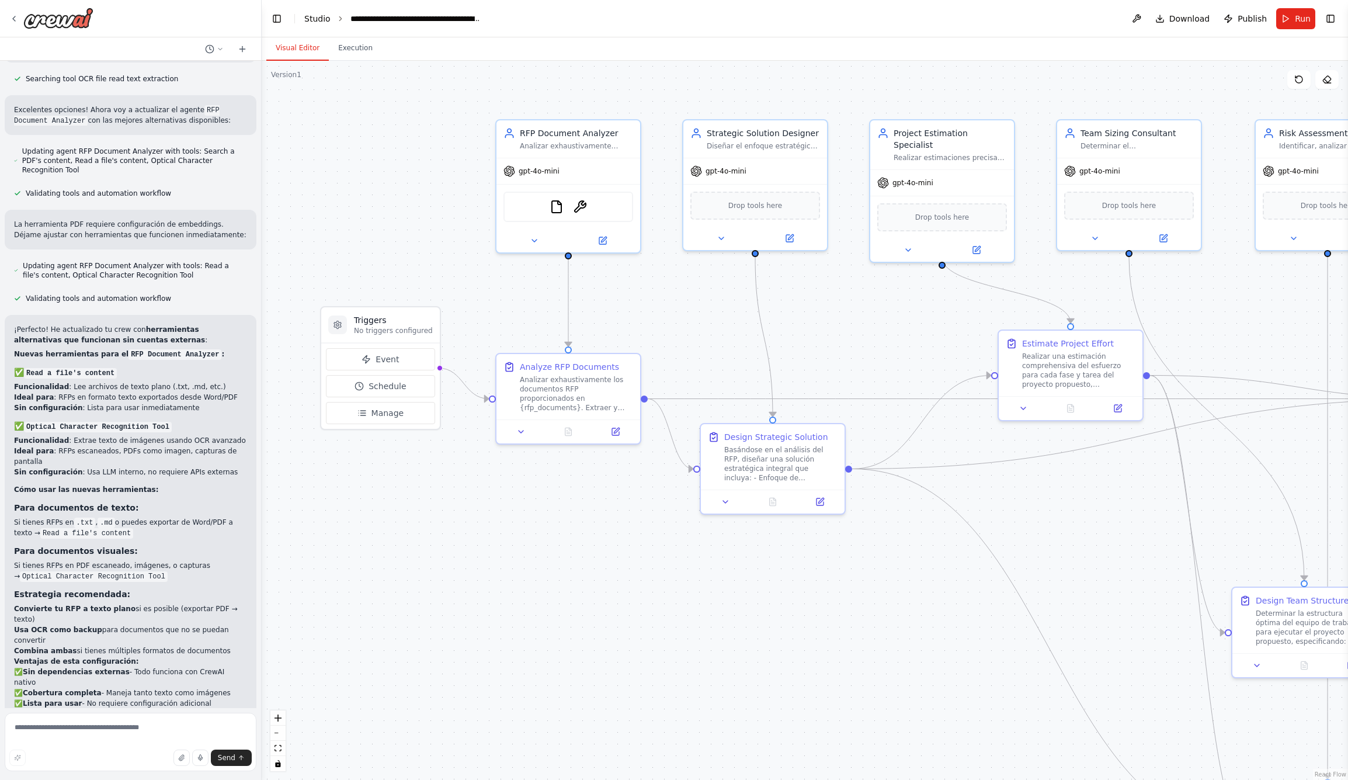
click at [312, 22] on link "Studio" at bounding box center [317, 18] width 26 height 9
